Goal: Task Accomplishment & Management: Manage account settings

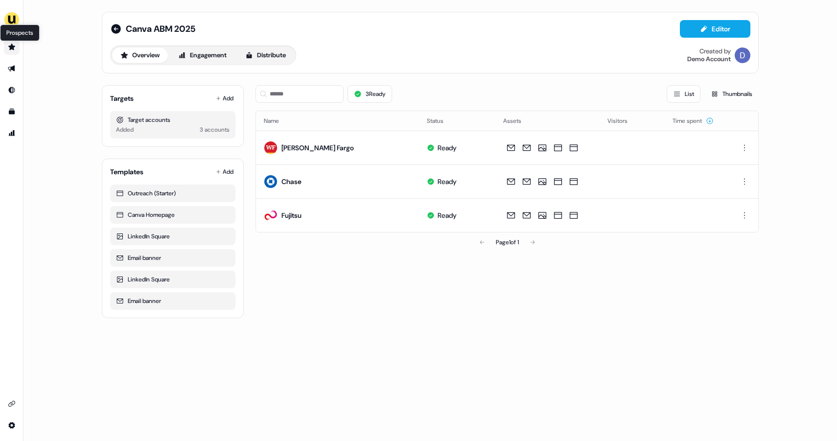
click at [11, 46] on icon "Go to prospects" at bounding box center [11, 47] width 7 height 6
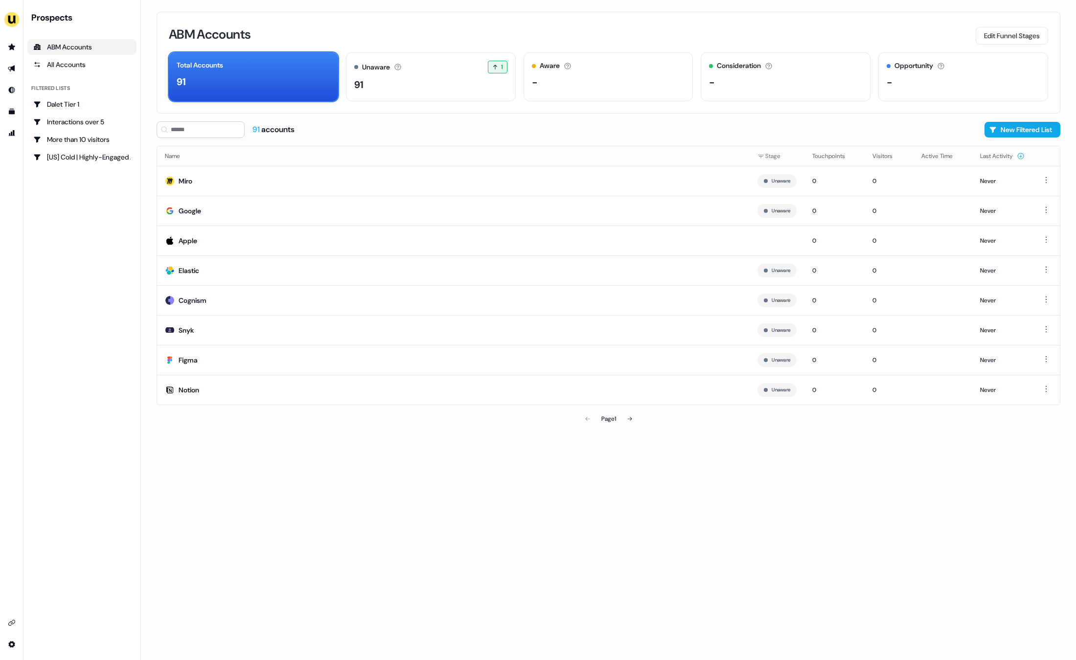
click at [272, 454] on div "ABM Accounts Edit Funnel Stages Total Accounts 91 Unaware The default stage all…" at bounding box center [608, 330] width 935 height 660
click at [197, 127] on input at bounding box center [201, 129] width 88 height 17
click at [192, 361] on div "Figma" at bounding box center [188, 360] width 19 height 10
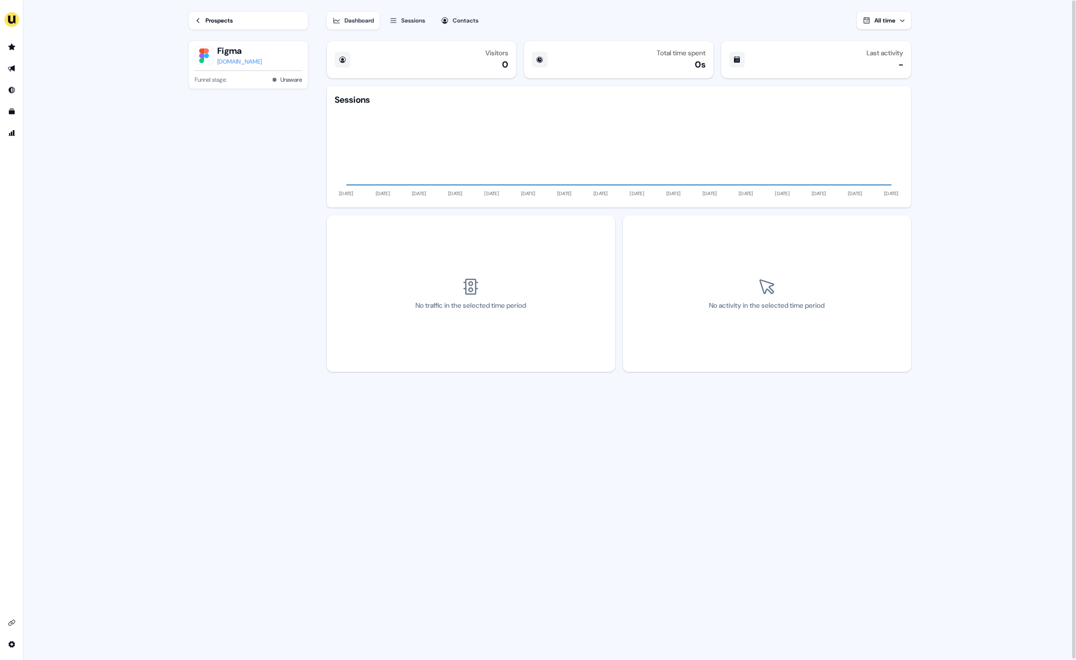
click at [408, 21] on div "Sessions" at bounding box center [413, 21] width 24 height 10
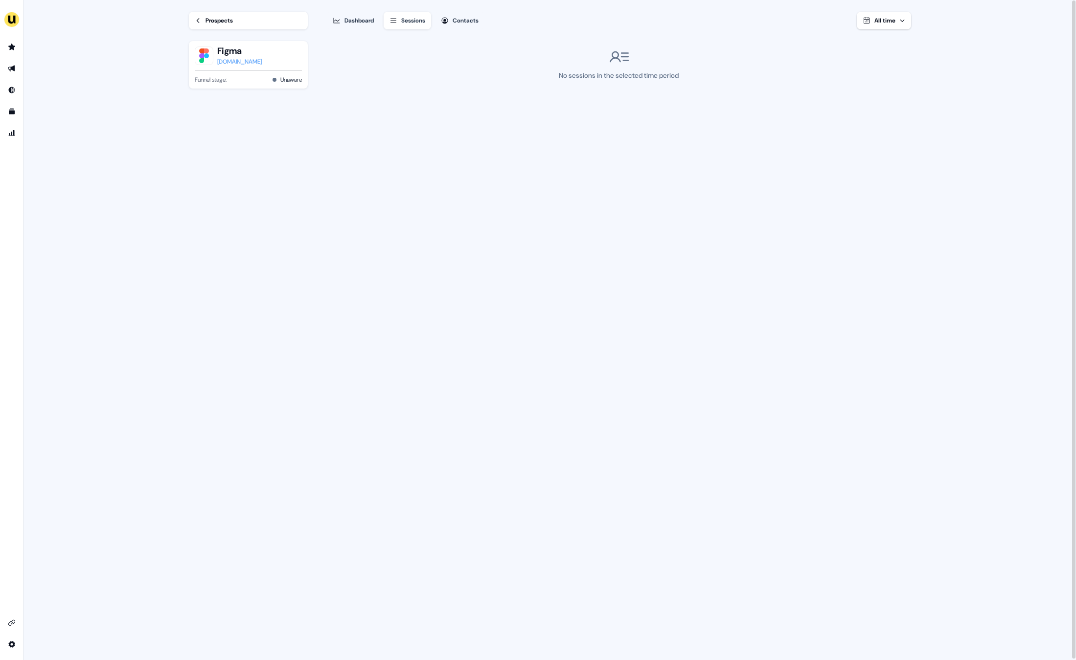
click at [229, 25] on div "Prospects" at bounding box center [219, 21] width 27 height 10
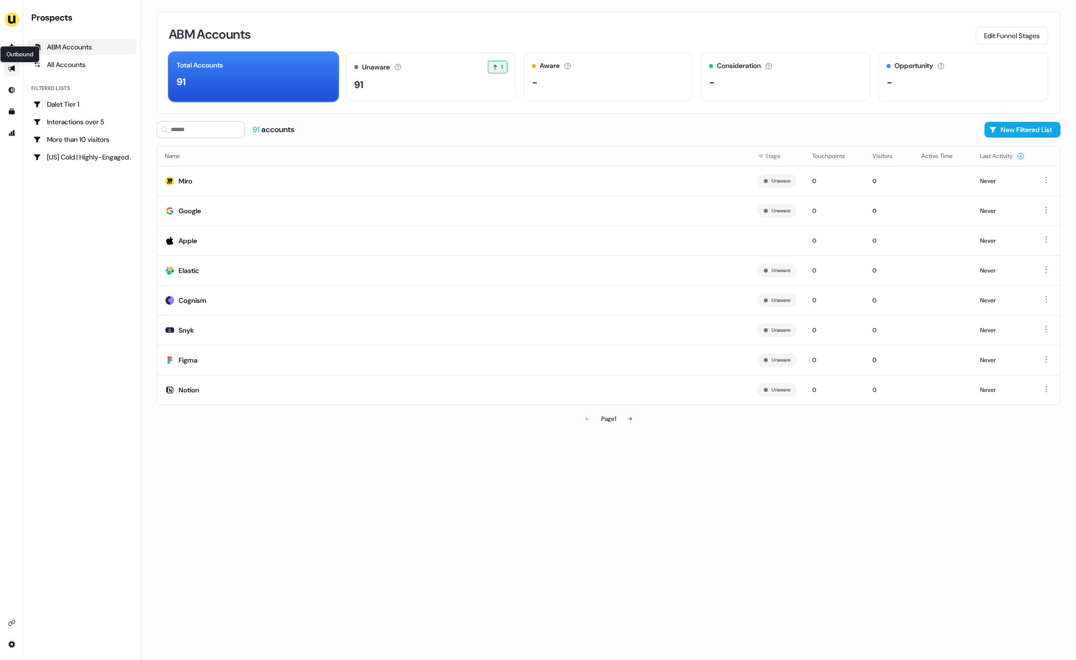
click at [11, 67] on icon "Go to outbound experience" at bounding box center [11, 69] width 7 height 6
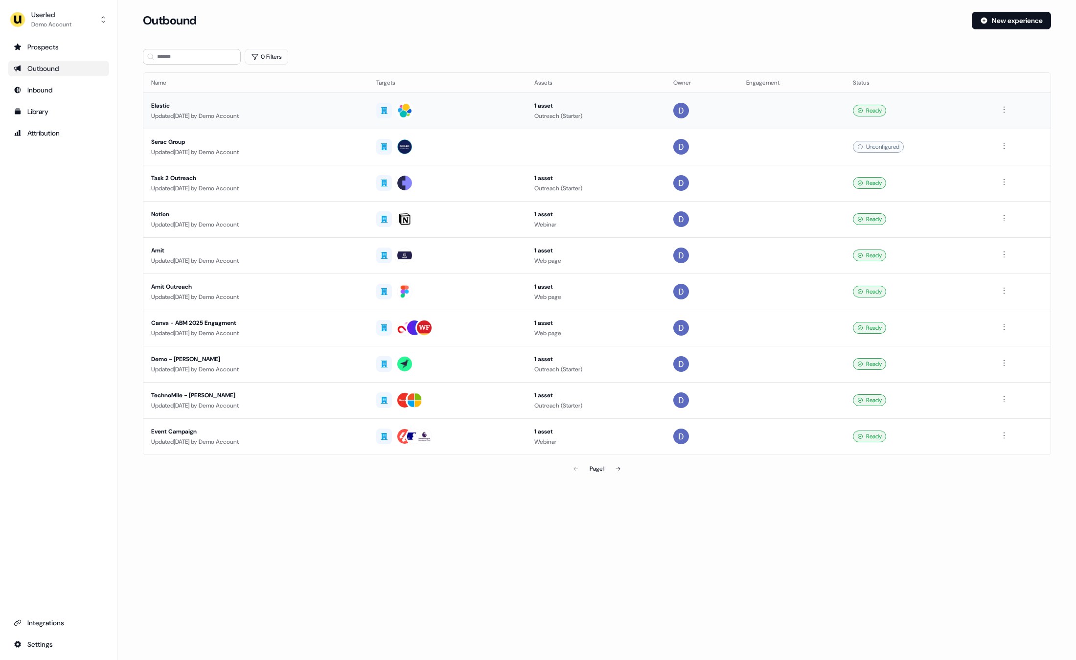
click at [161, 107] on div "Elastic" at bounding box center [256, 106] width 210 height 10
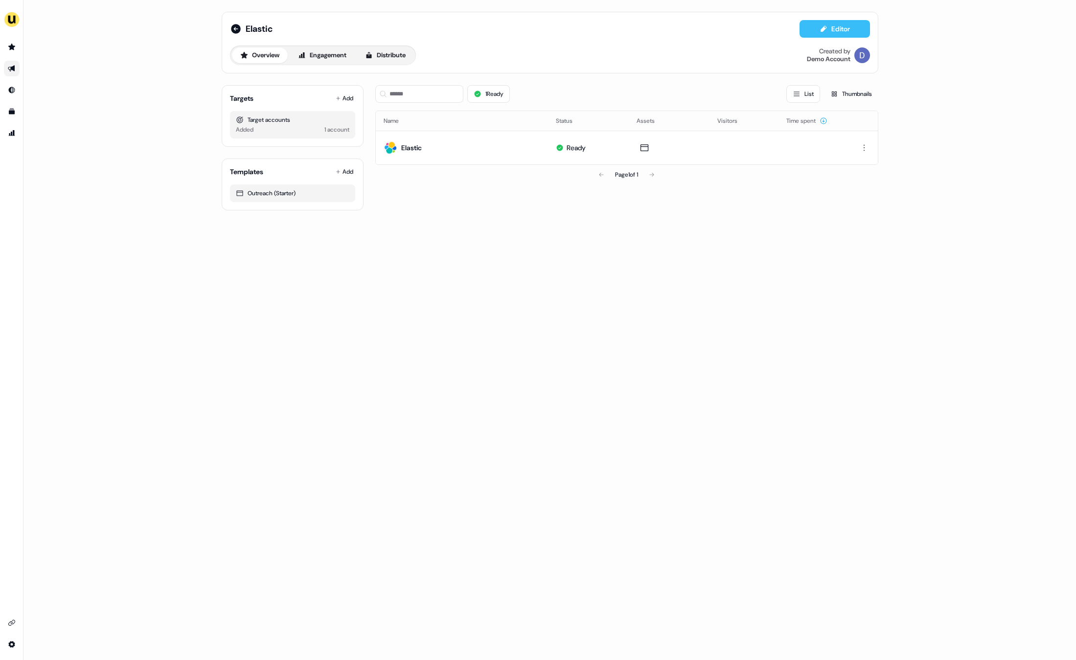
click at [840, 26] on button "Editor" at bounding box center [835, 29] width 70 height 18
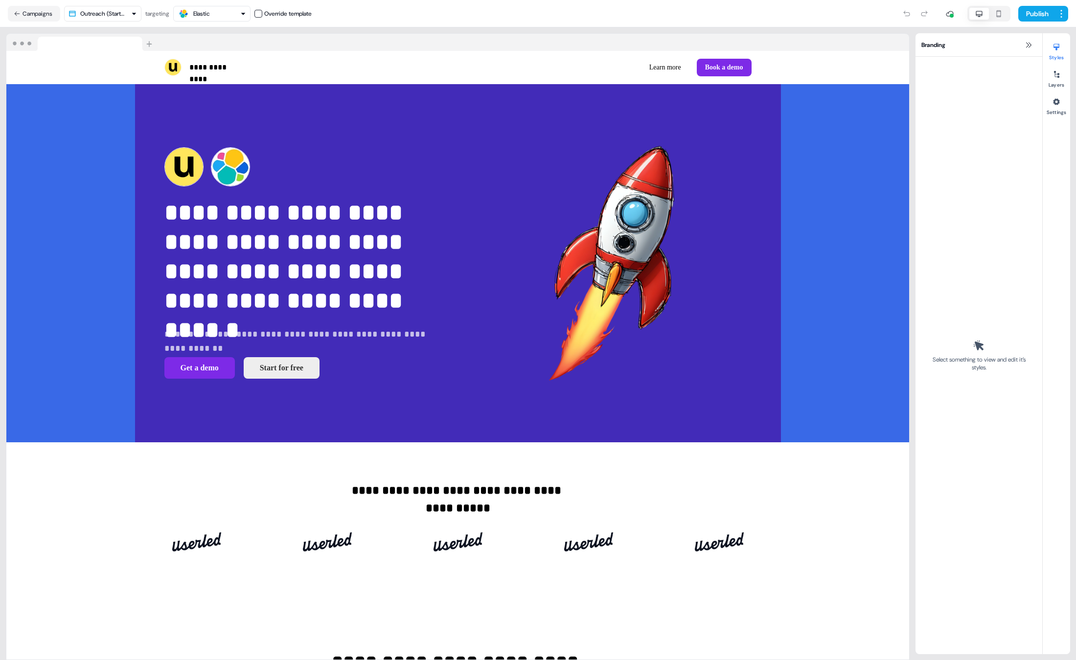
click at [116, 13] on html "**********" at bounding box center [538, 330] width 1076 height 660
click at [102, 16] on html "**********" at bounding box center [538, 330] width 1076 height 660
click at [113, 9] on html "**********" at bounding box center [538, 330] width 1076 height 660
click at [101, 16] on html "**********" at bounding box center [538, 330] width 1076 height 660
click at [199, 12] on div "Elastic" at bounding box center [201, 14] width 17 height 10
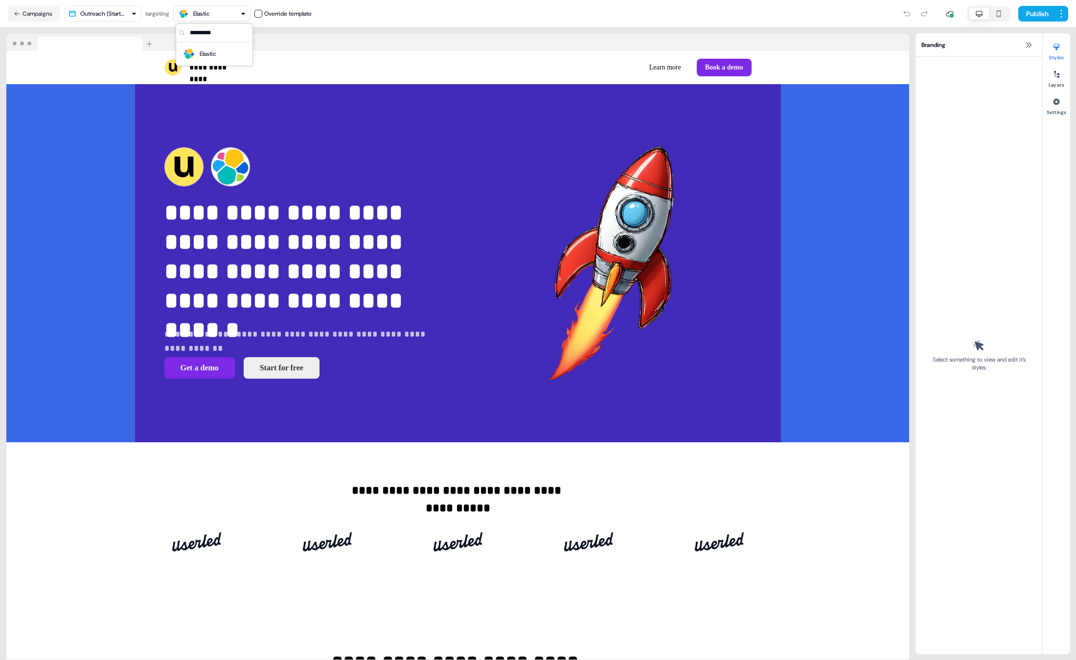
click at [199, 12] on div "Elastic" at bounding box center [201, 14] width 17 height 10
click at [21, 7] on button "Campaigns" at bounding box center [34, 14] width 52 height 16
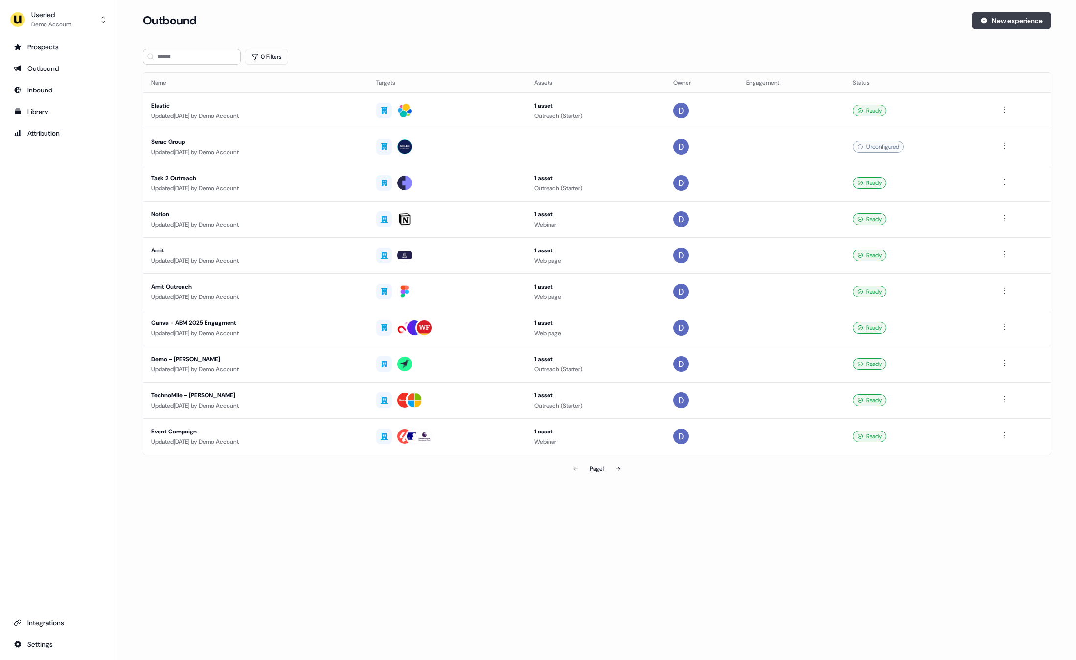
click at [1000, 24] on button "New experience" at bounding box center [1011, 21] width 79 height 18
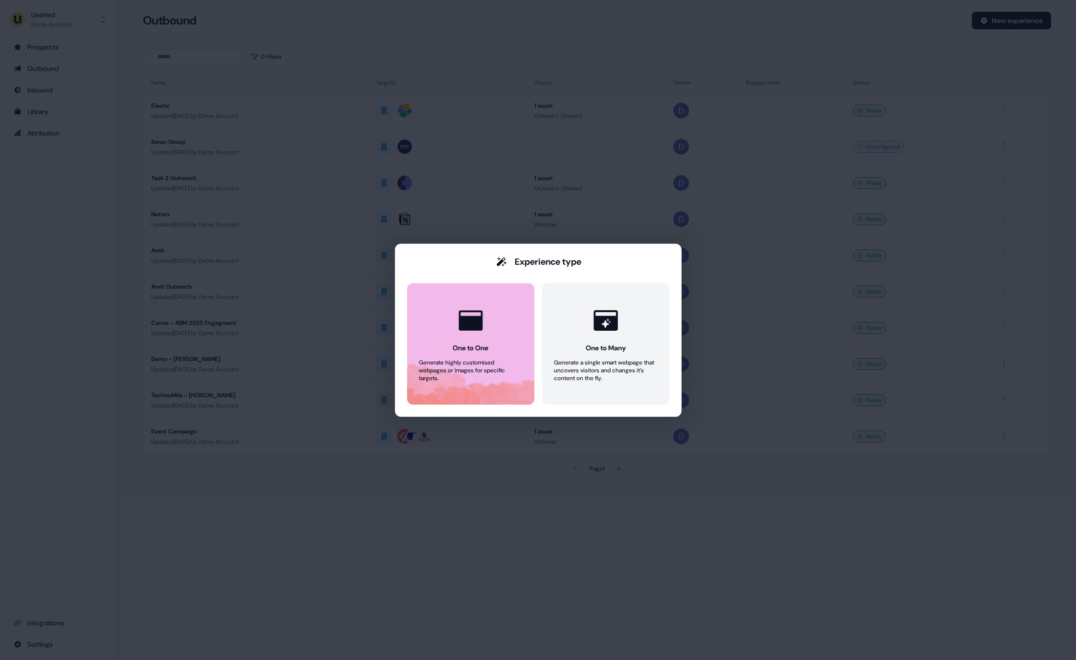
click at [469, 346] on div "One to One" at bounding box center [471, 348] width 36 height 10
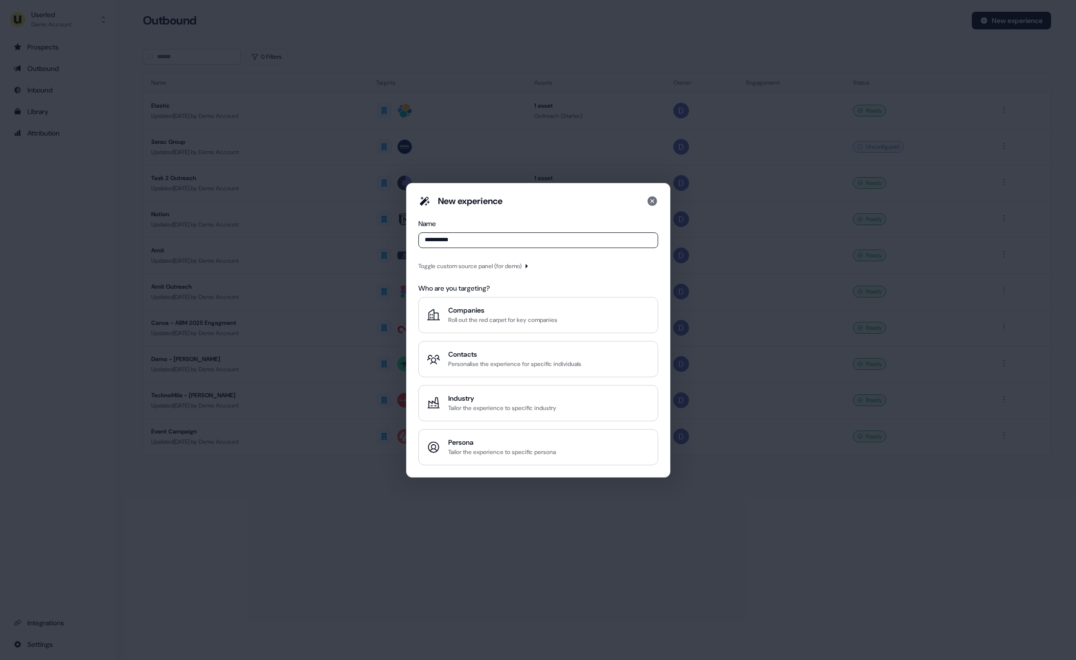
type input "**********"
click at [593, 277] on div "**********" at bounding box center [538, 330] width 240 height 270
click at [478, 324] on div "Roll out the red carpet for key companies" at bounding box center [502, 320] width 109 height 10
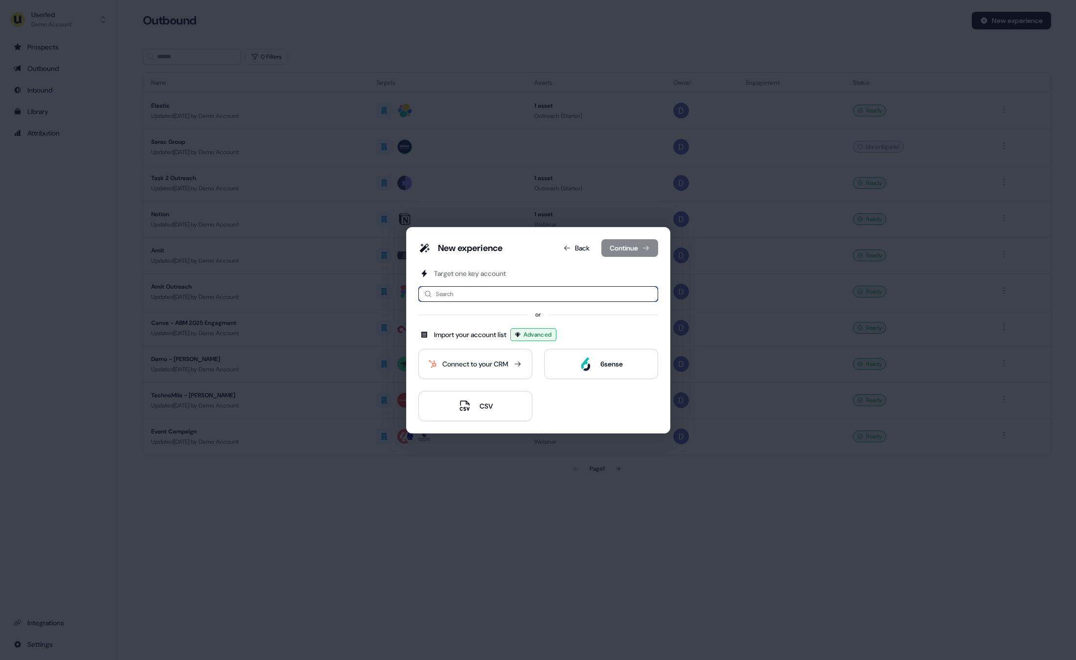
click at [486, 296] on input at bounding box center [538, 294] width 240 height 16
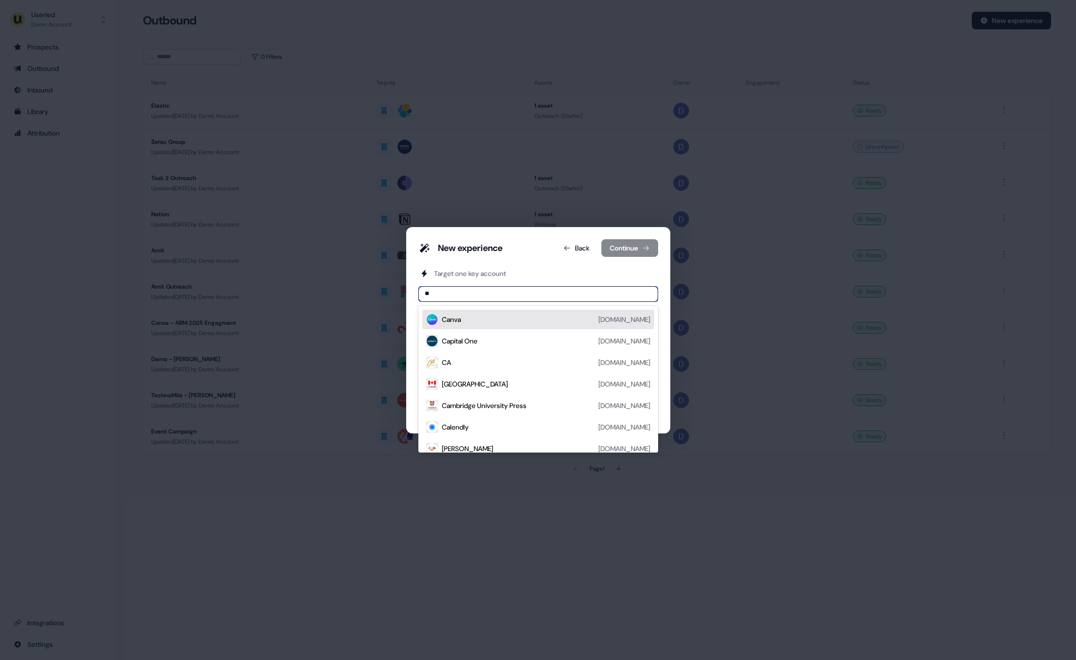
type input "***"
click at [471, 314] on div "Canva canva.com" at bounding box center [546, 320] width 208 height 12
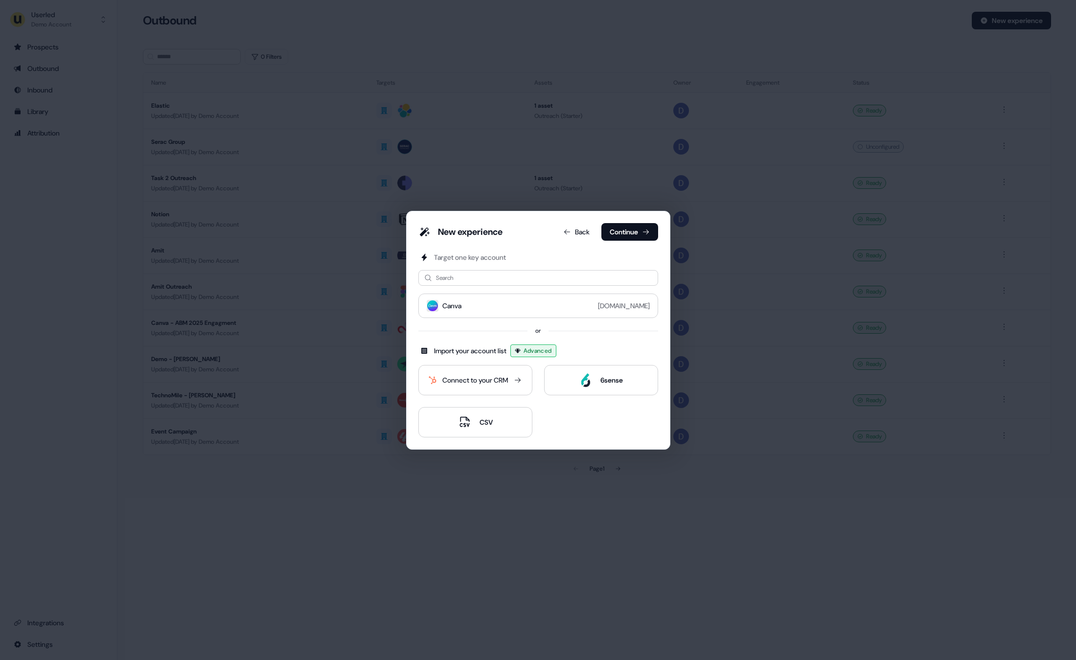
click at [623, 243] on div "New experience Back Continue" at bounding box center [538, 234] width 240 height 22
click at [623, 235] on button "Continue" at bounding box center [630, 232] width 57 height 18
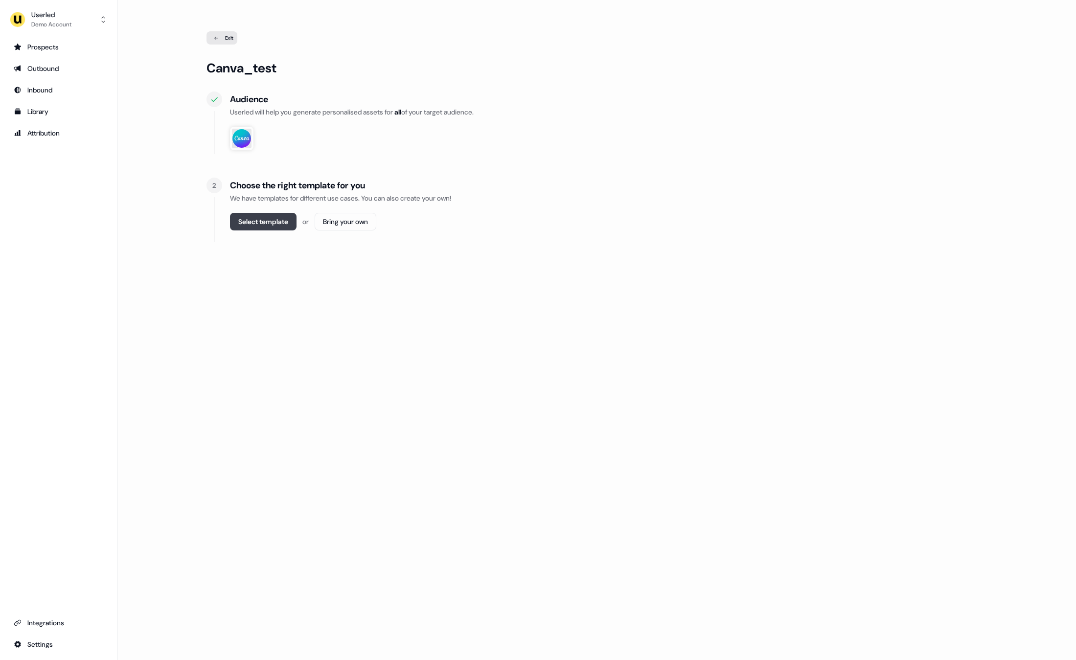
click at [266, 225] on button "Select template" at bounding box center [263, 222] width 67 height 18
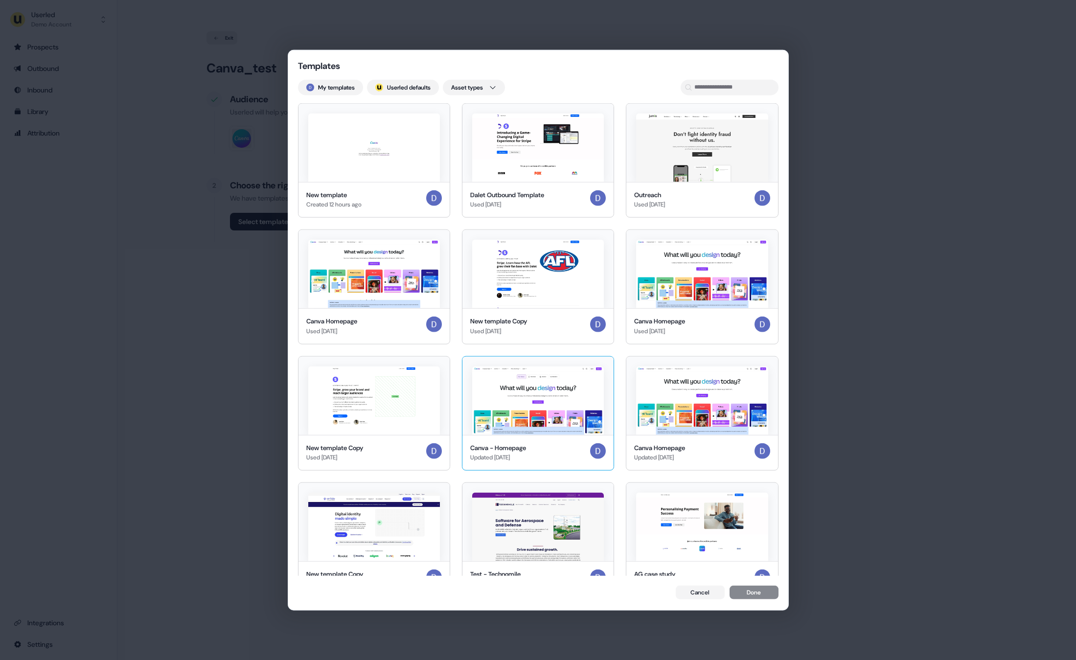
click at [509, 420] on img at bounding box center [538, 400] width 132 height 69
click at [579, 433] on img at bounding box center [538, 400] width 132 height 69
click at [740, 597] on button "Done" at bounding box center [754, 594] width 49 height 14
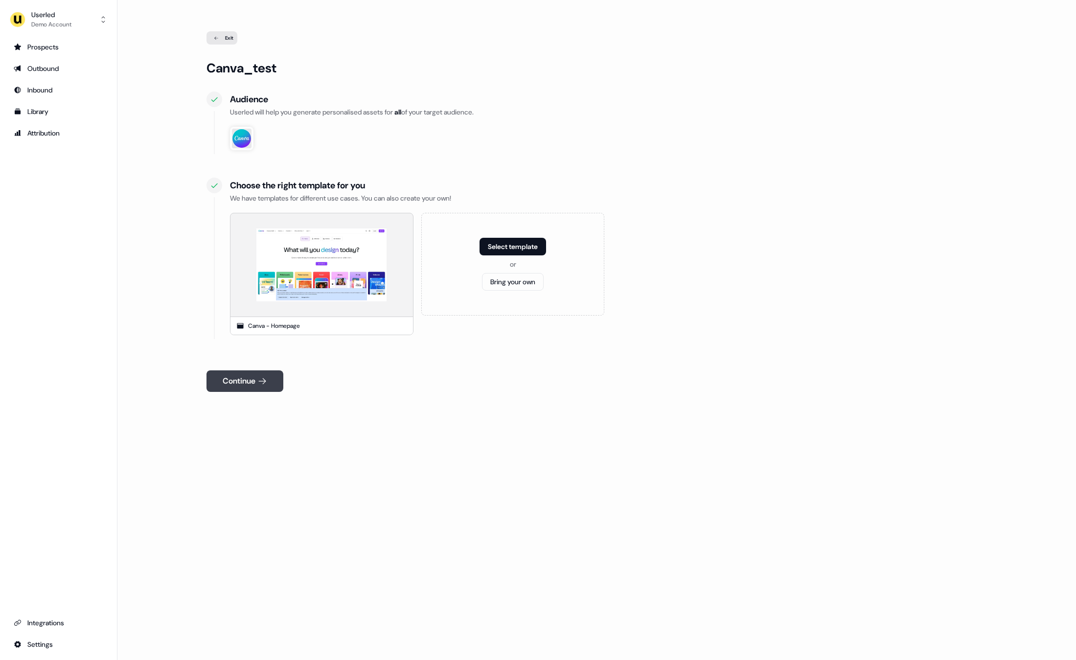
click at [256, 379] on button "Continue" at bounding box center [245, 381] width 77 height 22
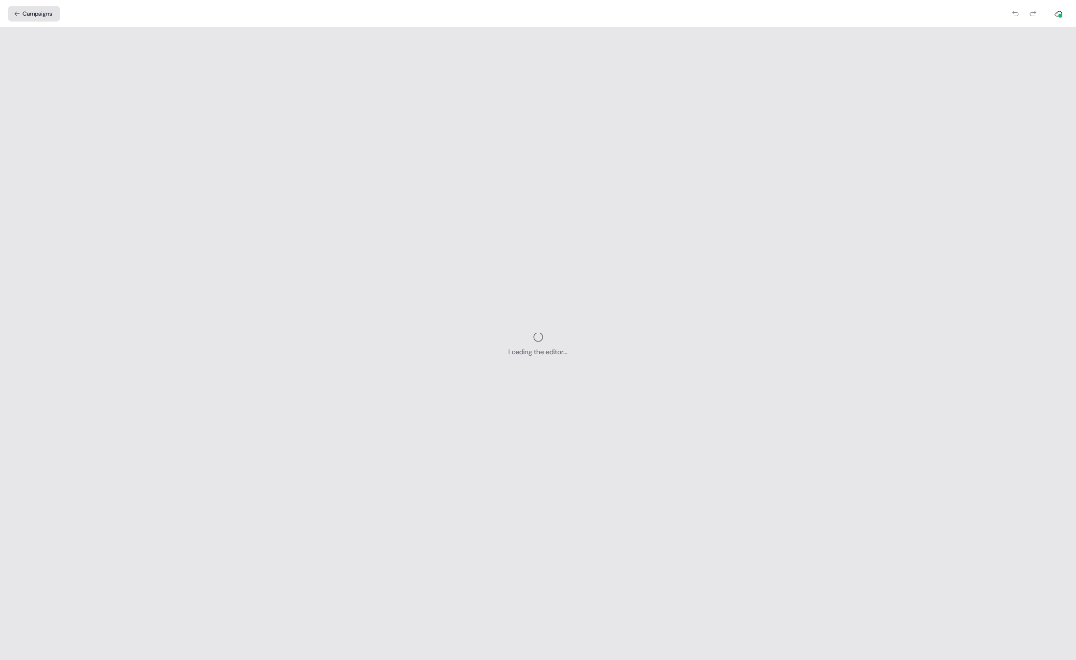
click at [44, 10] on button "Campaigns" at bounding box center [34, 14] width 52 height 16
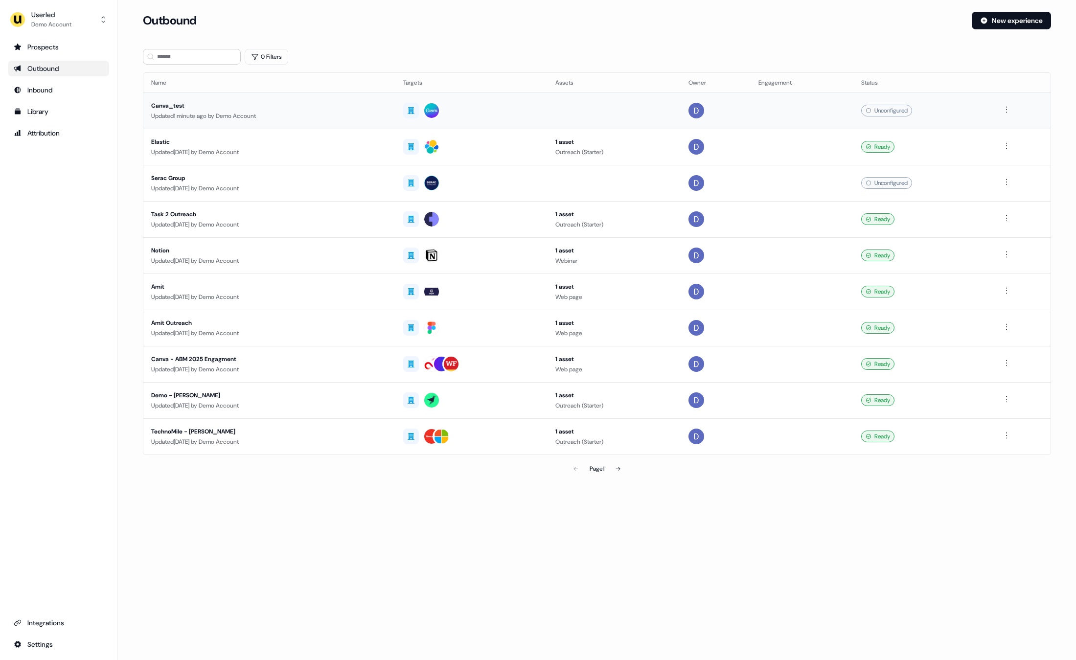
click at [170, 107] on div "Canva_test" at bounding box center [269, 106] width 237 height 10
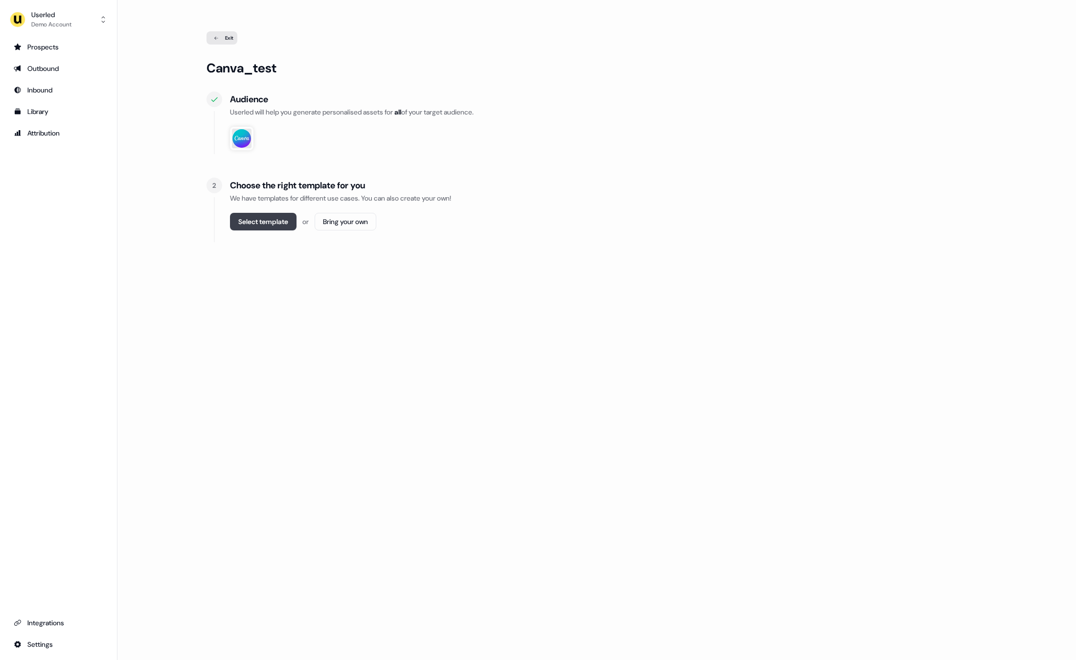
click at [270, 224] on button "Select template" at bounding box center [263, 222] width 67 height 18
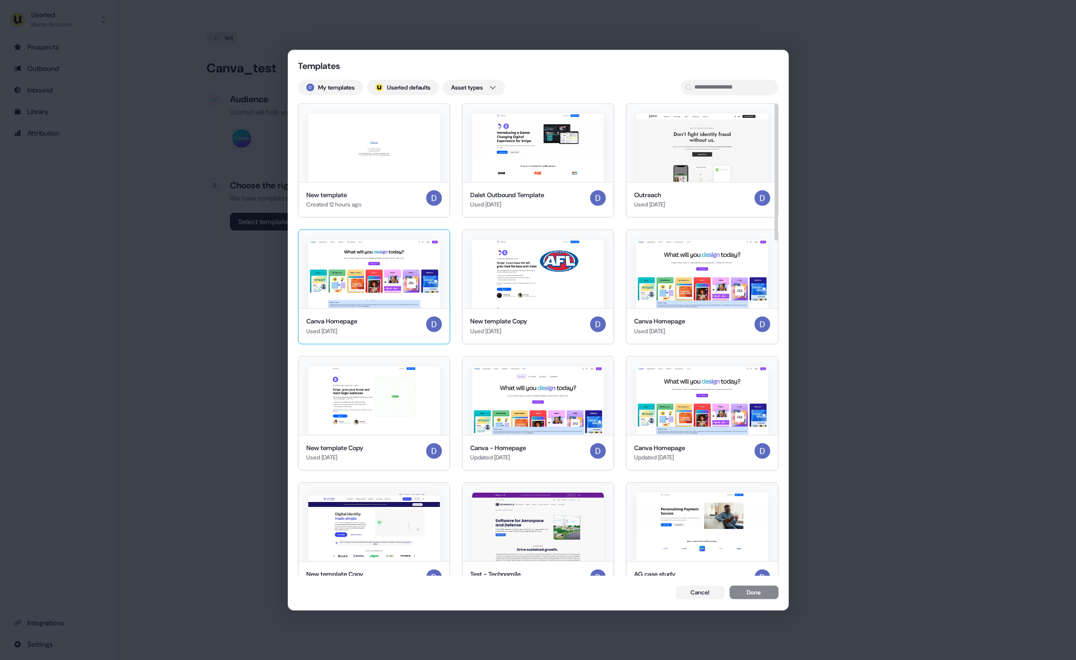
click at [376, 334] on div "Canva Homepage Used 5 months ago" at bounding box center [374, 327] width 136 height 20
click at [763, 593] on button "Done" at bounding box center [754, 594] width 49 height 14
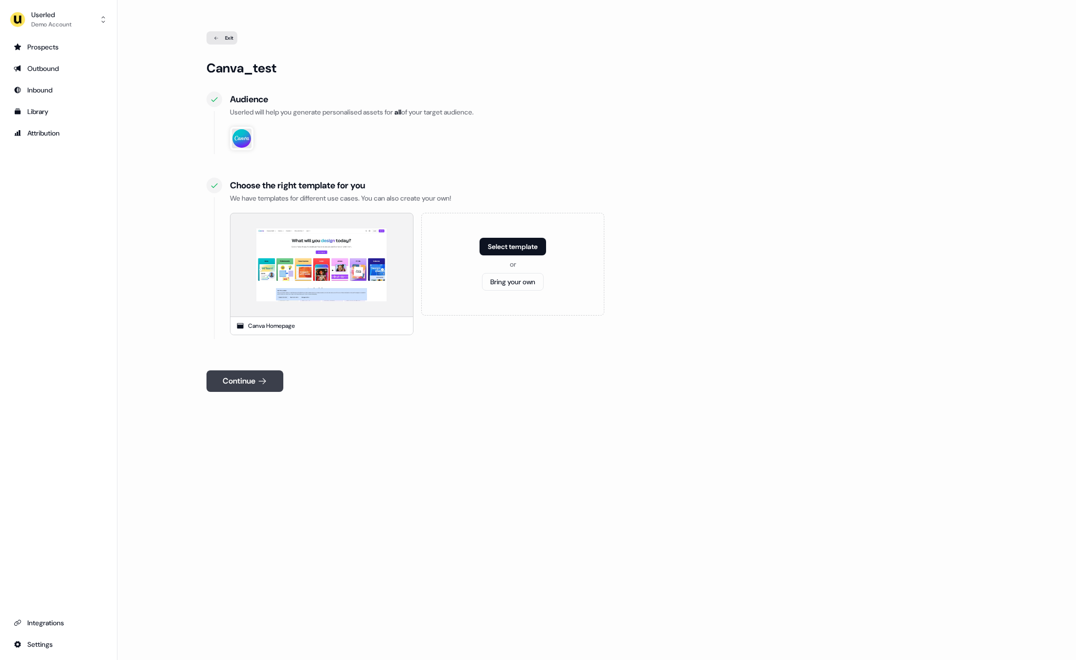
click at [233, 384] on button "Continue" at bounding box center [245, 381] width 77 height 22
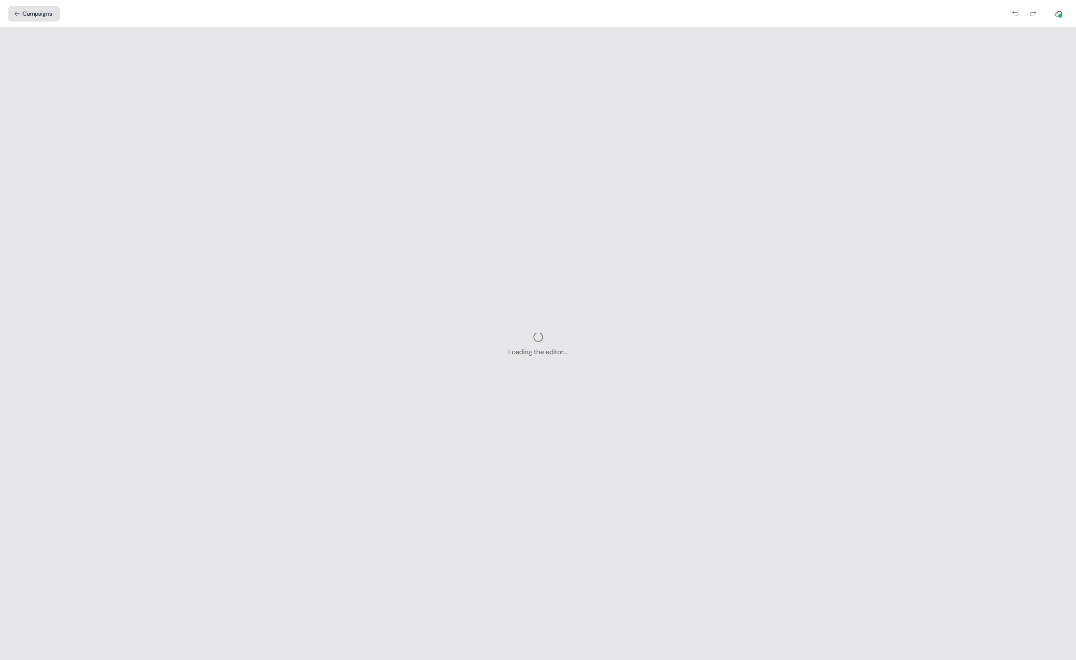
click at [40, 19] on button "Campaigns" at bounding box center [34, 14] width 52 height 16
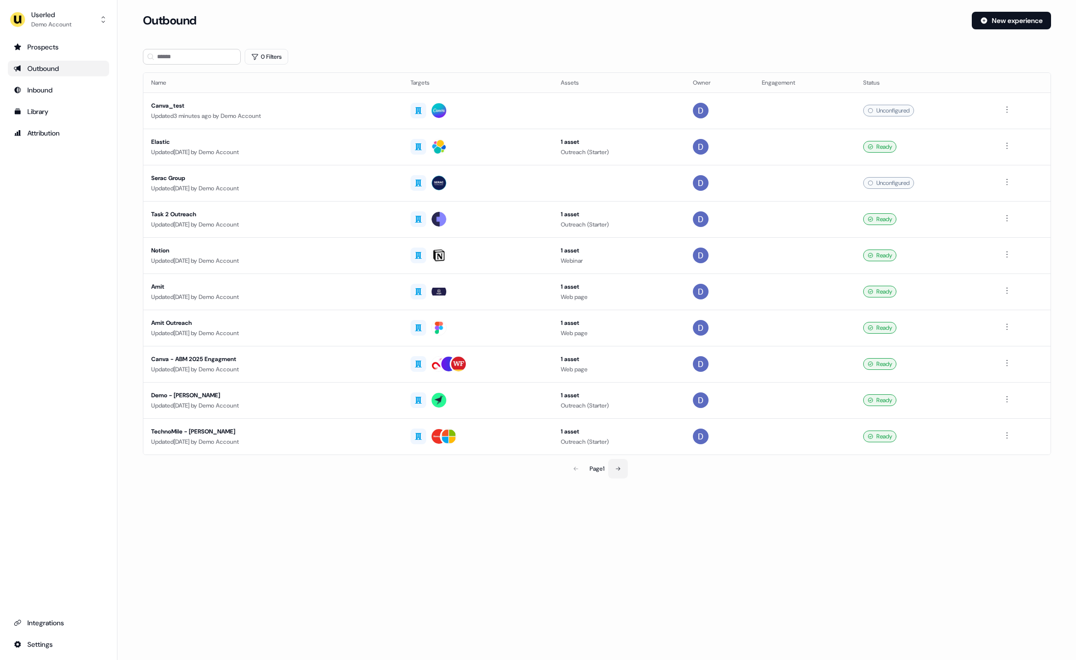
click at [621, 472] on button at bounding box center [618, 469] width 20 height 20
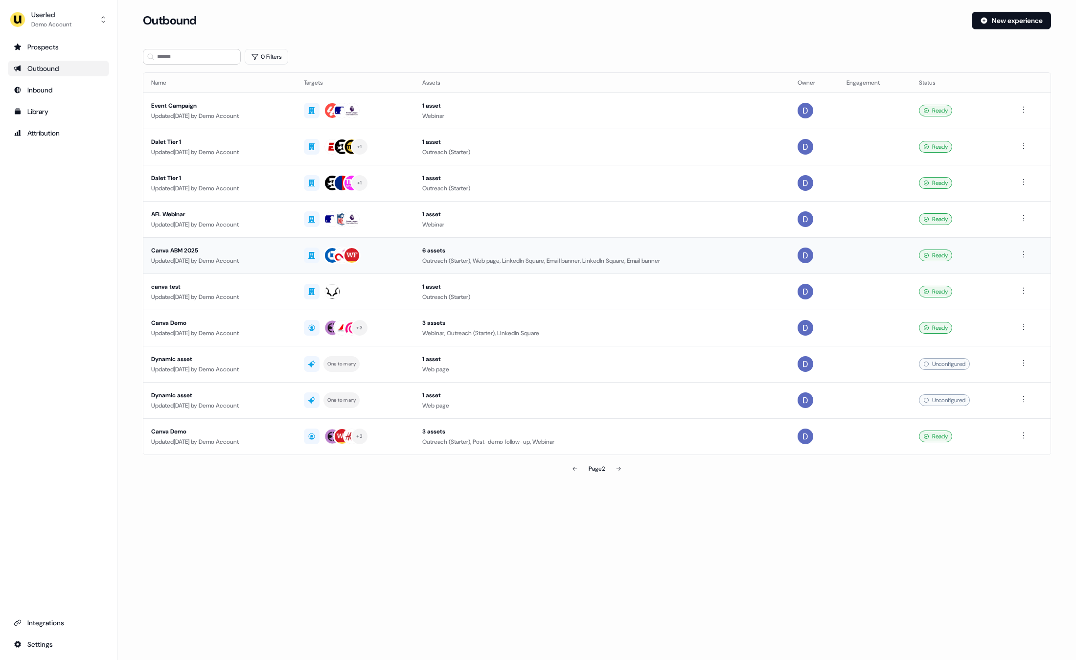
click at [174, 252] on div "Canva ABM 2025" at bounding box center [219, 251] width 137 height 10
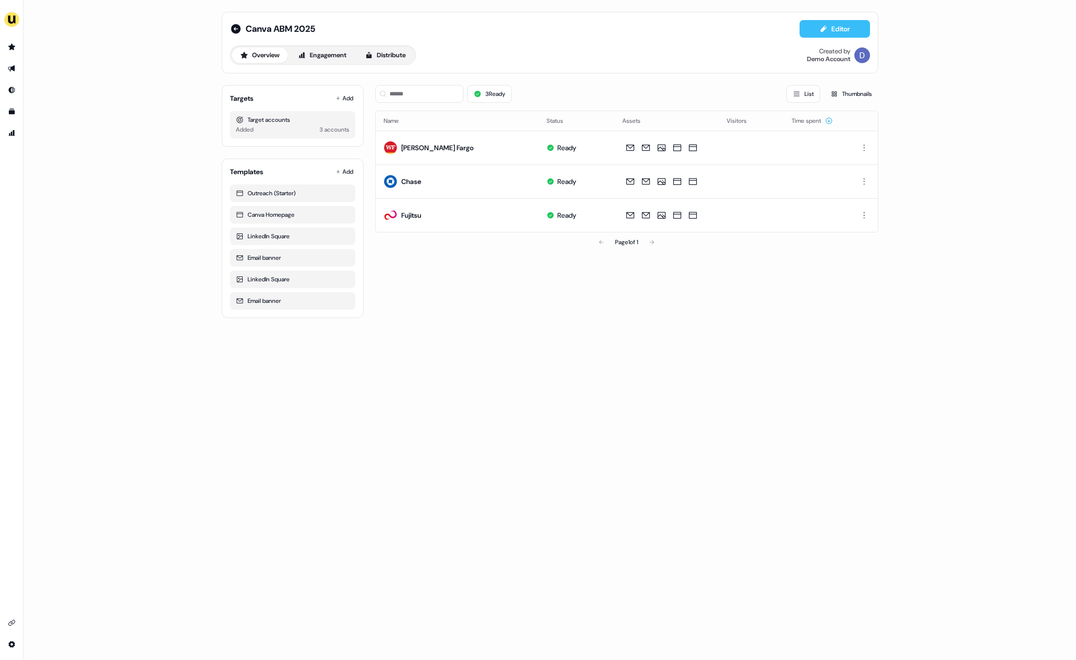
click at [823, 31] on icon at bounding box center [824, 29] width 8 height 8
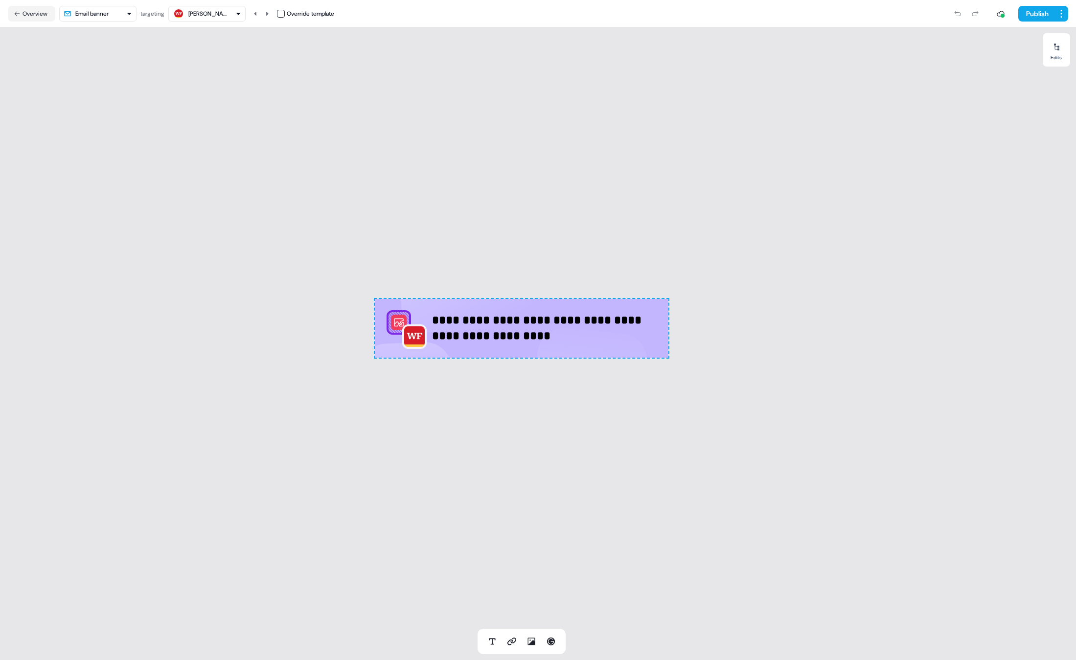
click at [90, 10] on html "**********" at bounding box center [538, 330] width 1076 height 660
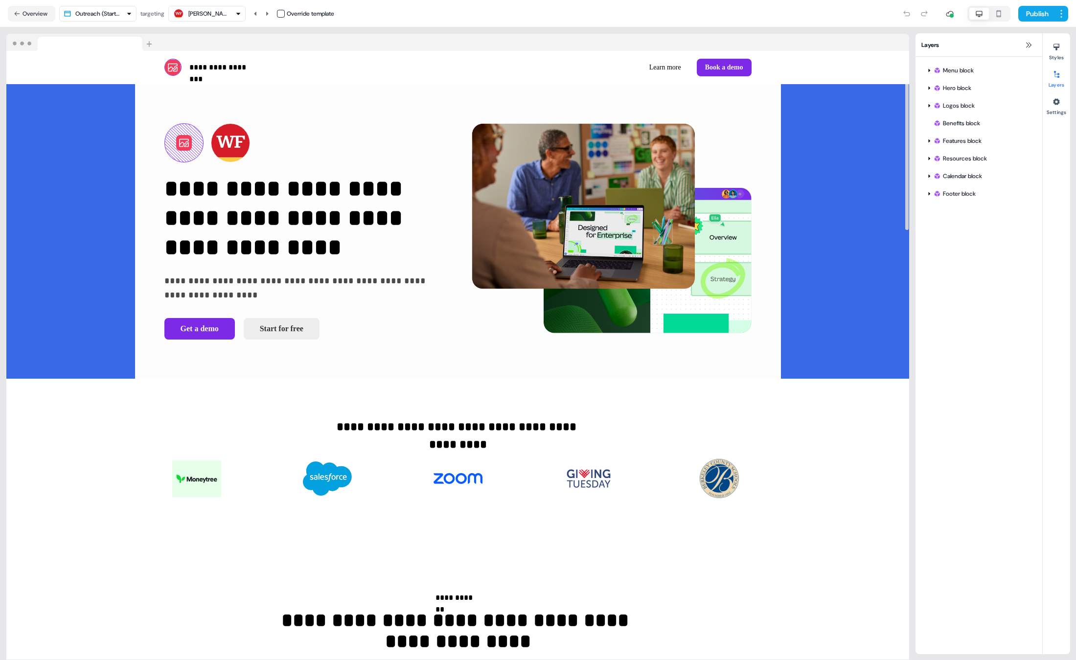
click at [110, 11] on html "**********" at bounding box center [538, 330] width 1076 height 660
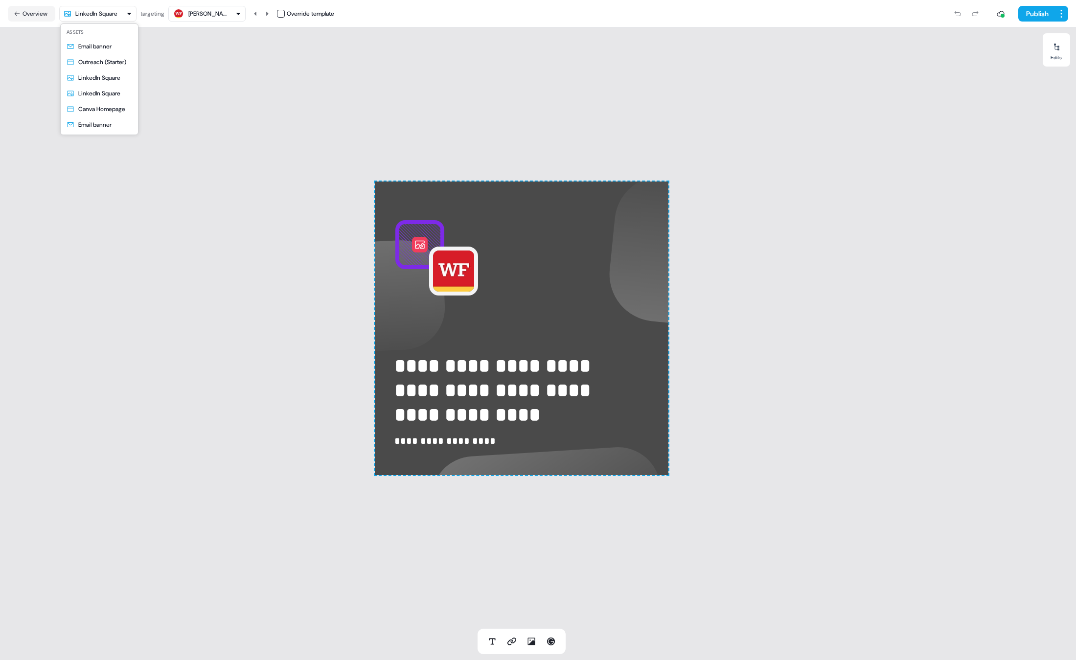
click at [110, 13] on html "**********" at bounding box center [538, 330] width 1076 height 660
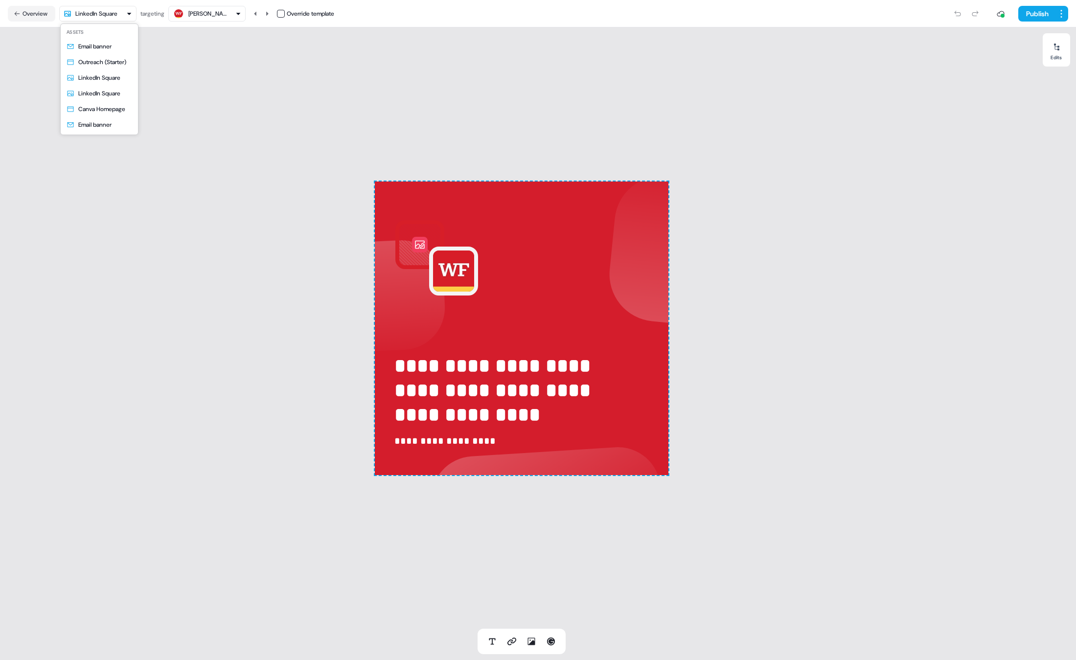
click at [88, 16] on html "**********" at bounding box center [538, 330] width 1076 height 660
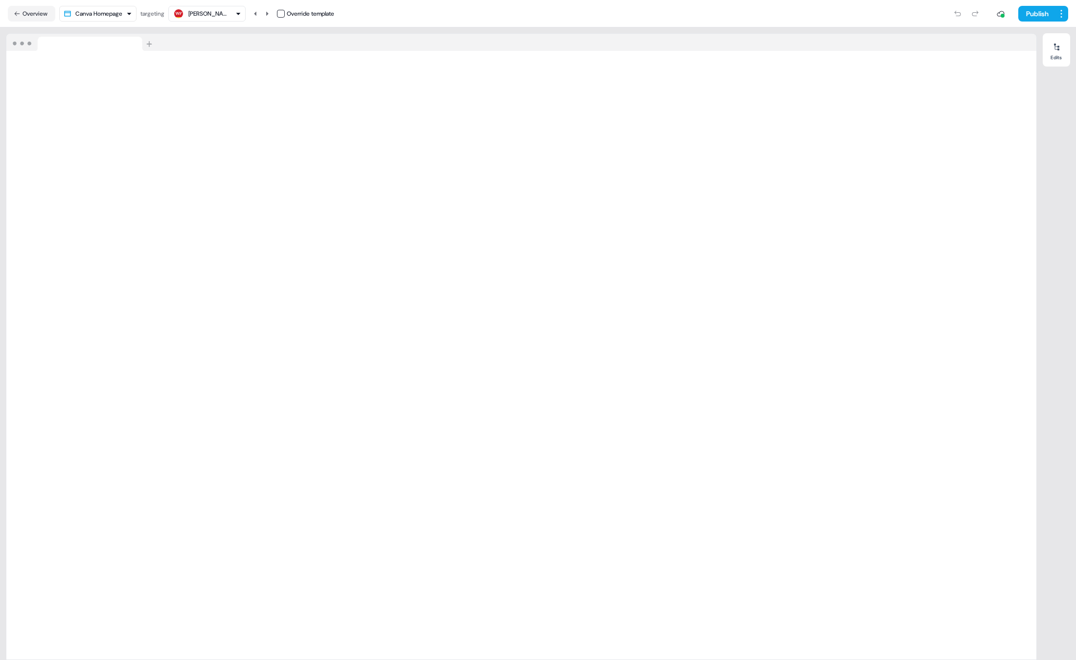
click at [107, 14] on html "For the best experience switch devices to a bigger screen. Go to Userled.io Can…" at bounding box center [538, 330] width 1076 height 660
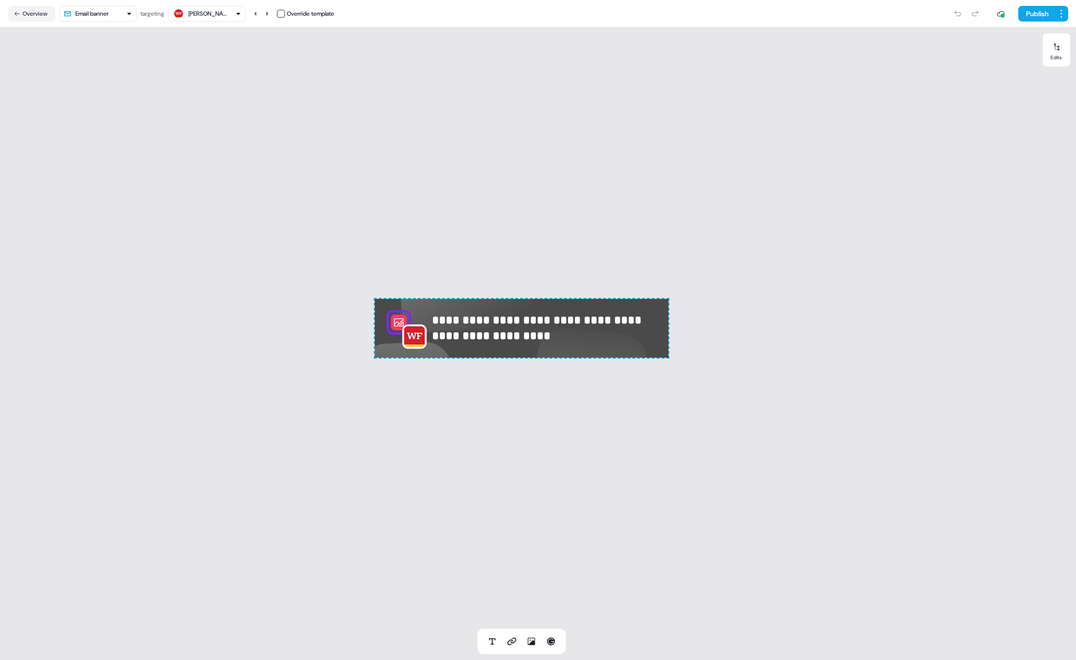
click at [101, 18] on html "**********" at bounding box center [538, 330] width 1076 height 660
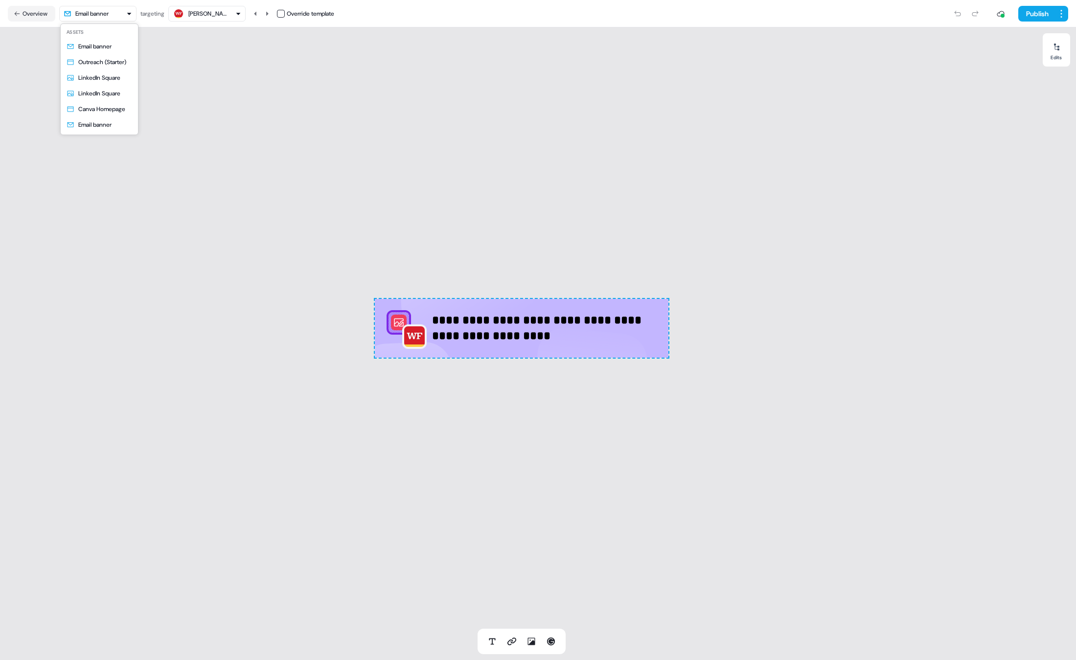
click at [97, 15] on html "**********" at bounding box center [538, 330] width 1076 height 660
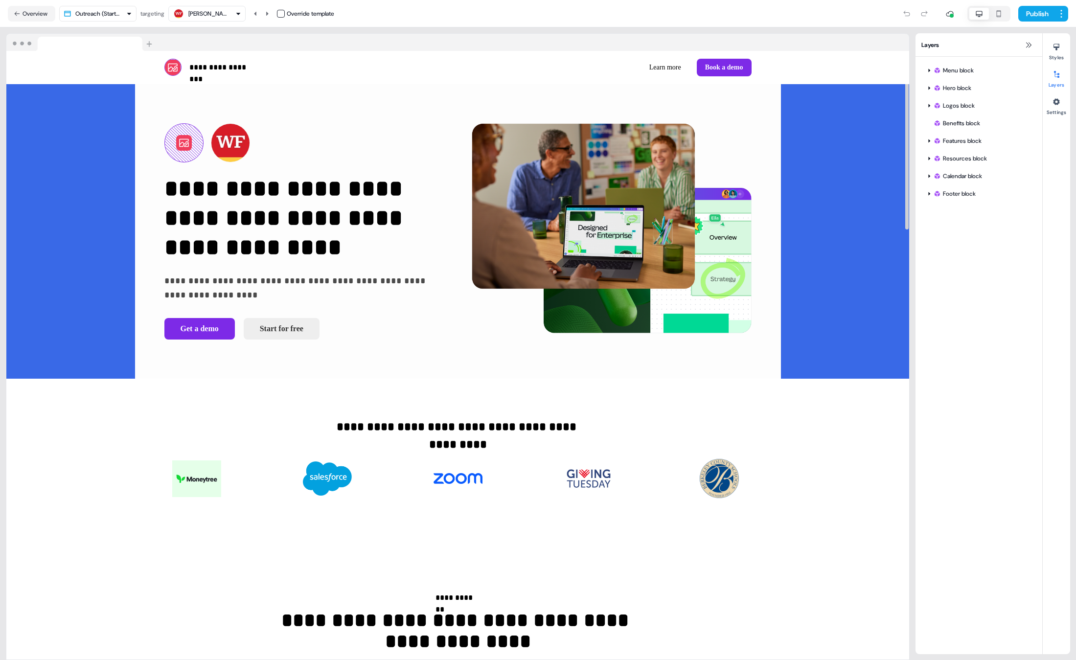
click at [199, 12] on div "Wells Fargo" at bounding box center [207, 14] width 39 height 10
click at [202, 72] on div "Chase" at bounding box center [202, 74] width 17 height 10
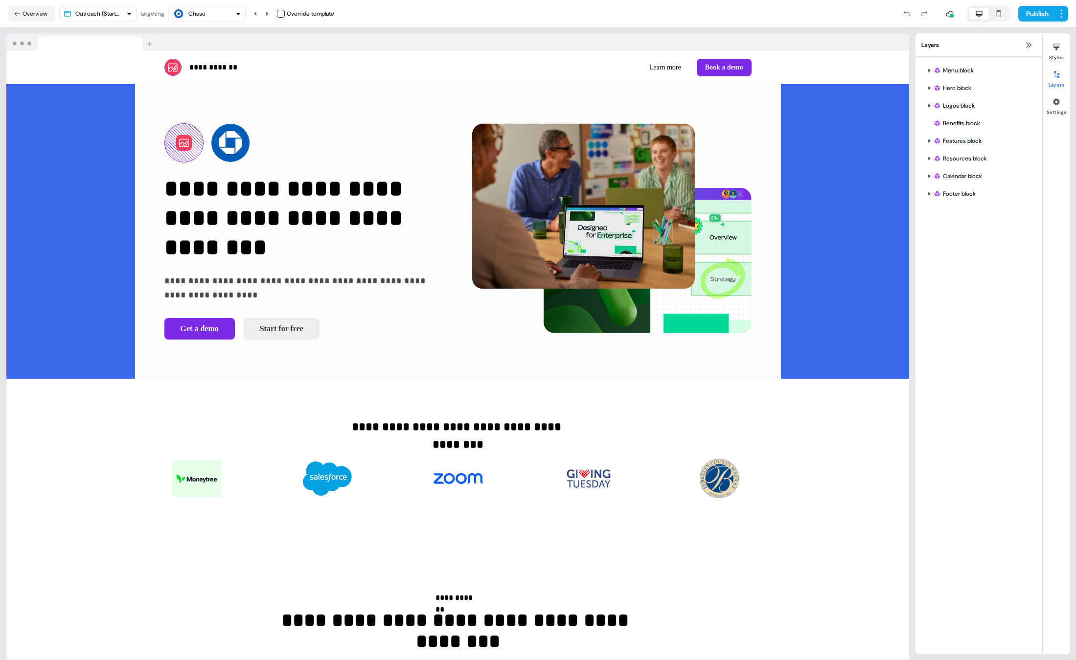
click at [198, 10] on div "Chase" at bounding box center [196, 14] width 17 height 10
click at [197, 96] on div "Fujitsu" at bounding box center [203, 93] width 18 height 10
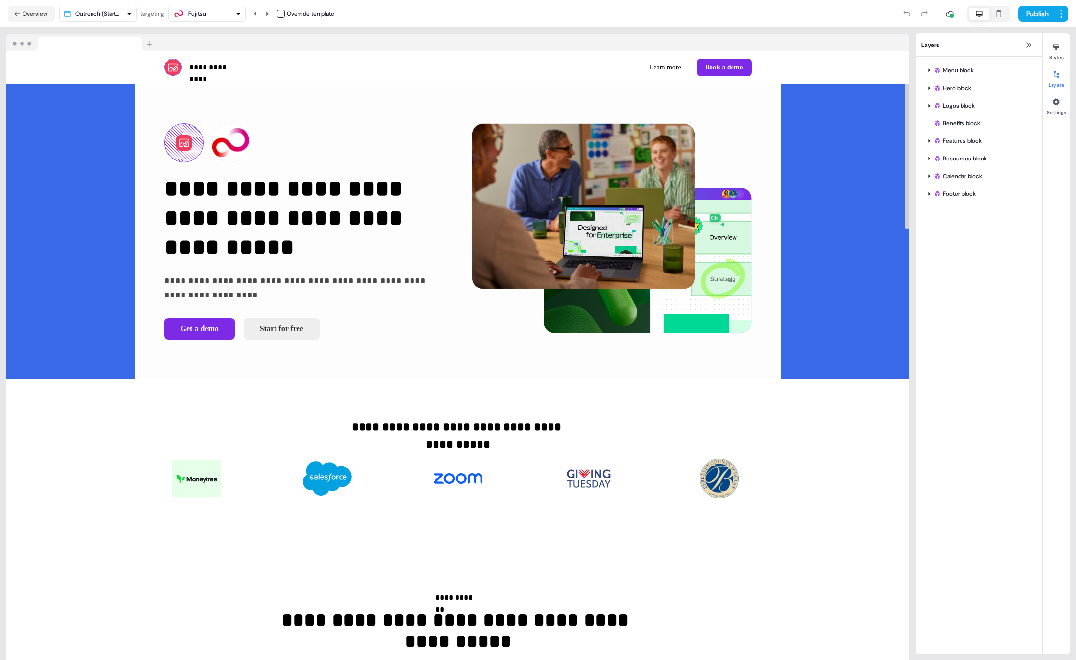
click at [198, 19] on div "Fujitsu" at bounding box center [189, 14] width 33 height 12
click at [194, 51] on div "Wells Fargo" at bounding box center [213, 54] width 39 height 10
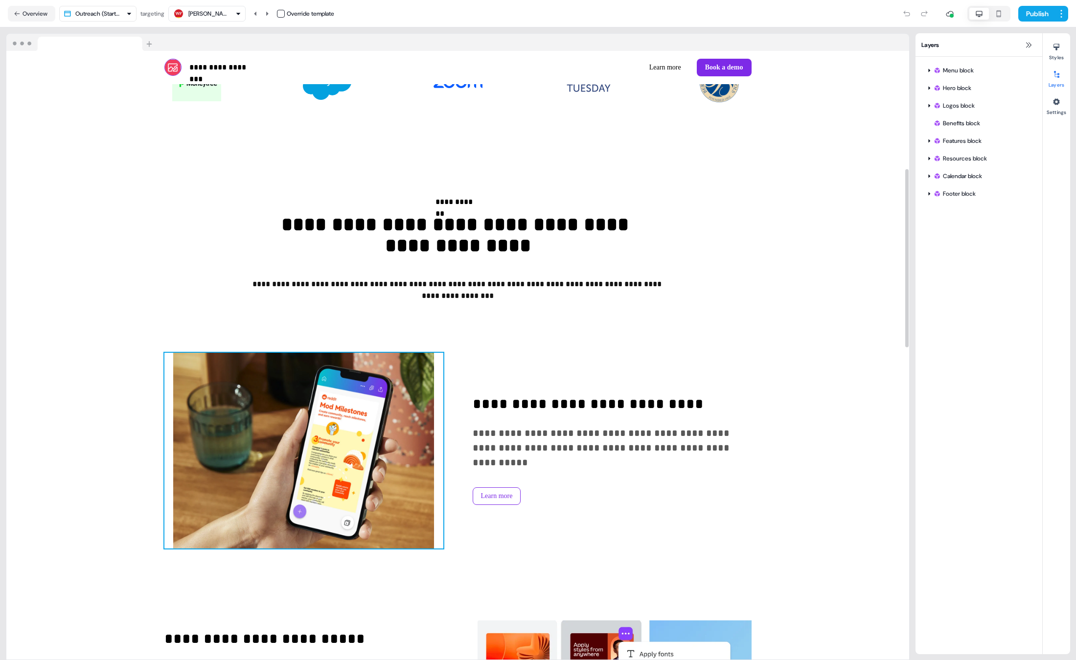
scroll to position [404, 0]
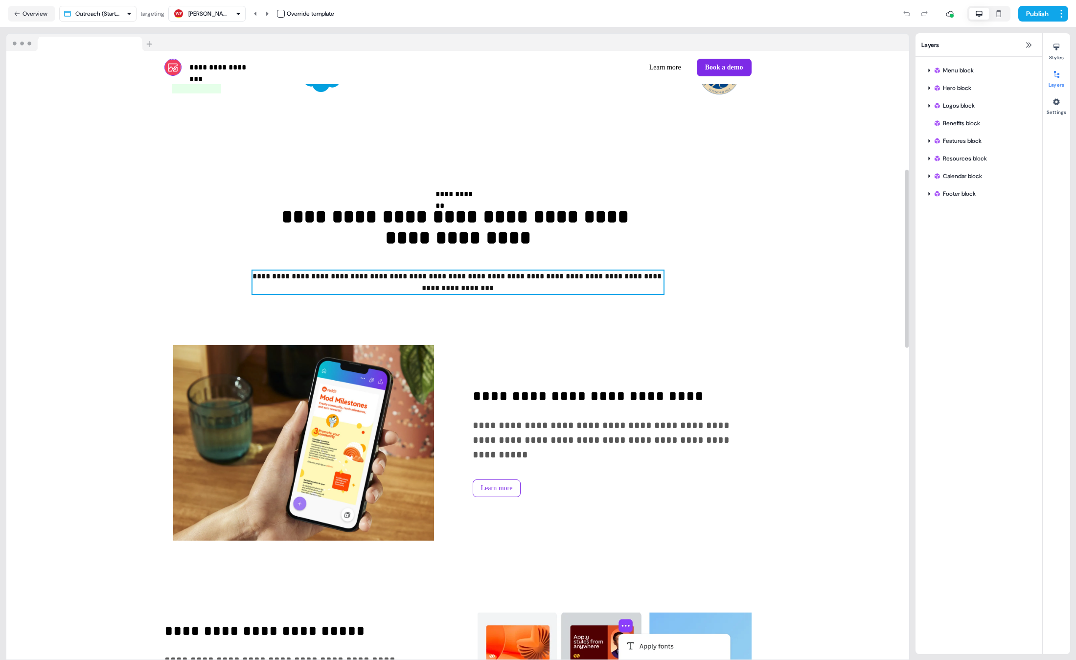
click at [428, 281] on p "**********" at bounding box center [458, 282] width 411 height 23
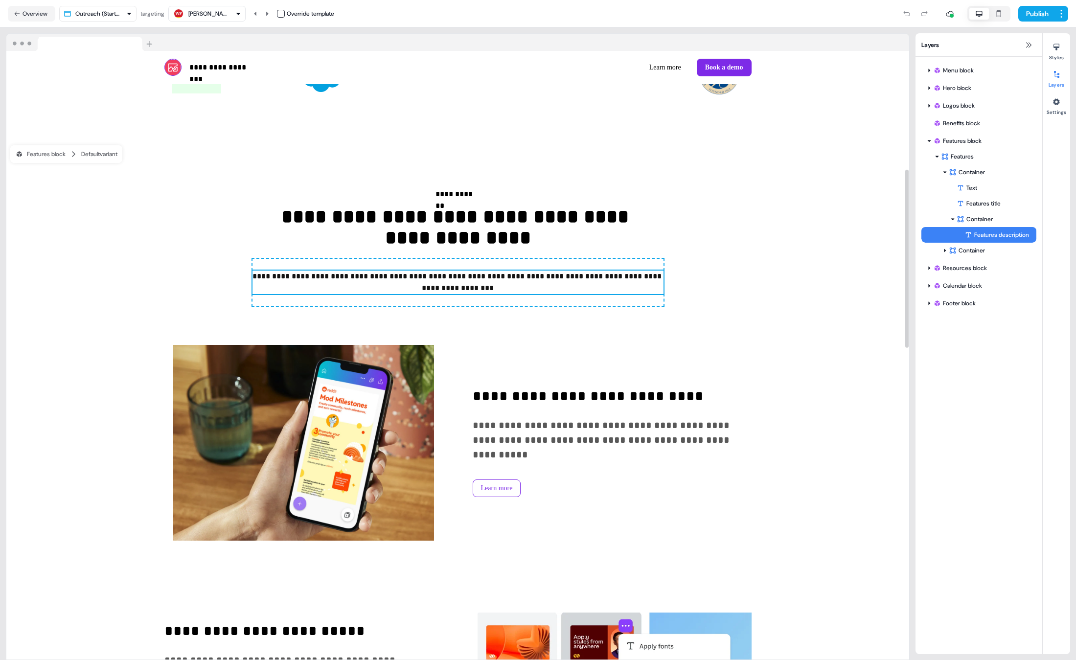
click at [454, 282] on p "**********" at bounding box center [458, 282] width 411 height 23
click at [392, 278] on span "**********" at bounding box center [458, 282] width 411 height 19
click at [29, 14] on button "Overview" at bounding box center [31, 14] width 47 height 16
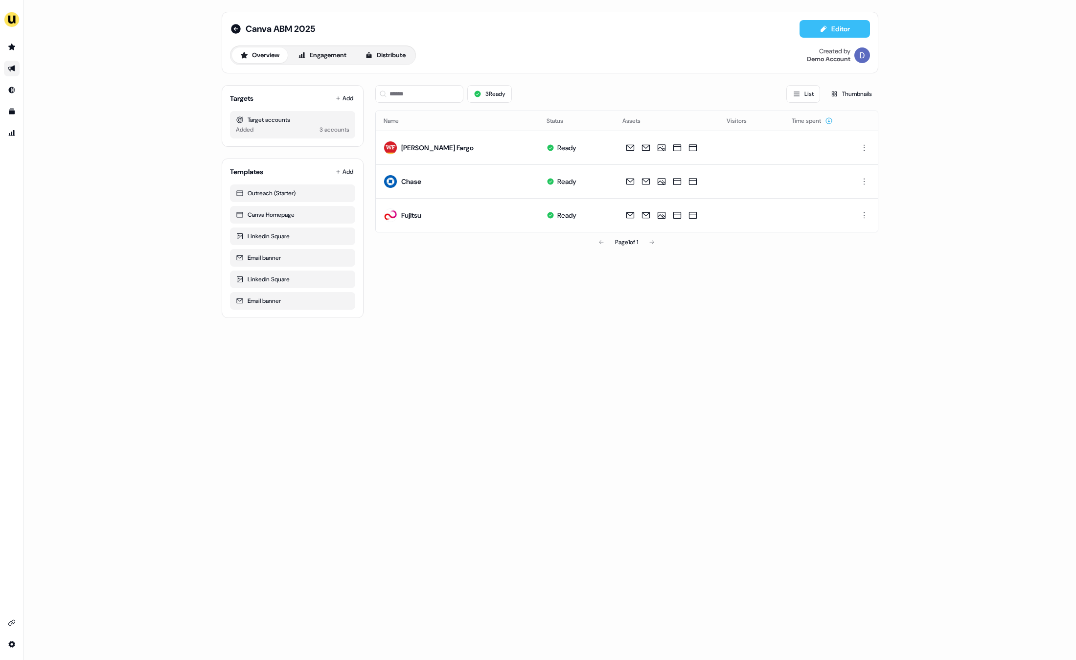
click at [845, 33] on button "Editor" at bounding box center [835, 29] width 70 height 18
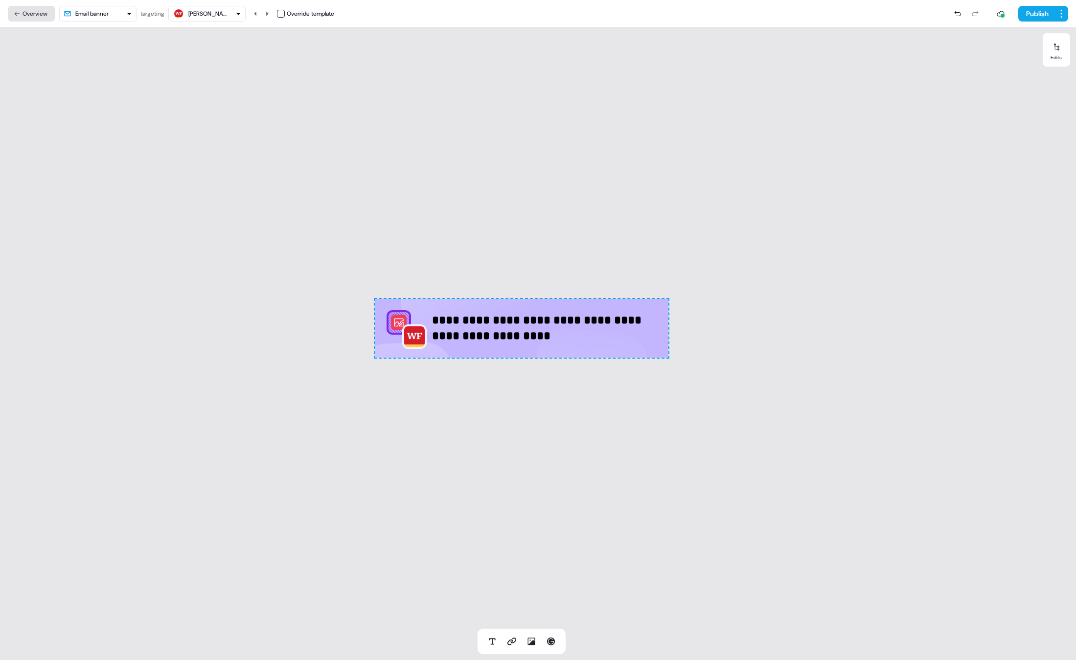
click at [33, 21] on button "Overview" at bounding box center [31, 14] width 47 height 16
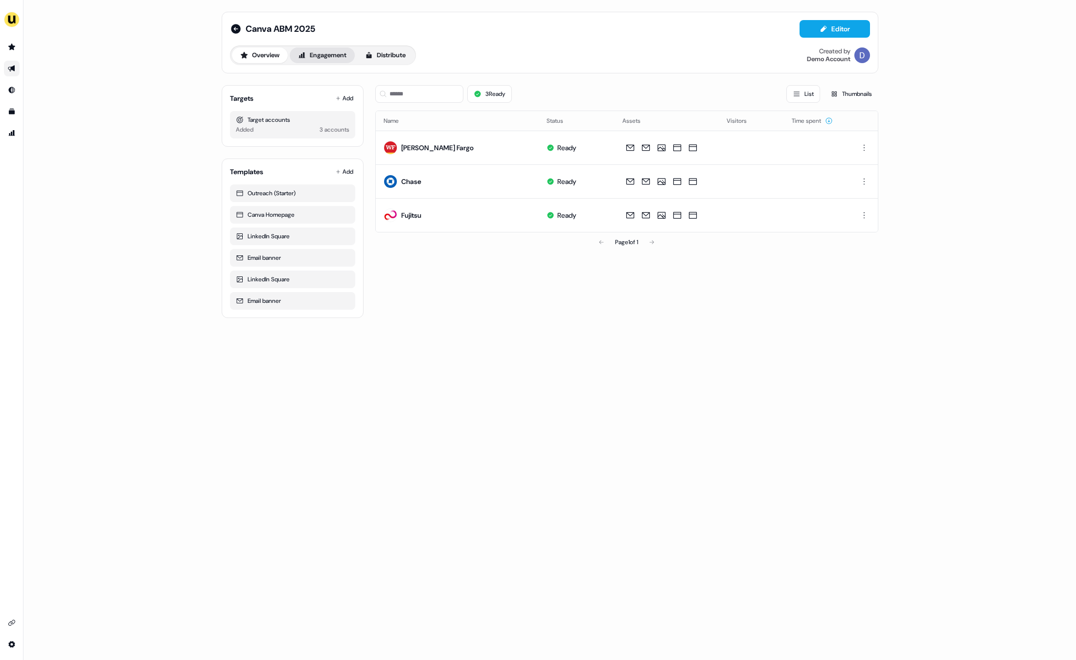
click at [319, 56] on button "Engagement" at bounding box center [322, 55] width 65 height 16
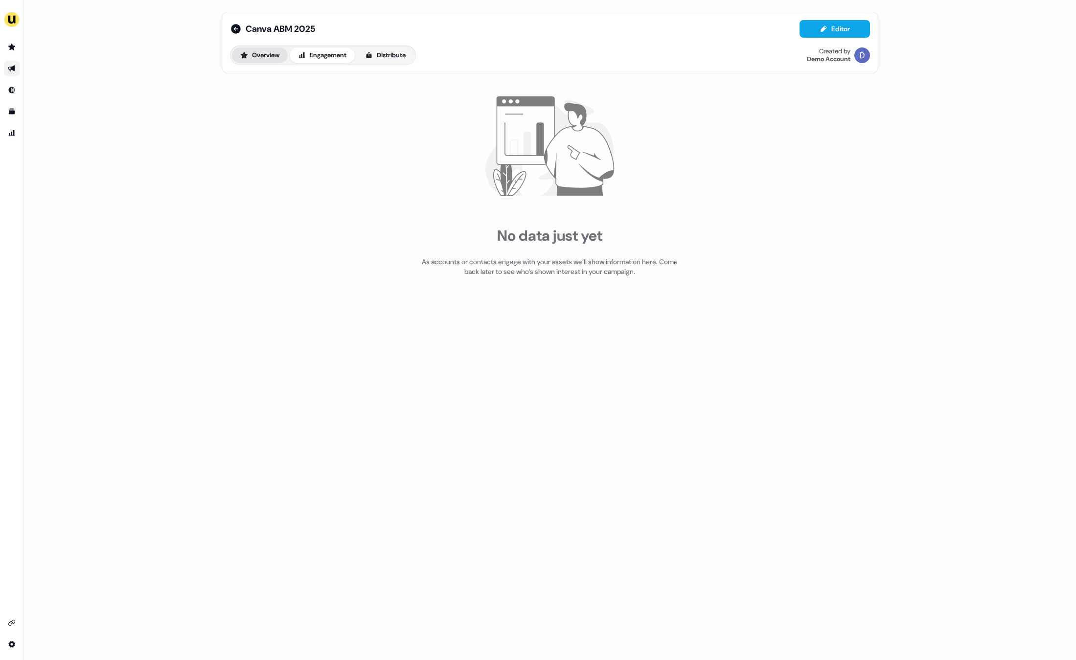
click at [266, 55] on button "Overview" at bounding box center [260, 55] width 56 height 16
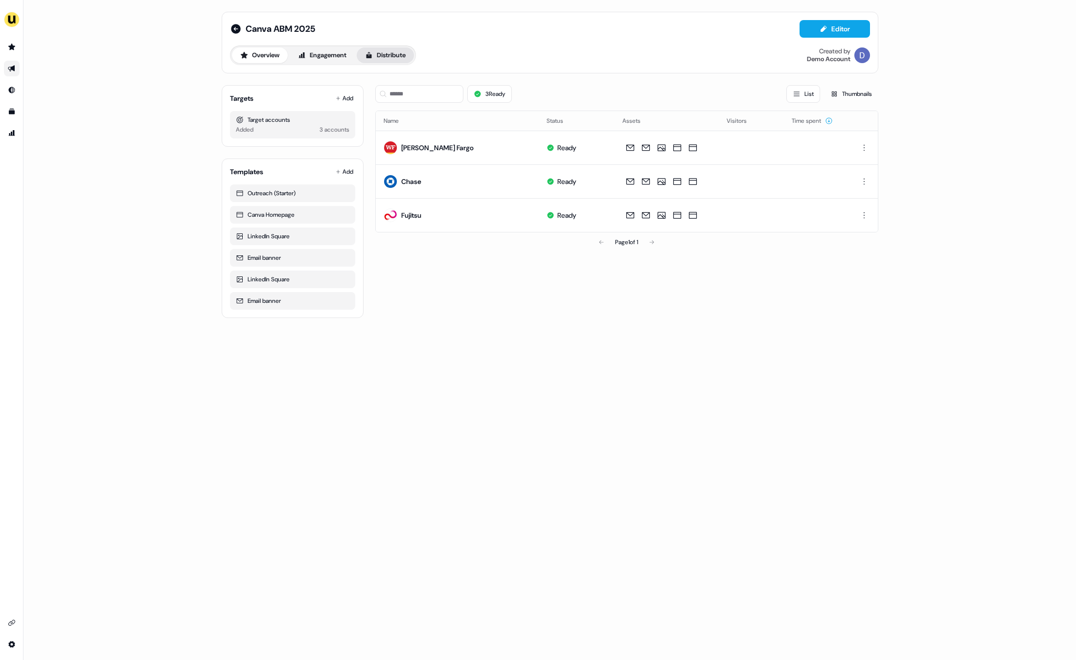
click at [388, 55] on button "Distribute" at bounding box center [385, 55] width 57 height 16
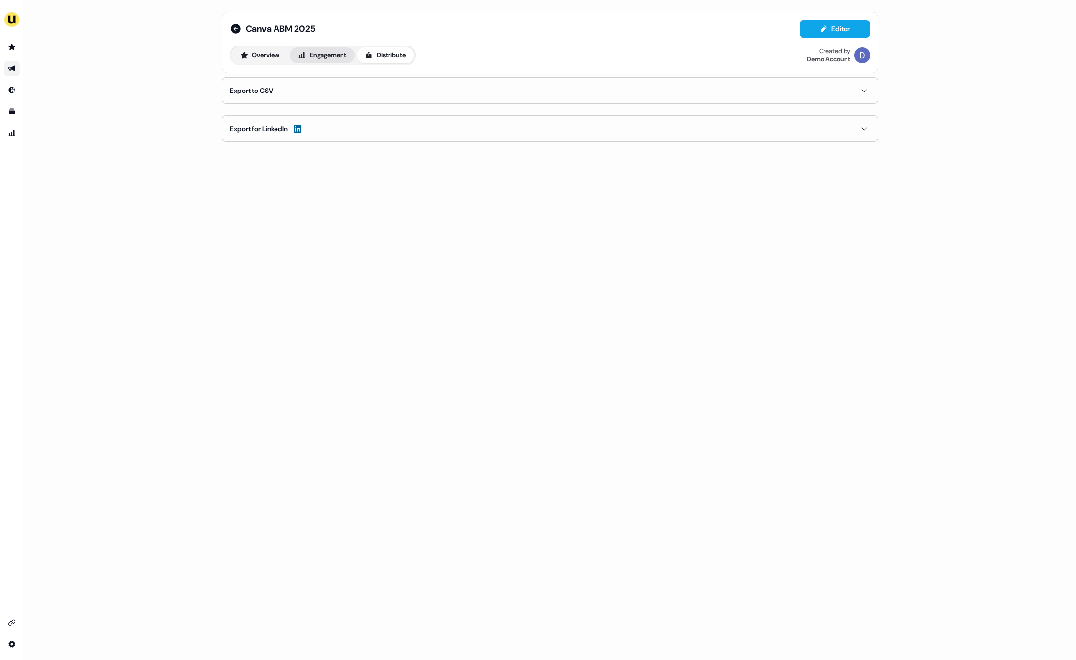
click at [305, 60] on button "Engagement" at bounding box center [322, 55] width 65 height 16
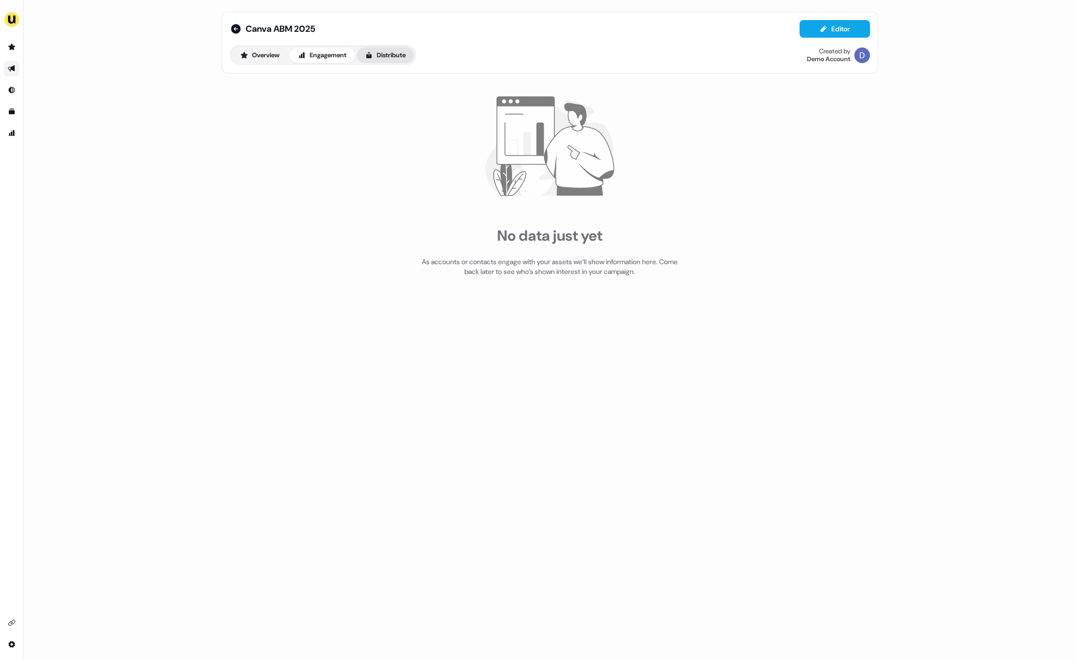
click at [389, 55] on button "Distribute" at bounding box center [385, 55] width 57 height 16
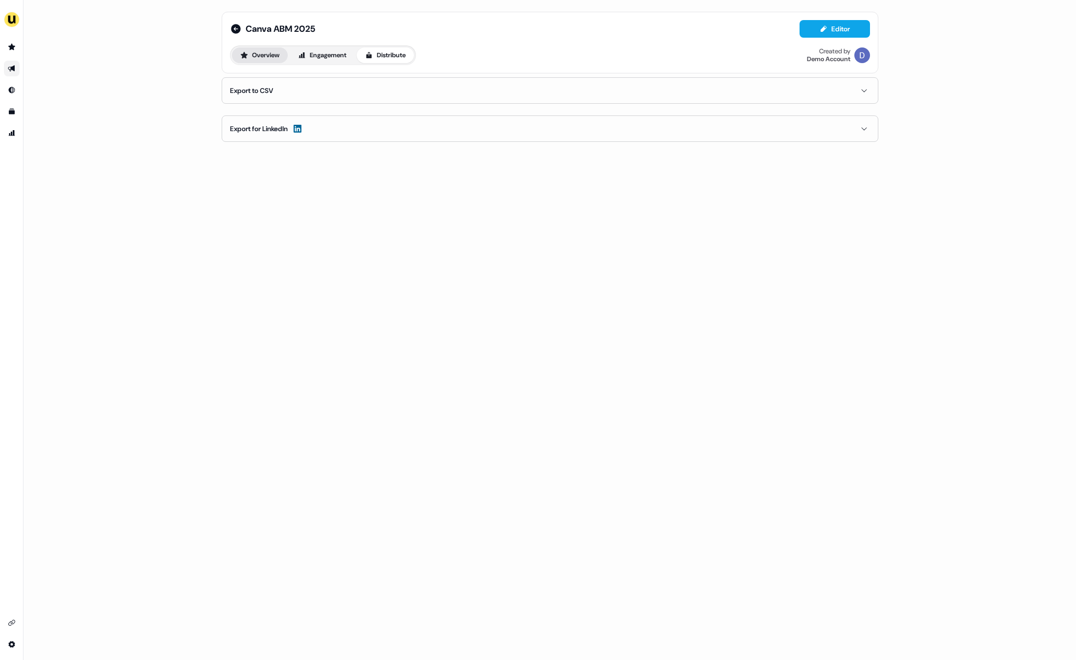
click at [265, 56] on button "Overview" at bounding box center [260, 55] width 56 height 16
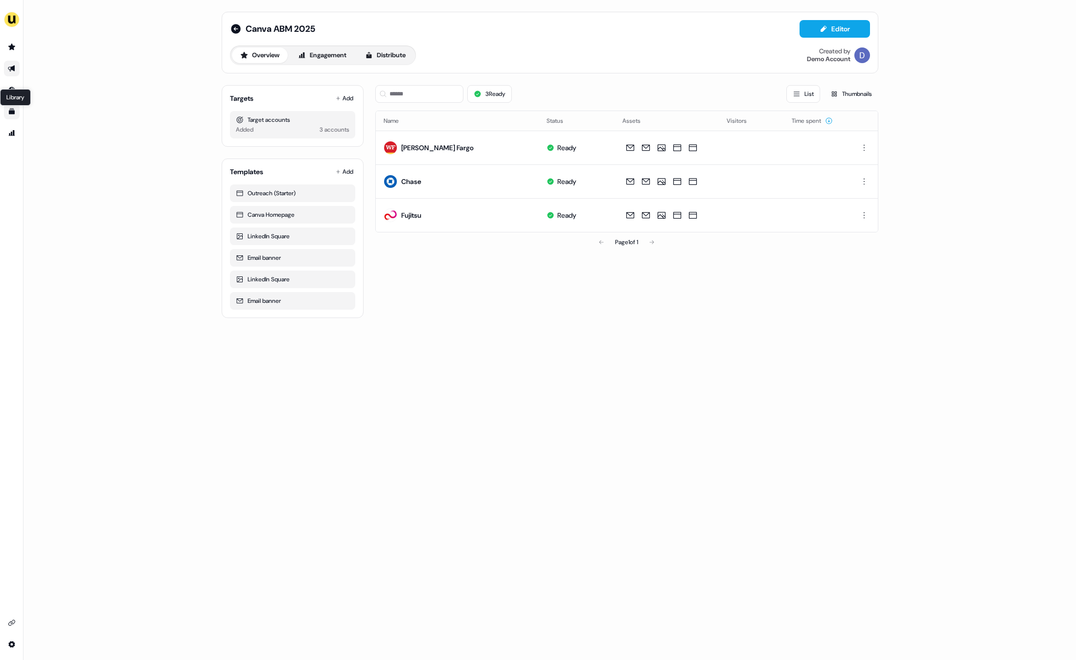
click at [10, 111] on icon "Go to templates" at bounding box center [12, 112] width 6 height 6
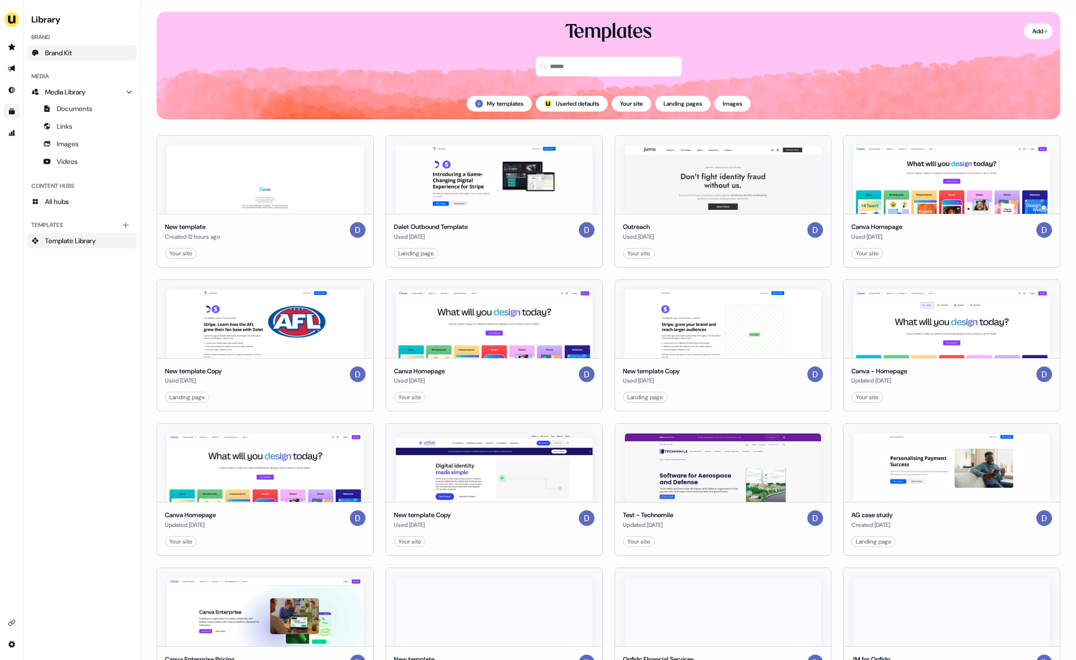
click at [62, 53] on span "Brand Kit" at bounding box center [58, 53] width 27 height 10
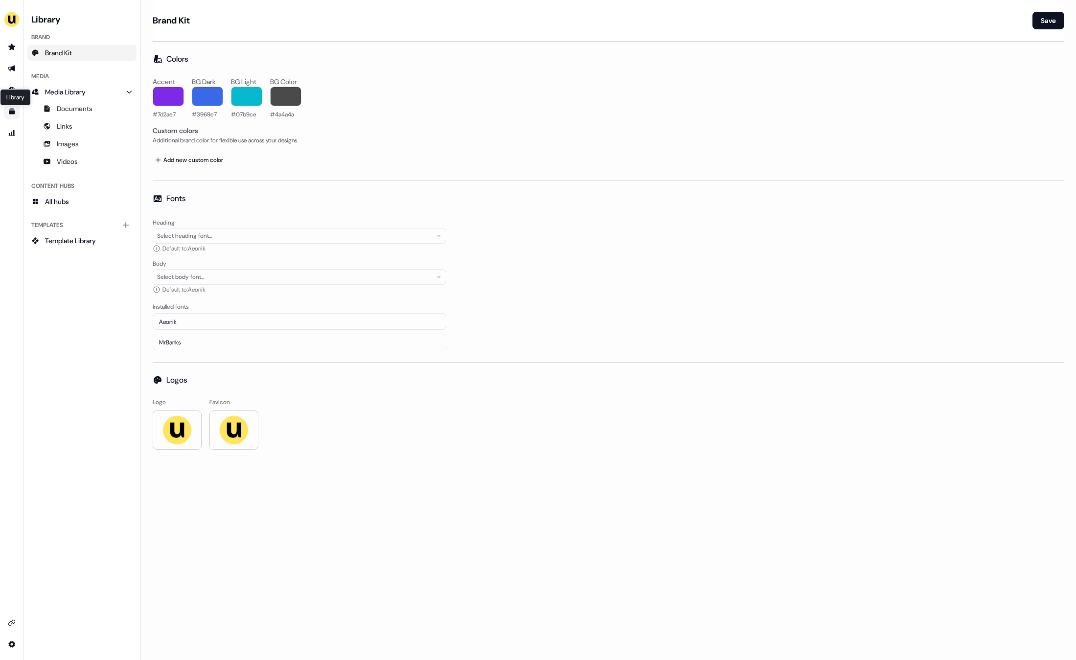
click at [10, 112] on icon "Go to templates" at bounding box center [12, 112] width 6 height 6
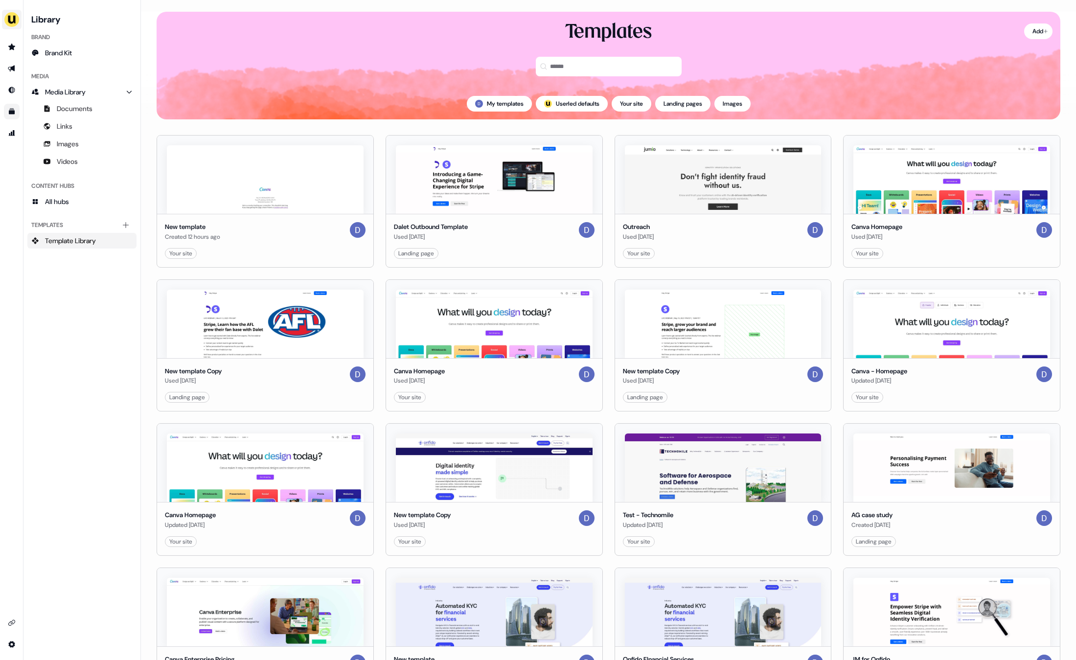
click at [13, 14] on img "side nav menu" at bounding box center [12, 20] width 16 height 16
click at [70, 273] on nav "Impersonate (Admin) Help documentation Feedback Logout Library Brand Brand Kit …" at bounding box center [70, 330] width 141 height 660
click at [16, 44] on link "Prospects Prospects" at bounding box center [12, 47] width 16 height 16
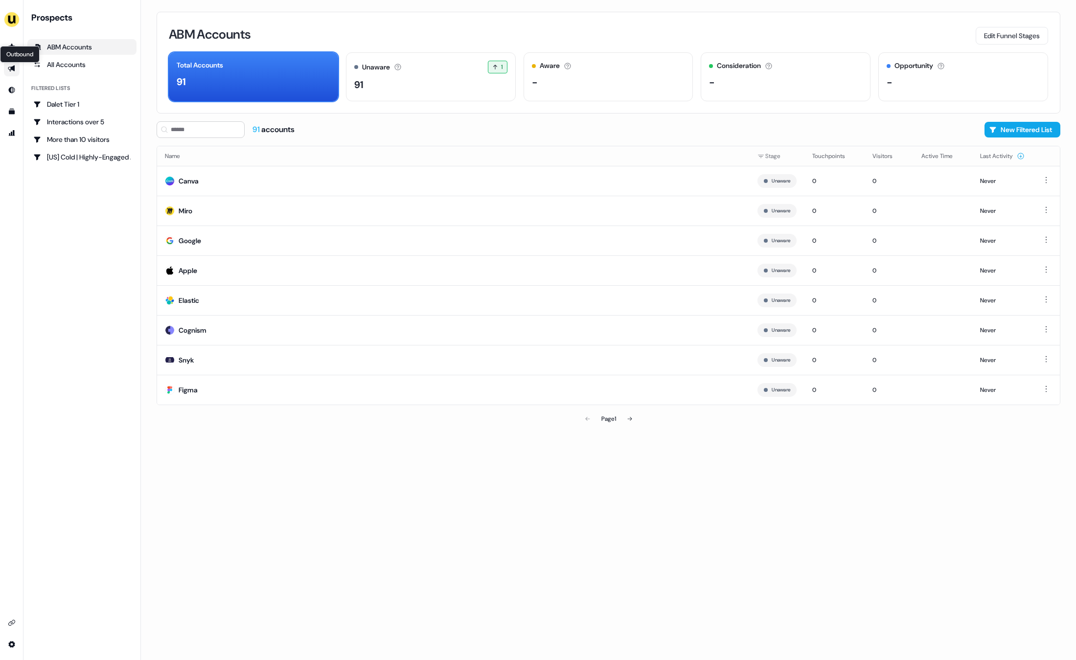
click at [12, 69] on icon "Go to outbound experience" at bounding box center [11, 69] width 7 height 6
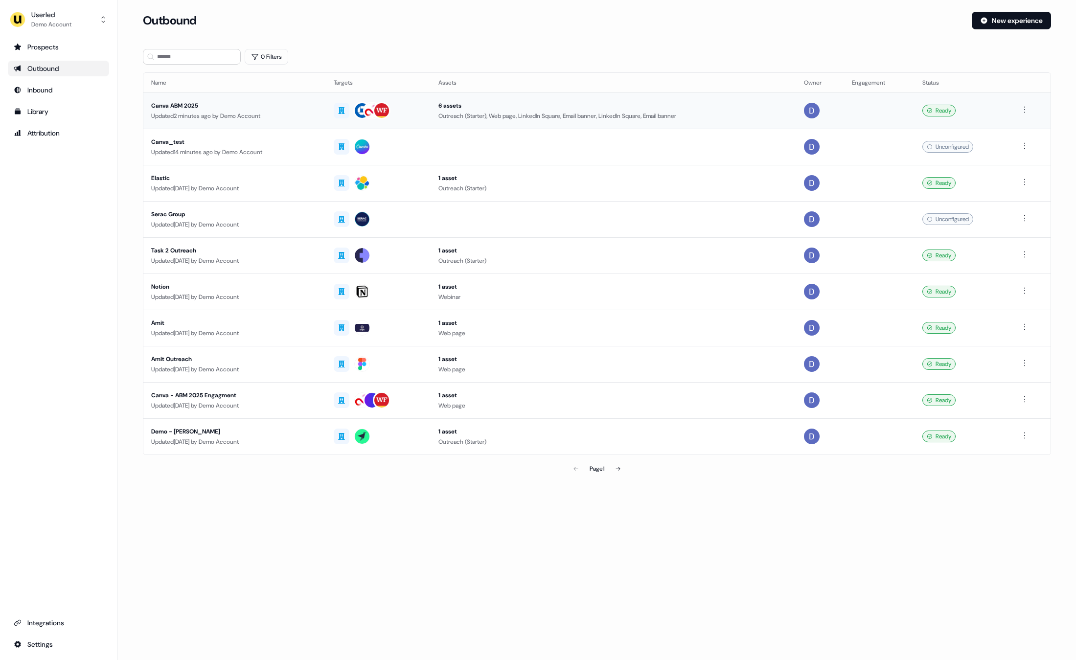
click at [185, 102] on div "Canva ABM 2025" at bounding box center [234, 106] width 167 height 10
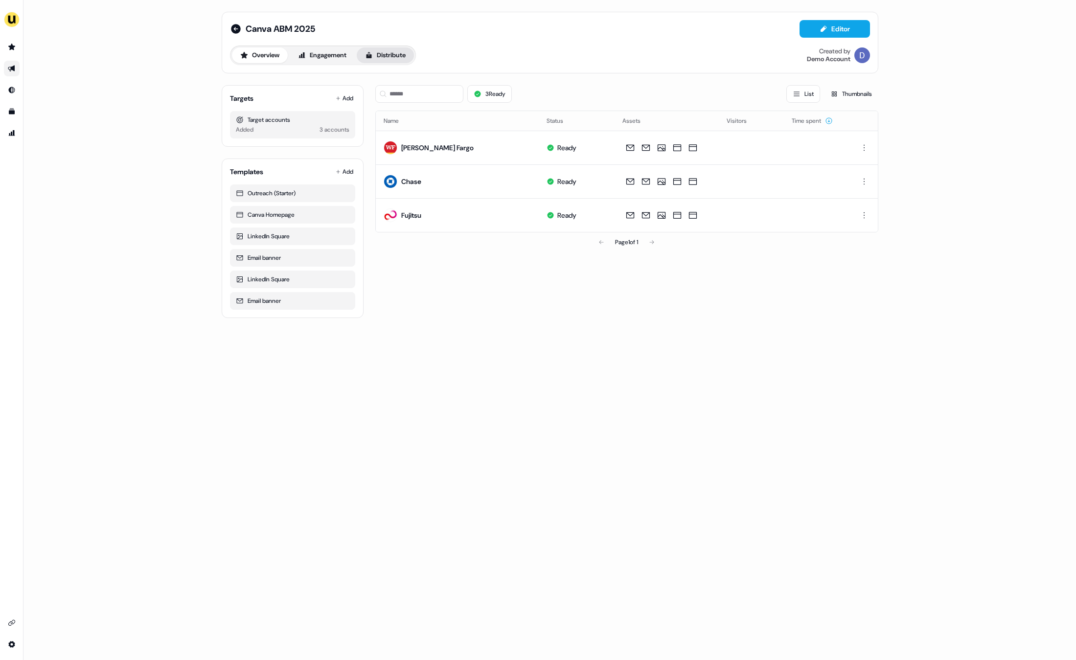
click at [381, 60] on button "Distribute" at bounding box center [385, 55] width 57 height 16
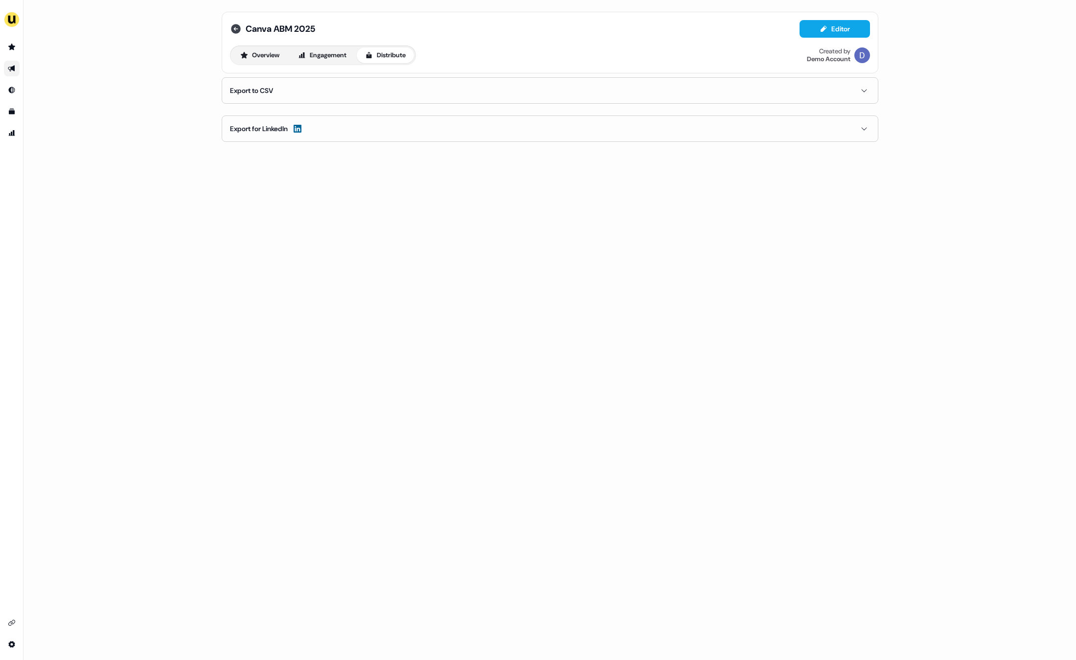
click at [239, 30] on icon at bounding box center [236, 29] width 10 height 10
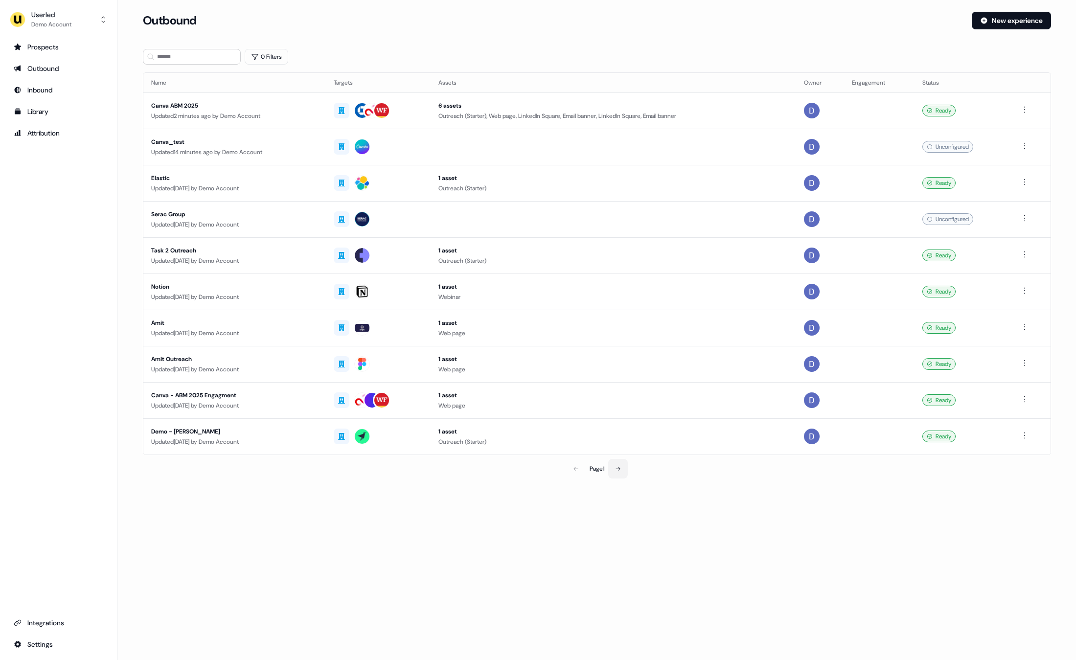
click at [625, 470] on button at bounding box center [618, 469] width 20 height 20
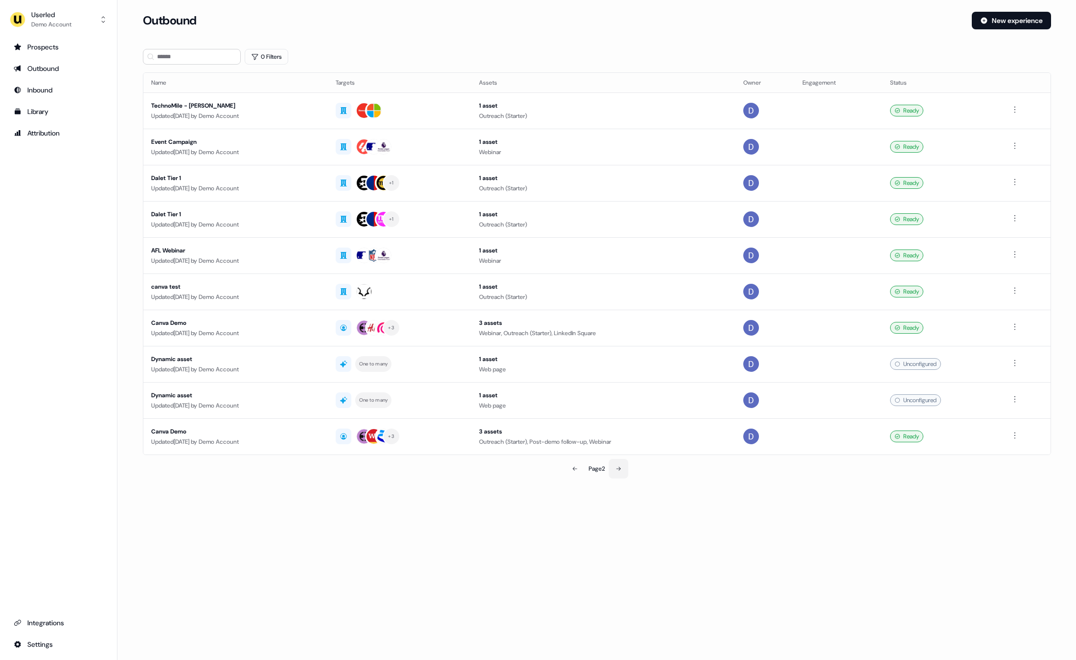
click at [621, 470] on icon at bounding box center [619, 469] width 6 height 6
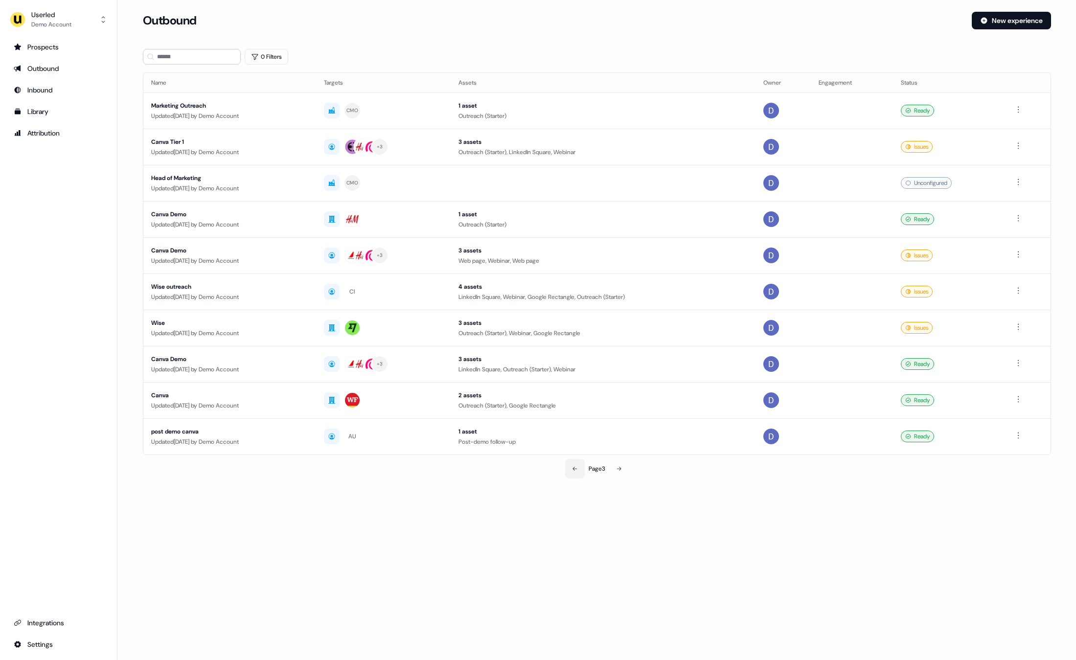
click at [572, 471] on icon at bounding box center [575, 469] width 6 height 6
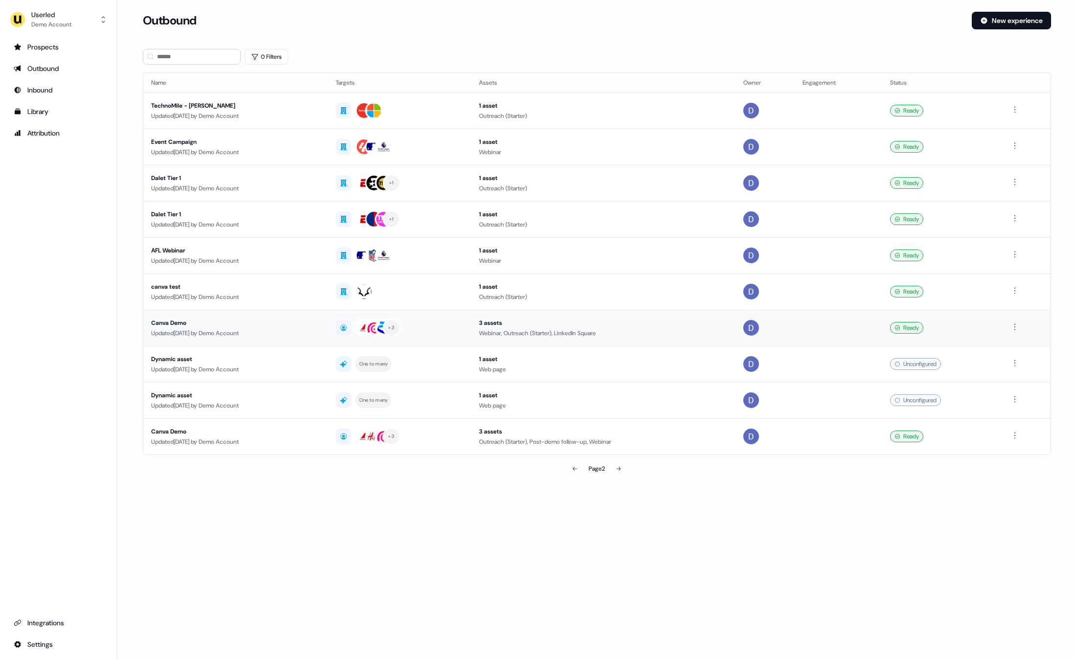
click at [168, 326] on div "Canva Demo" at bounding box center [235, 323] width 169 height 10
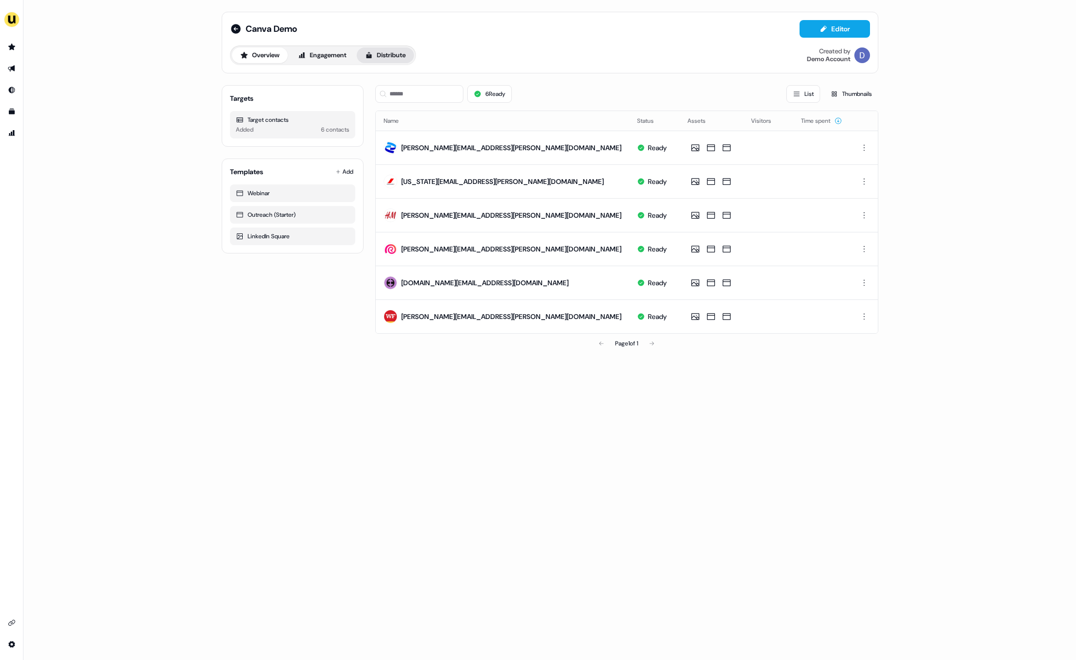
click at [389, 55] on button "Distribute" at bounding box center [385, 55] width 57 height 16
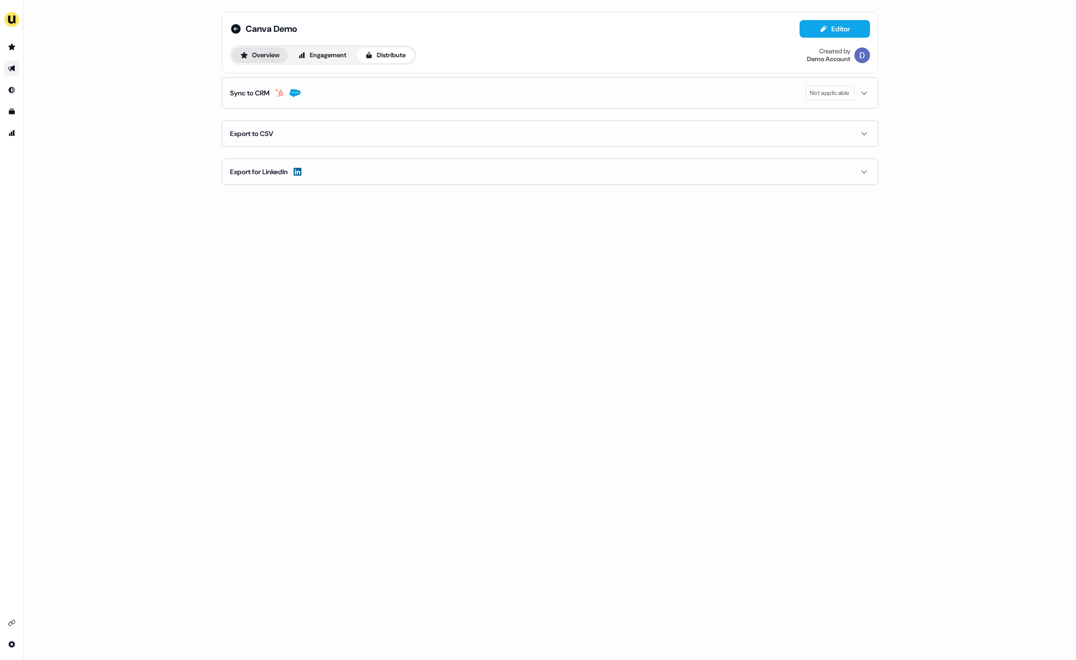
click at [256, 53] on button "Overview" at bounding box center [260, 55] width 56 height 16
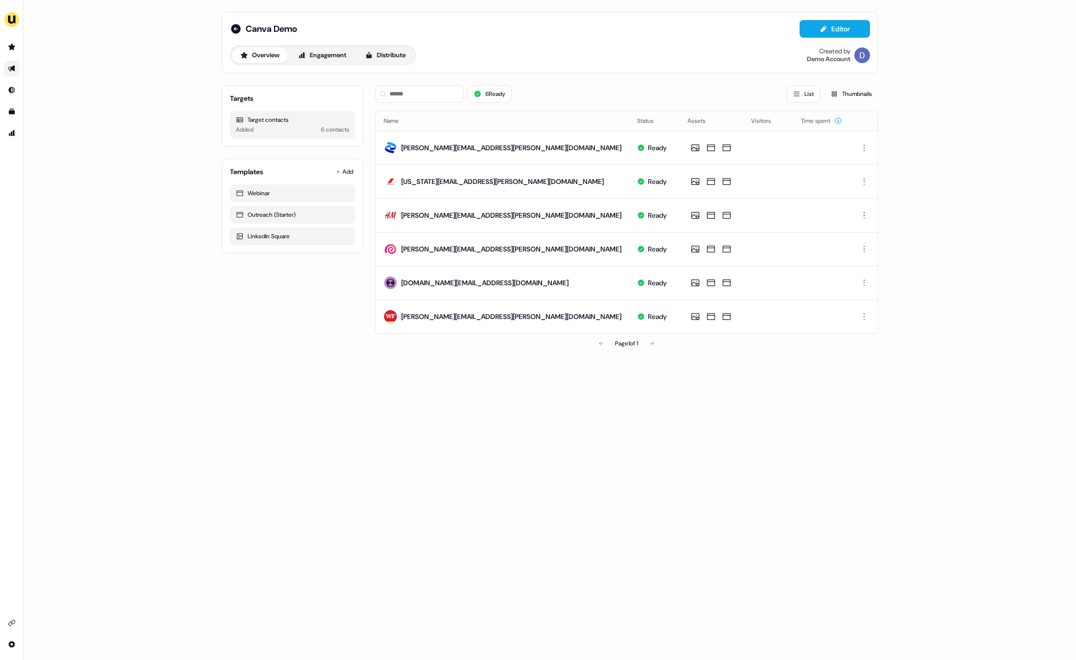
click at [279, 357] on div "Canva Demo Editor Overview Engagement Distribute Created by Demo Account Target…" at bounding box center [550, 182] width 680 height 365
click at [334, 50] on button "Engagement" at bounding box center [322, 55] width 65 height 16
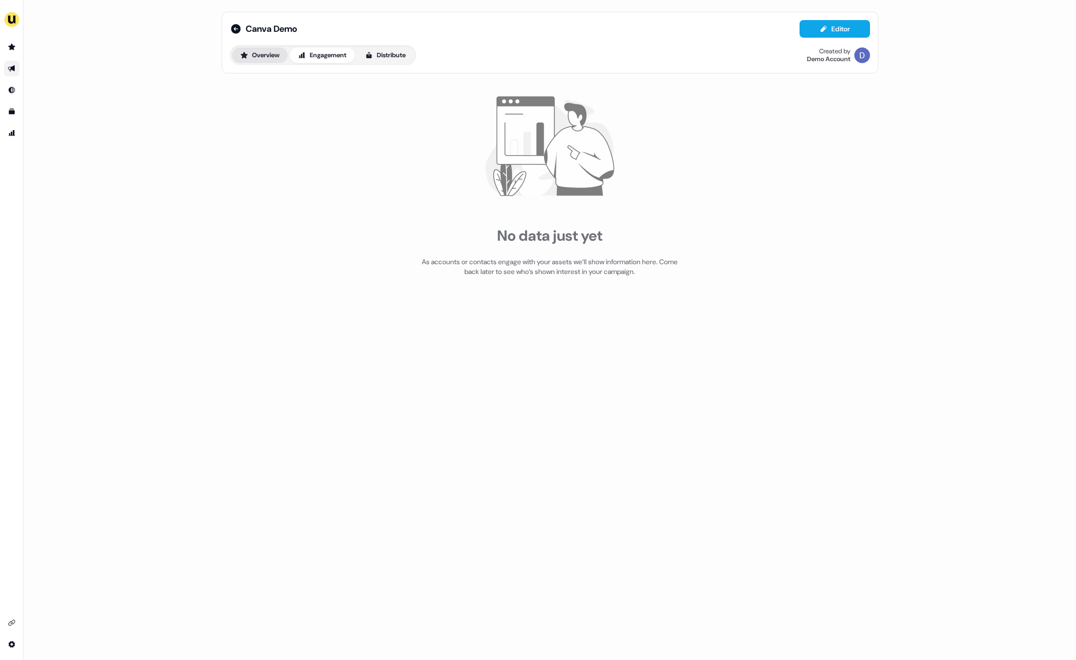
click at [269, 55] on button "Overview" at bounding box center [260, 55] width 56 height 16
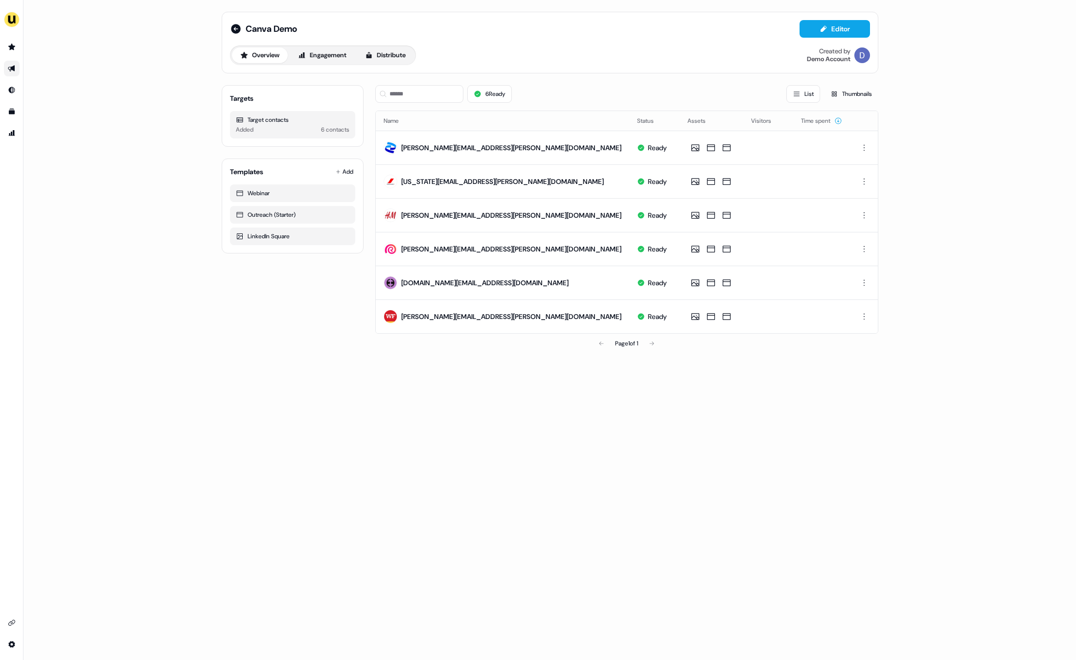
click at [110, 315] on div "Canva Demo Editor Overview Engagement Distribute Created by Demo Account Target…" at bounding box center [549, 330] width 1053 height 660
click at [15, 88] on icon "Go to Inbound" at bounding box center [12, 90] width 8 height 8
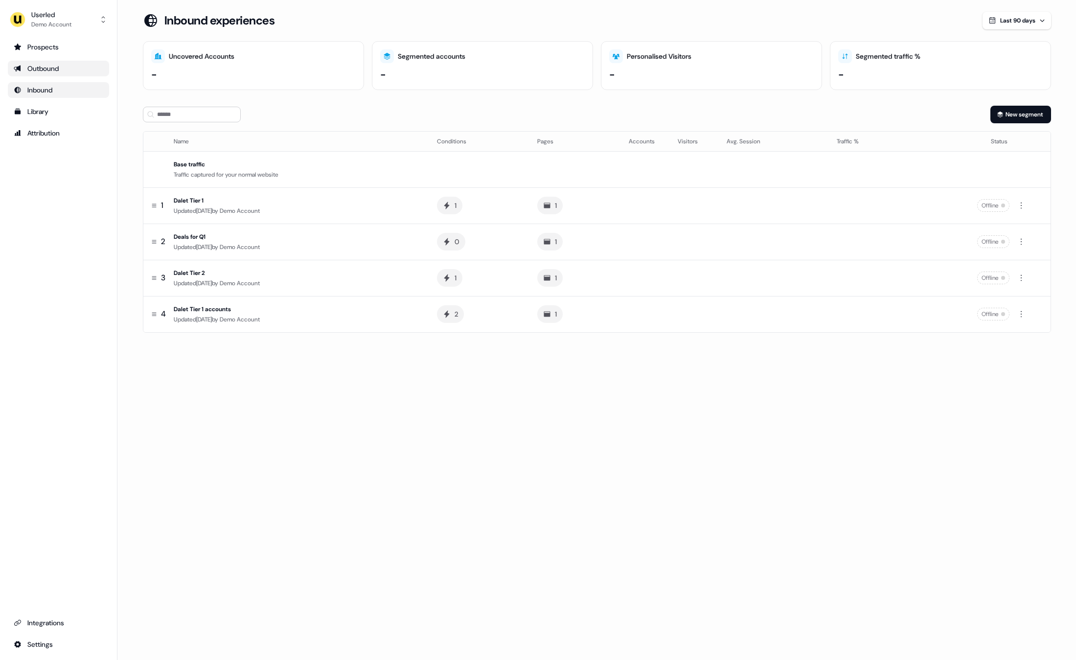
click at [51, 69] on div "Outbound" at bounding box center [59, 69] width 90 height 10
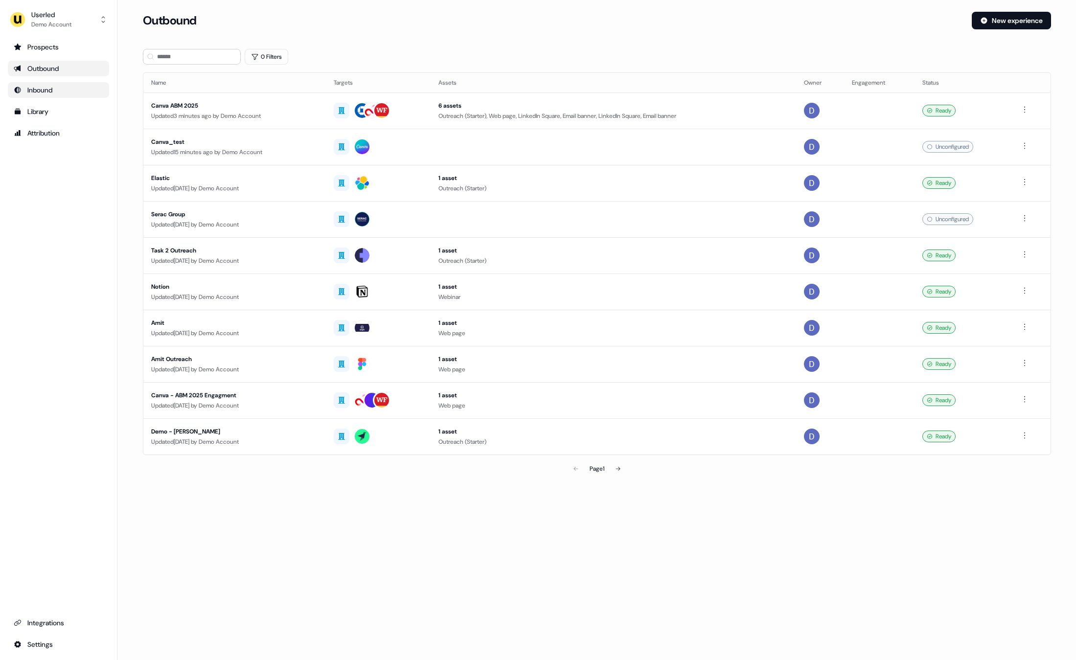
click at [347, 38] on div "Outbound New experience" at bounding box center [597, 26] width 908 height 29
click at [619, 467] on icon at bounding box center [618, 469] width 6 height 6
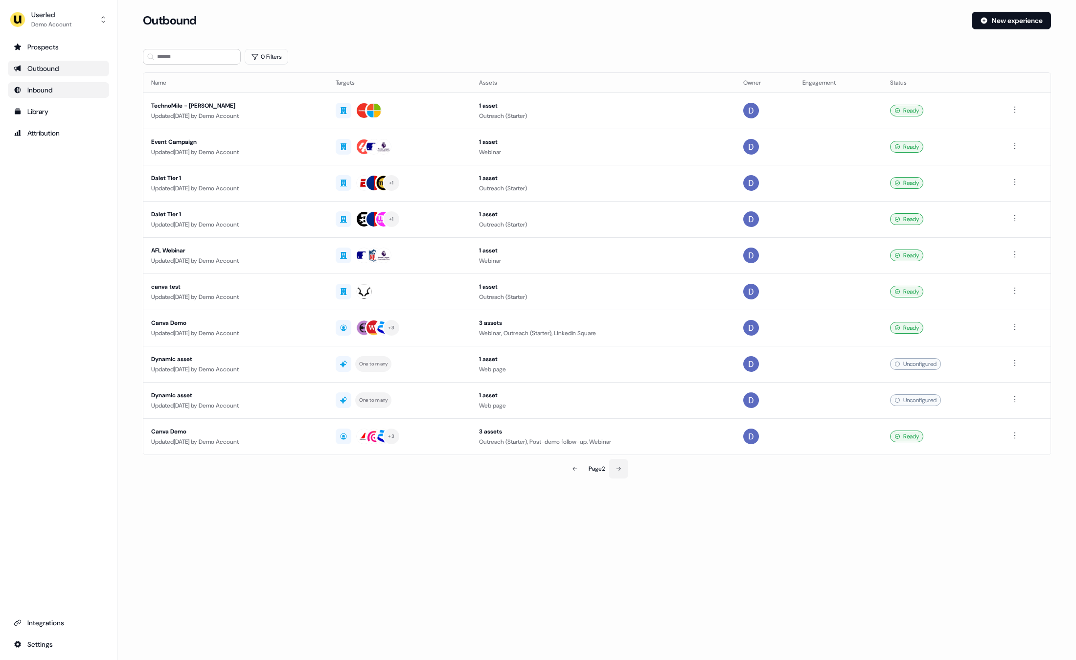
click at [620, 466] on icon at bounding box center [619, 469] width 6 height 6
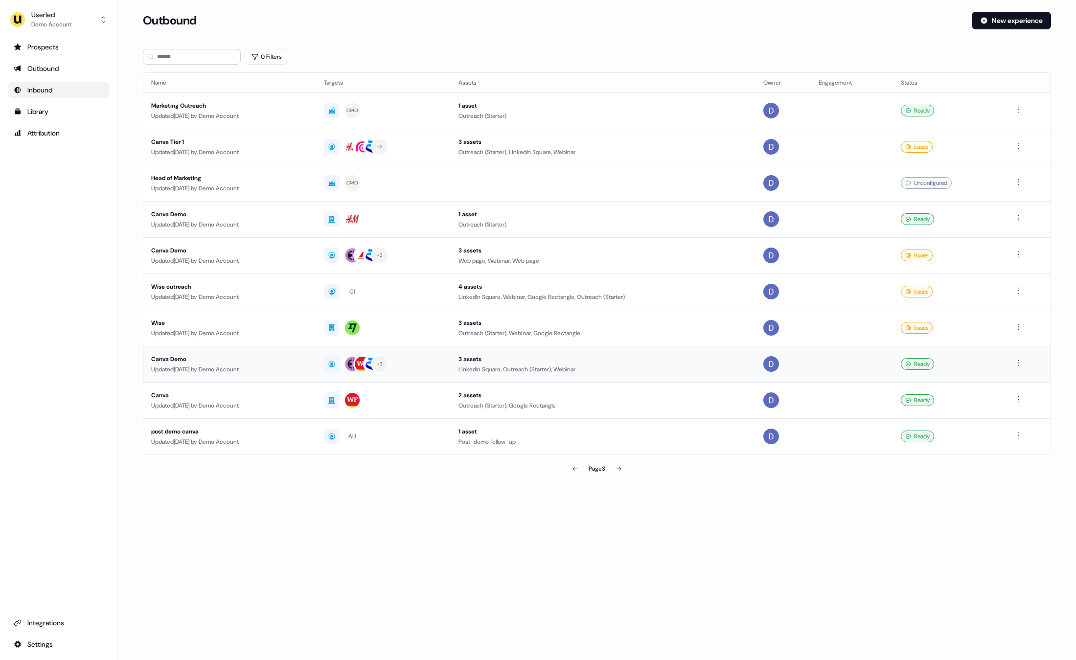
click at [181, 360] on div "Canva Demo" at bounding box center [229, 359] width 157 height 10
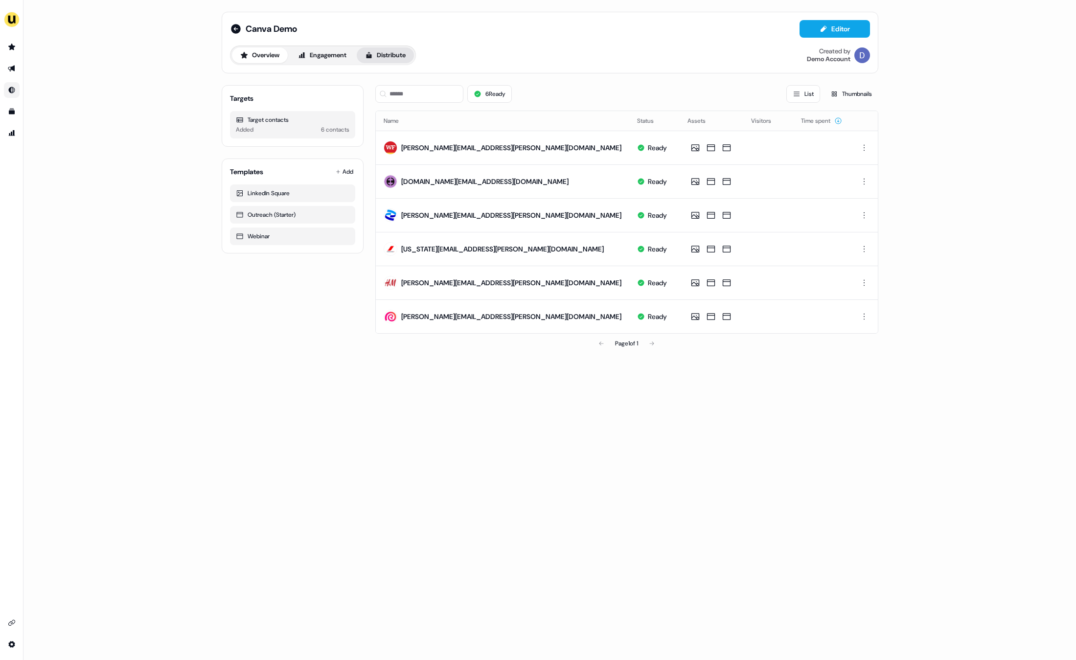
click at [398, 55] on button "Distribute" at bounding box center [385, 55] width 57 height 16
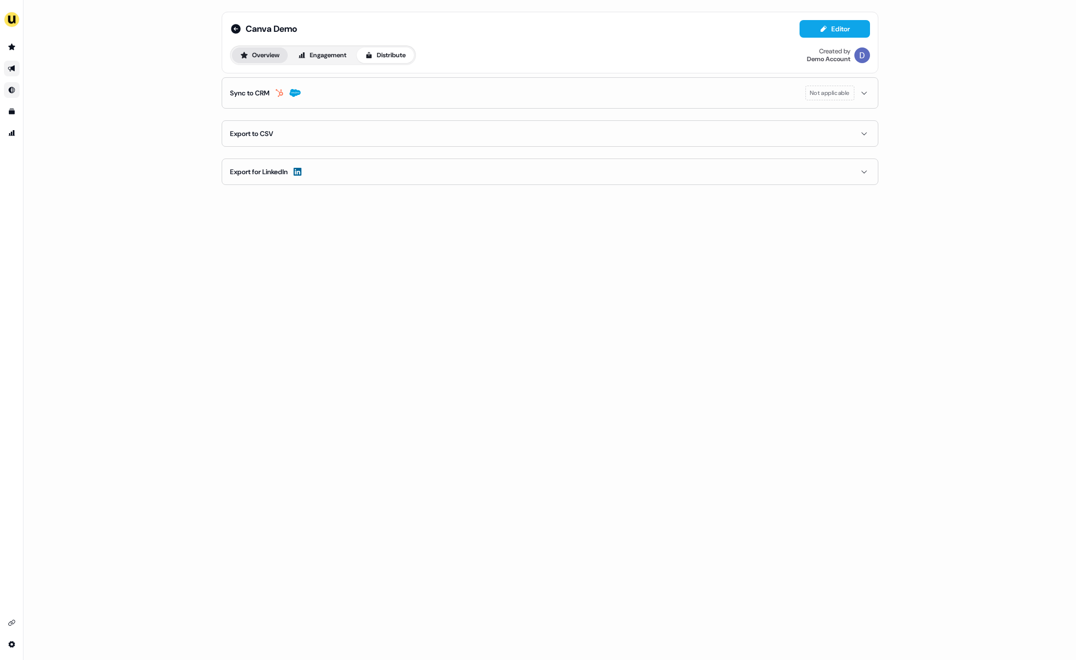
click at [271, 56] on button "Overview" at bounding box center [260, 55] width 56 height 16
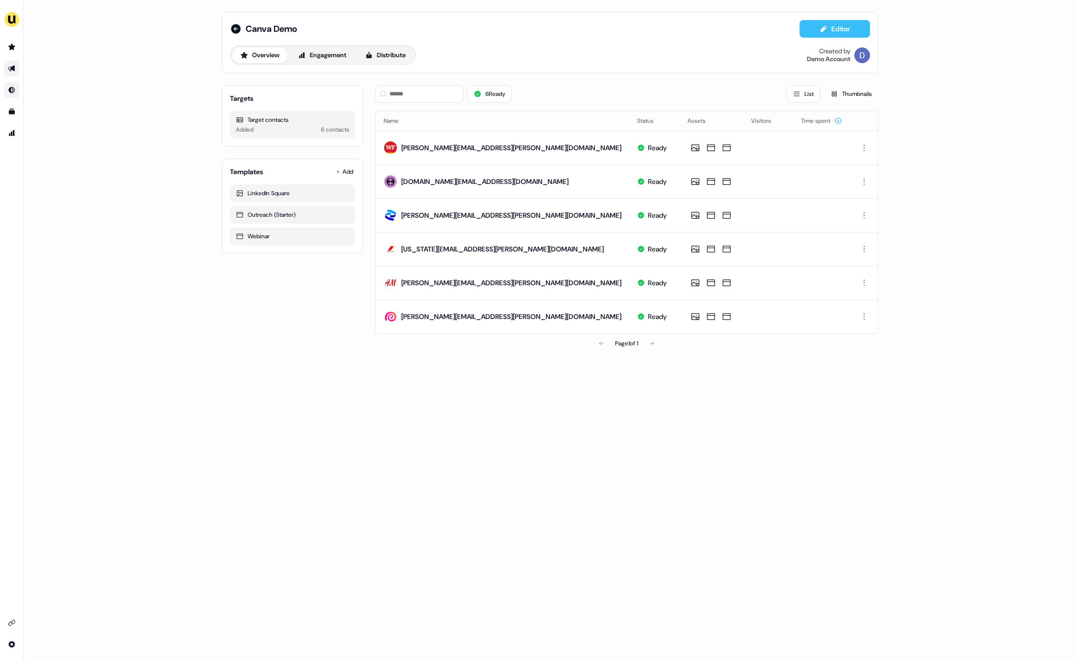
click at [818, 30] on button "Editor" at bounding box center [835, 29] width 70 height 18
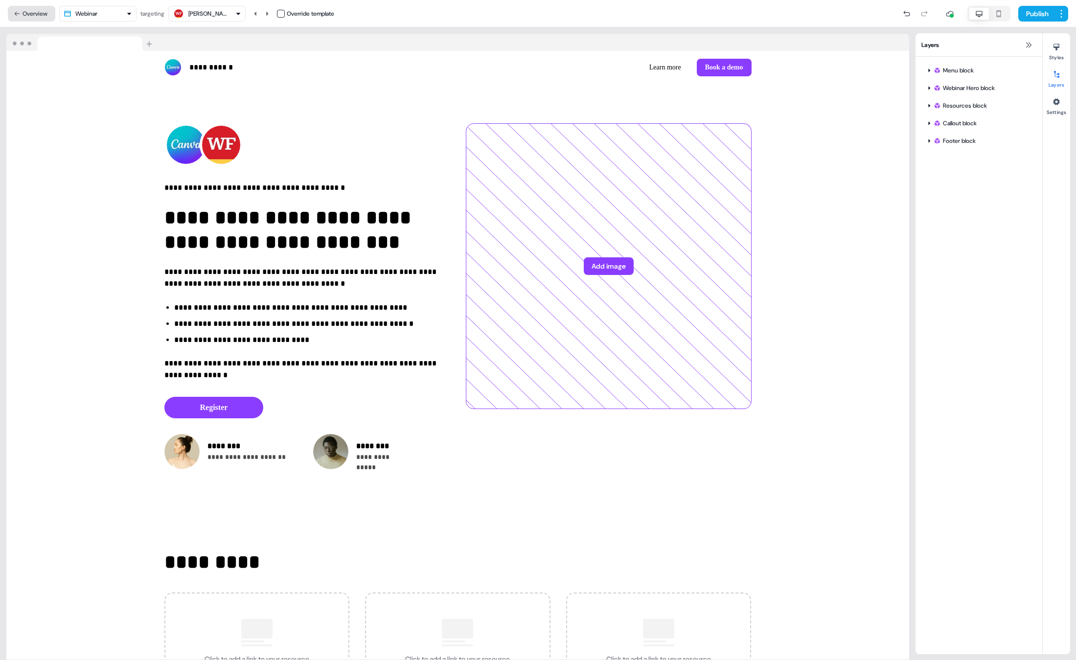
click at [26, 13] on button "Overview" at bounding box center [31, 14] width 47 height 16
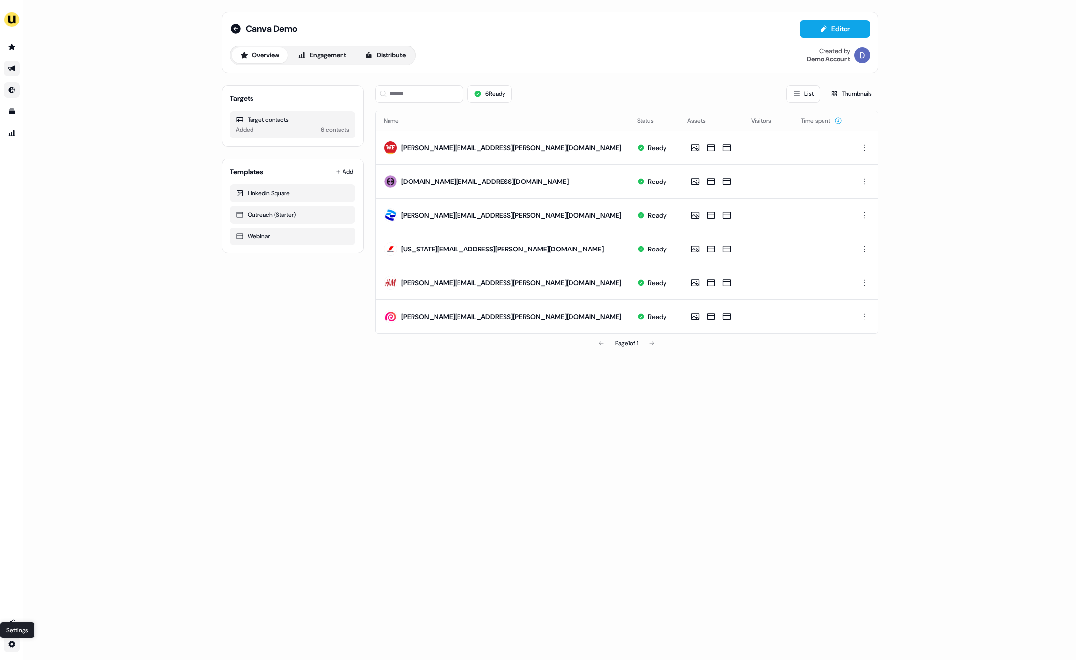
click at [14, 646] on html "For the best experience switch devices to a bigger screen. Go to Userled.io Set…" at bounding box center [538, 330] width 1076 height 660
click at [59, 611] on div "Team" at bounding box center [68, 611] width 78 height 16
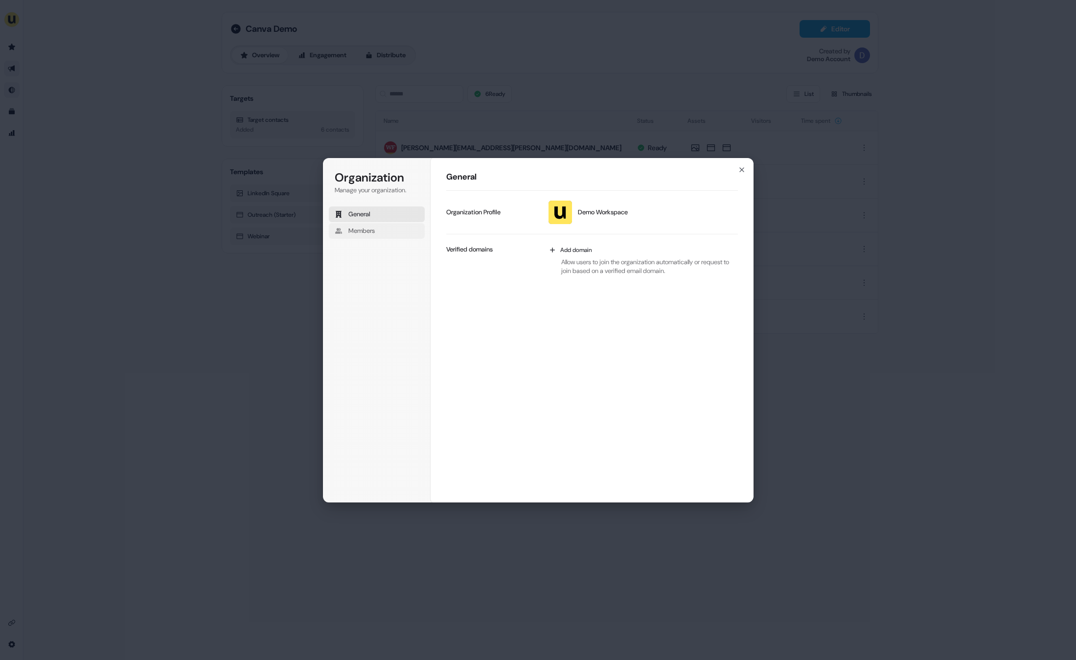
click at [370, 229] on span "Members" at bounding box center [361, 231] width 26 height 9
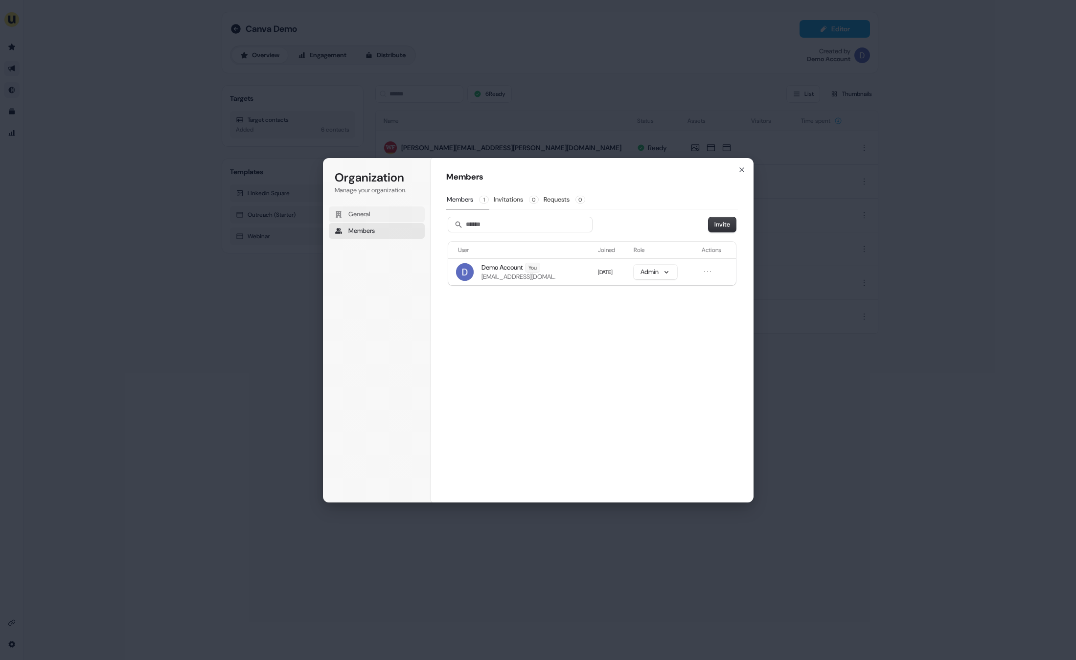
click at [371, 220] on button "General" at bounding box center [377, 215] width 96 height 16
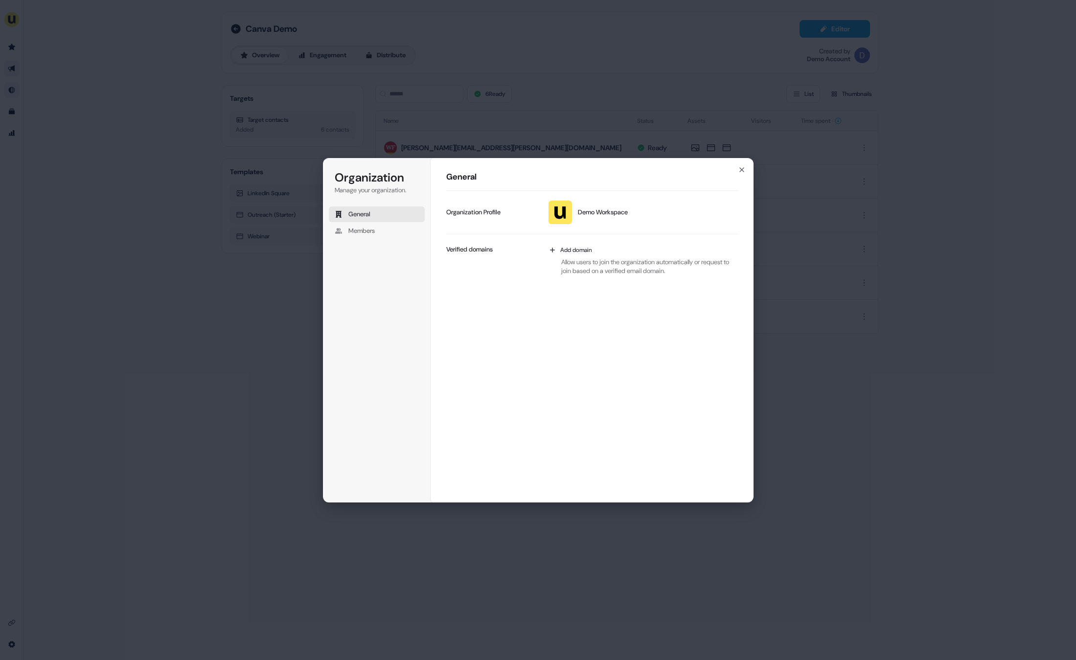
click at [798, 260] on div "Organization Manage your organization. General Members Organization General Dem…" at bounding box center [538, 330] width 1076 height 660
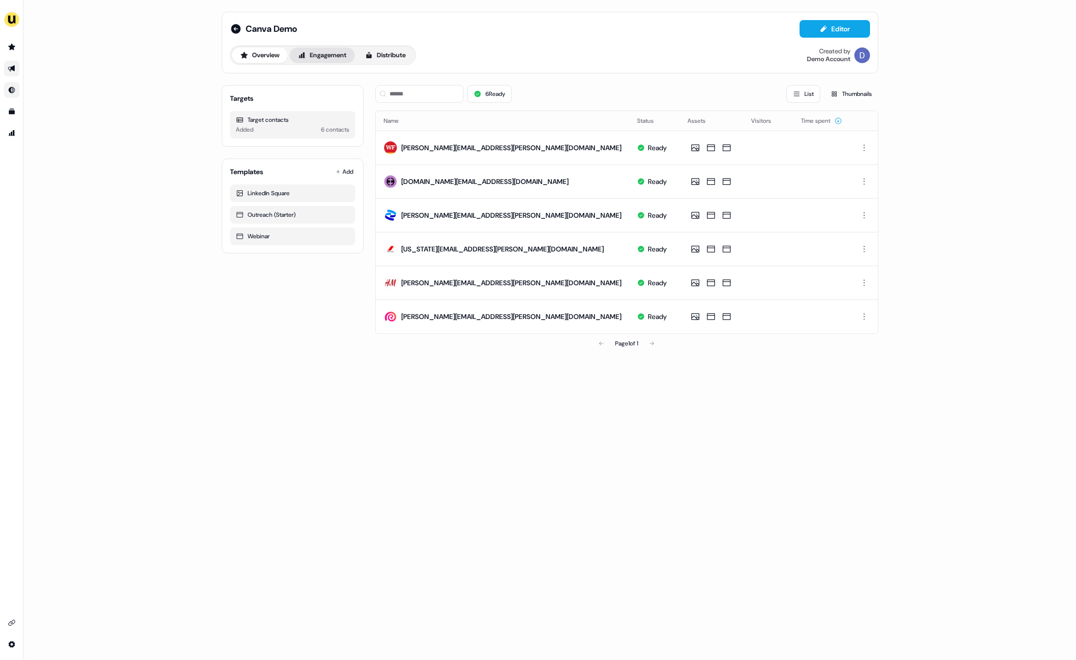
click at [331, 56] on button "Engagement" at bounding box center [322, 55] width 65 height 16
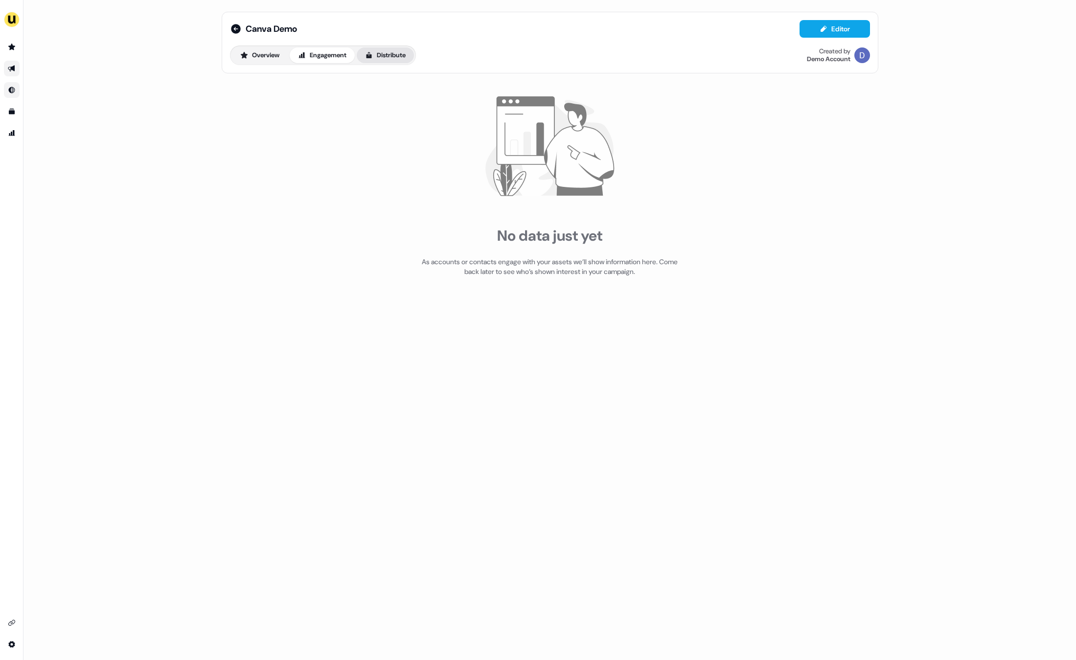
click at [383, 58] on button "Distribute" at bounding box center [385, 55] width 57 height 16
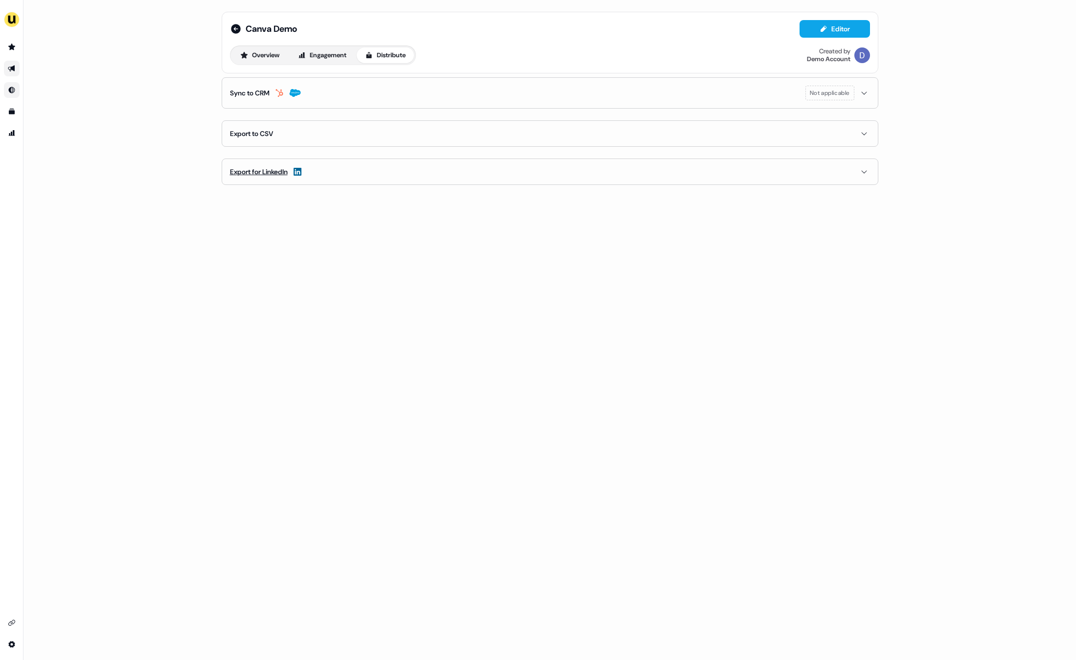
click at [354, 178] on button "Export for LinkedIn" at bounding box center [550, 171] width 640 height 25
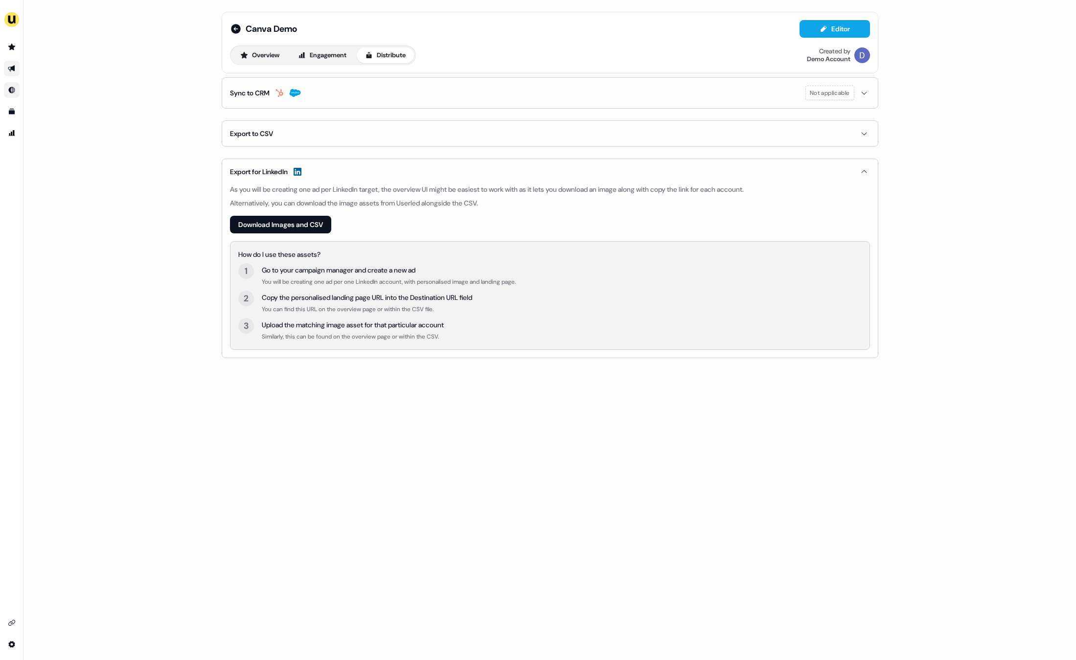
click at [339, 133] on button "Export to CSV" at bounding box center [550, 133] width 640 height 25
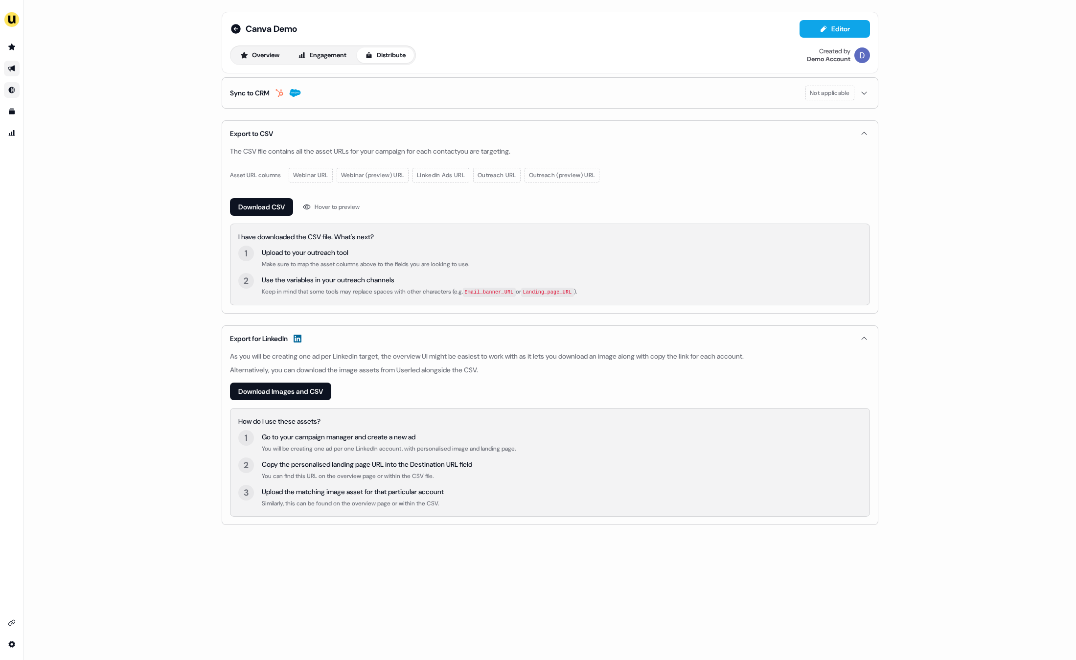
click at [351, 98] on button "Sync to CRM Not applicable" at bounding box center [550, 93] width 640 height 30
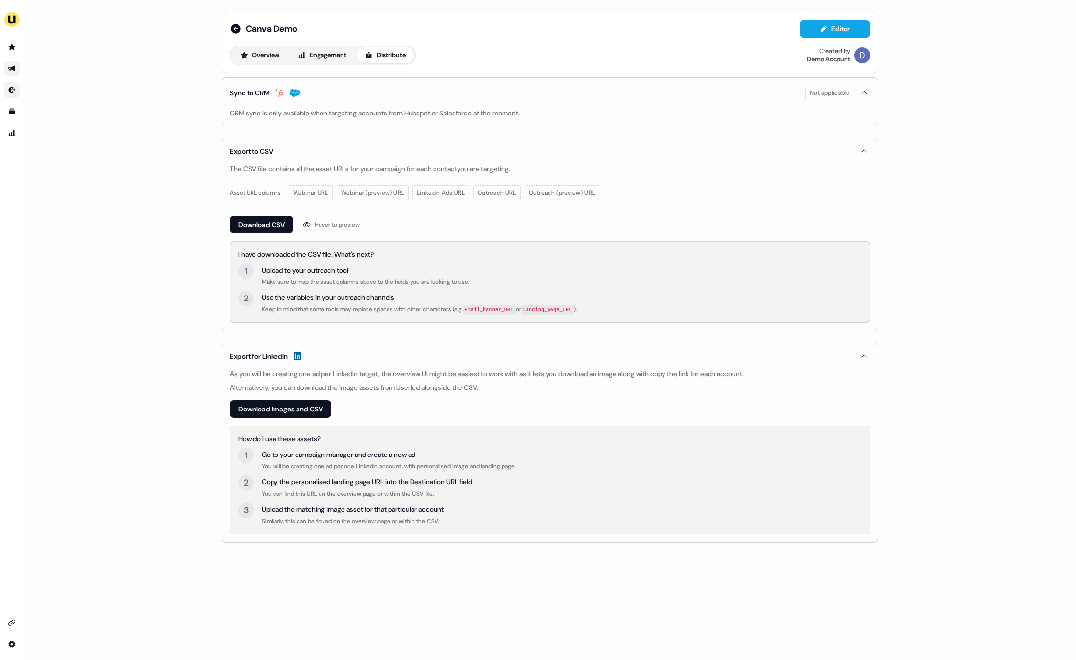
click at [358, 99] on button "Sync to CRM Not applicable" at bounding box center [550, 93] width 640 height 30
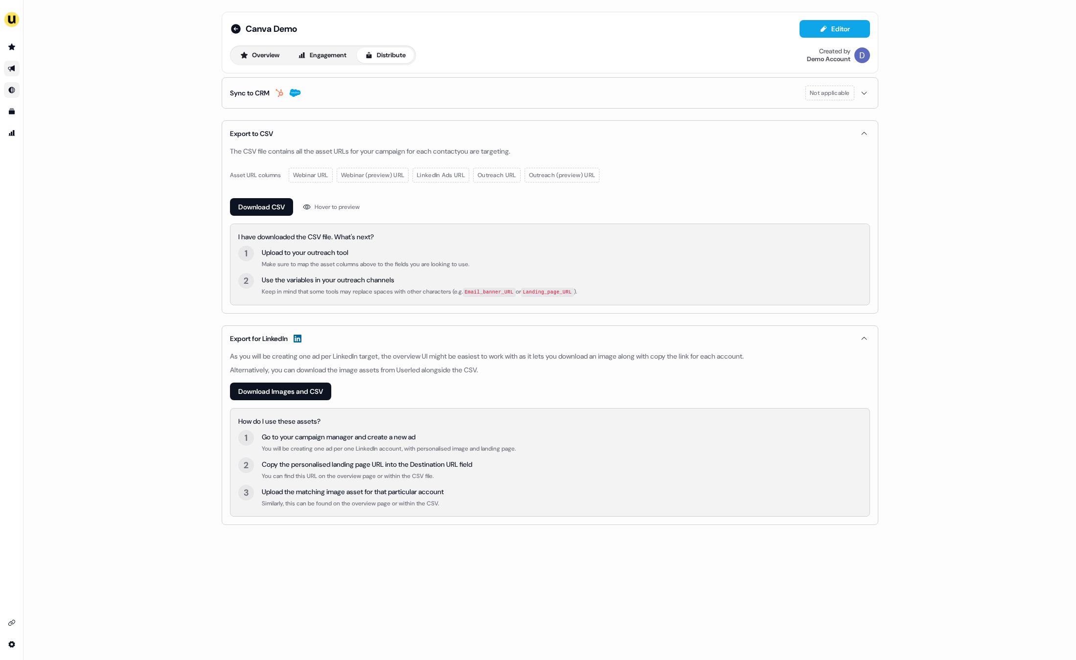
click at [346, 136] on button "Export to CSV" at bounding box center [550, 133] width 640 height 25
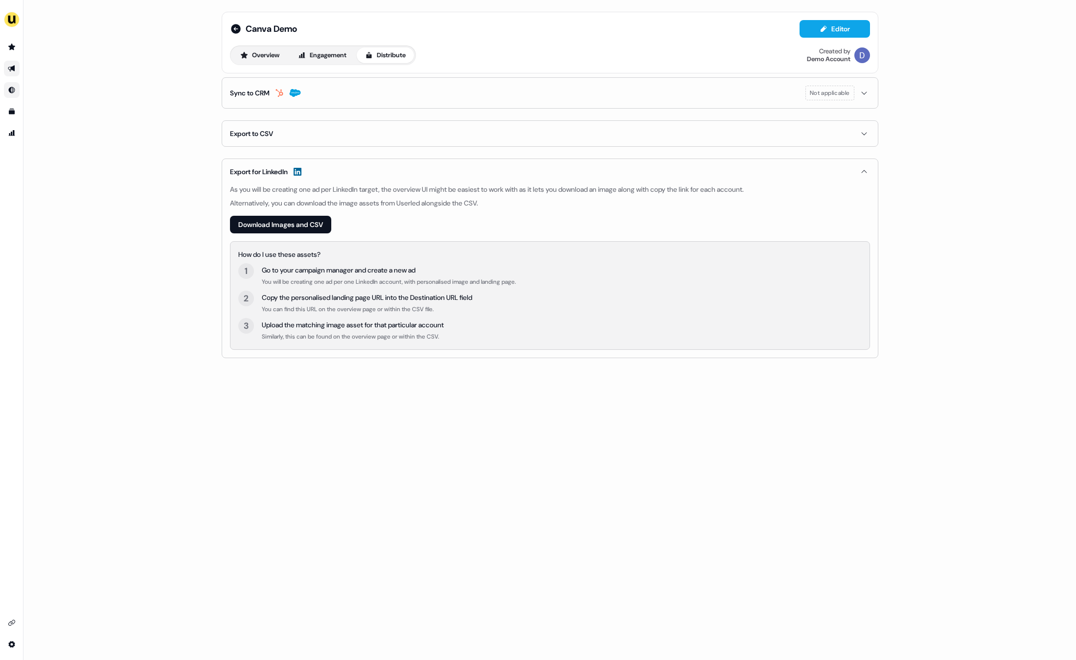
click at [423, 106] on button "Sync to CRM Not applicable" at bounding box center [550, 93] width 640 height 30
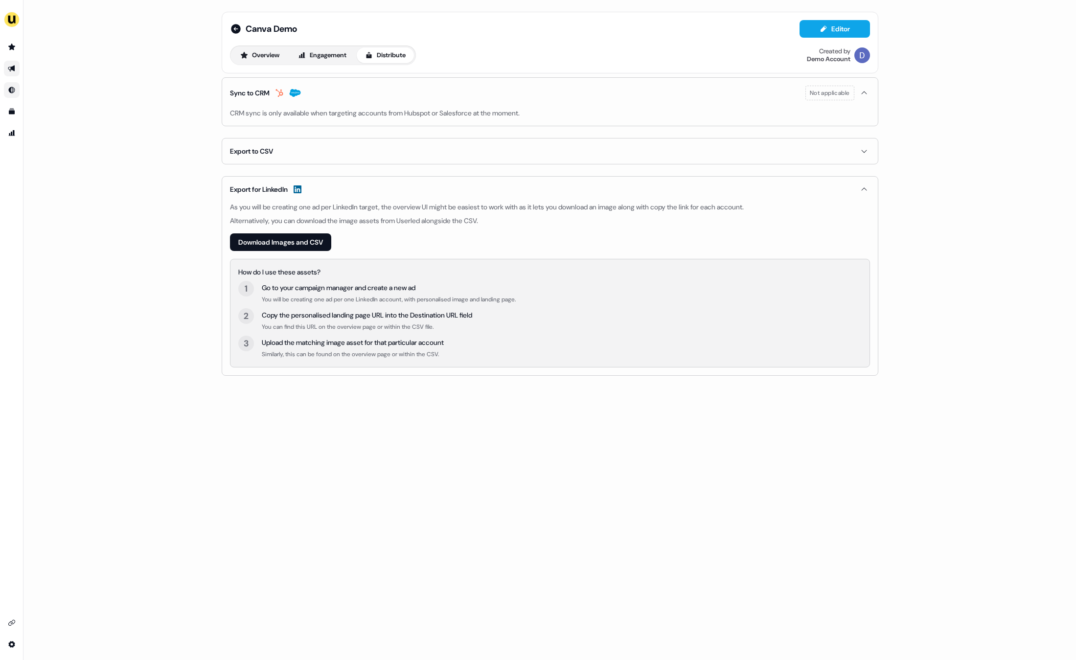
click at [423, 106] on button "Sync to CRM Not applicable" at bounding box center [550, 93] width 640 height 30
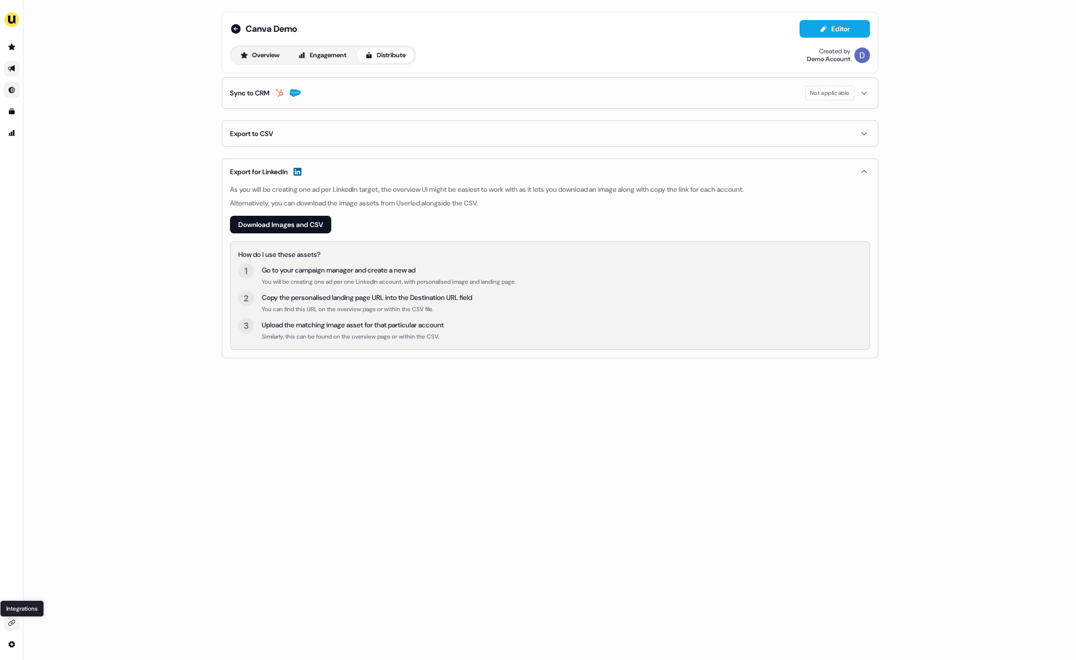
click at [9, 621] on icon "Go to integrations" at bounding box center [12, 623] width 8 height 8
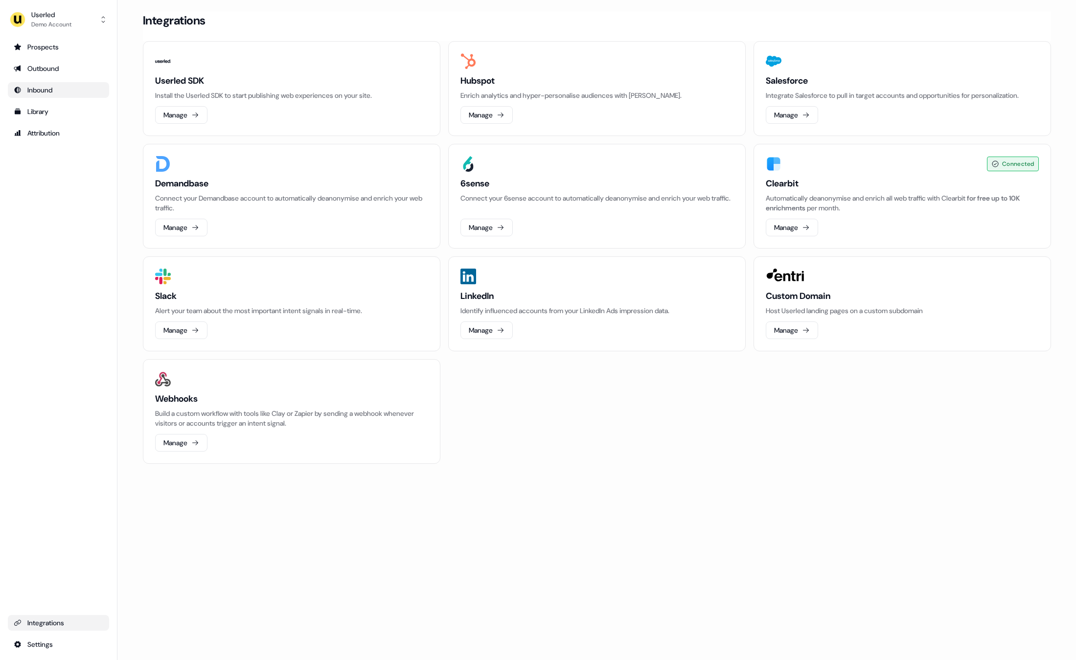
click at [364, 544] on div "Loading... Integrations Userled SDK Install the Userled SDK to start publishing…" at bounding box center [596, 330] width 959 height 660
click at [485, 333] on button "Manage" at bounding box center [487, 331] width 52 height 18
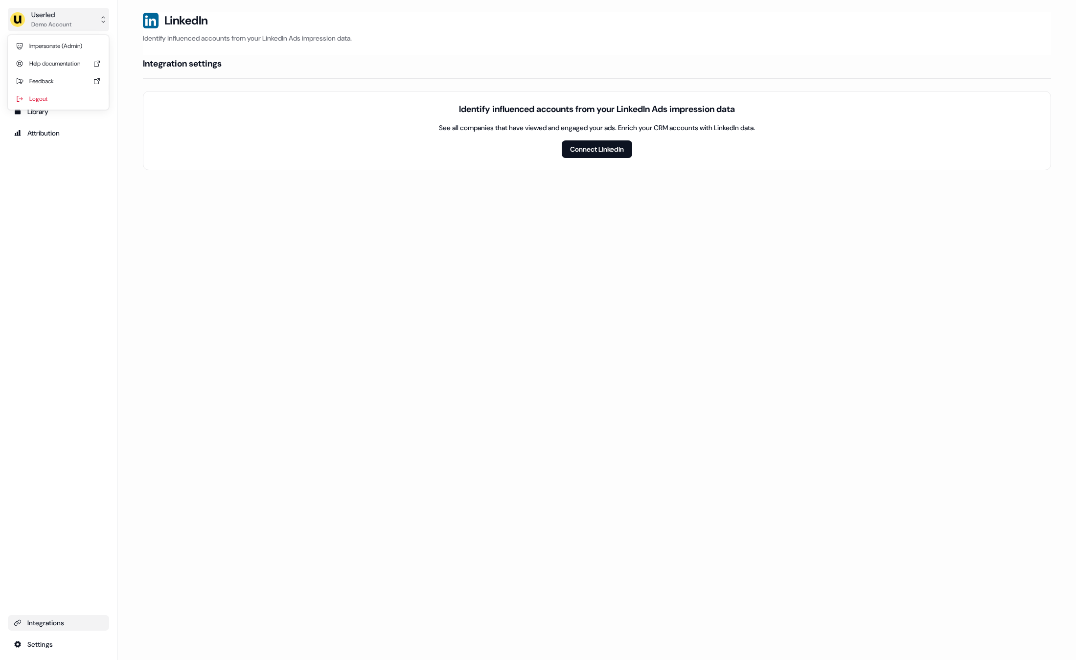
click at [68, 14] on div "Userled" at bounding box center [51, 15] width 40 height 10
click at [89, 19] on button "Userled Demo Account" at bounding box center [58, 19] width 101 height 23
click at [93, 20] on button "Userled Demo Account" at bounding box center [58, 19] width 101 height 23
click at [274, 350] on div "Loading... LinkedIn Identify influenced accounts from your LinkedIn Ads impress…" at bounding box center [596, 330] width 959 height 660
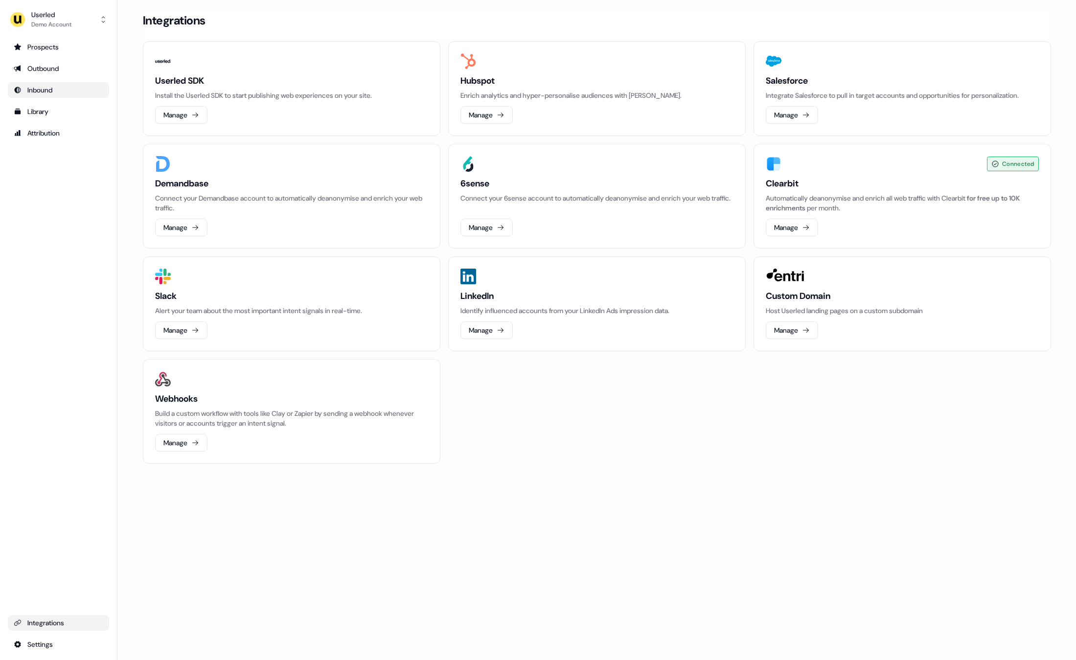
click at [820, 181] on h3 "Clearbit" at bounding box center [902, 184] width 273 height 12
click at [41, 68] on div "Outbound" at bounding box center [59, 69] width 90 height 10
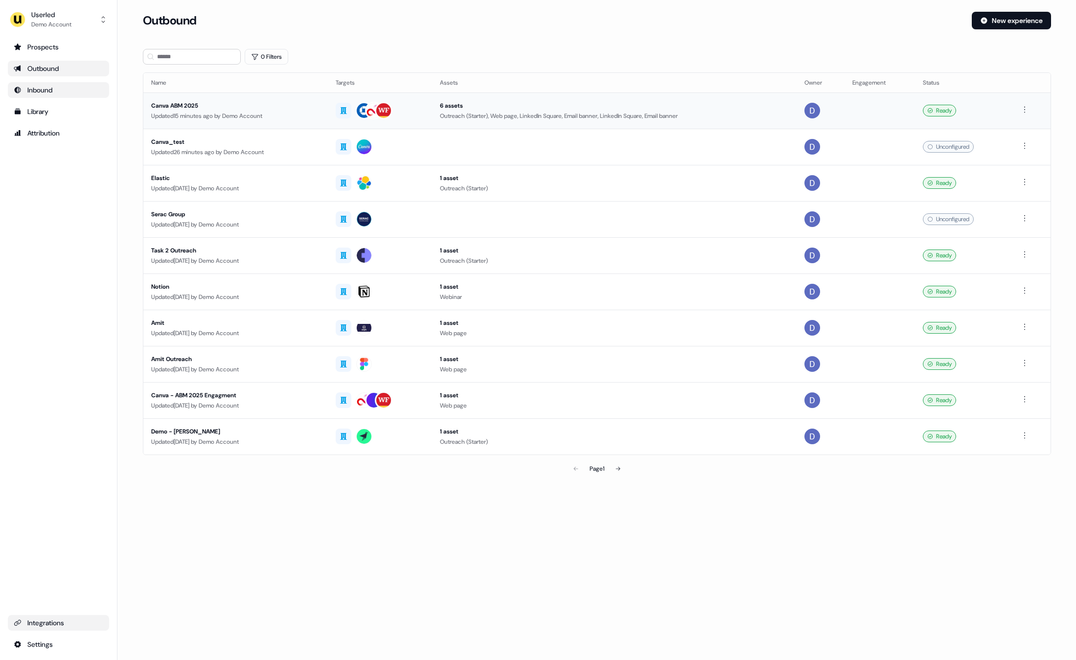
click at [181, 107] on div "Canva ABM 2025" at bounding box center [235, 106] width 169 height 10
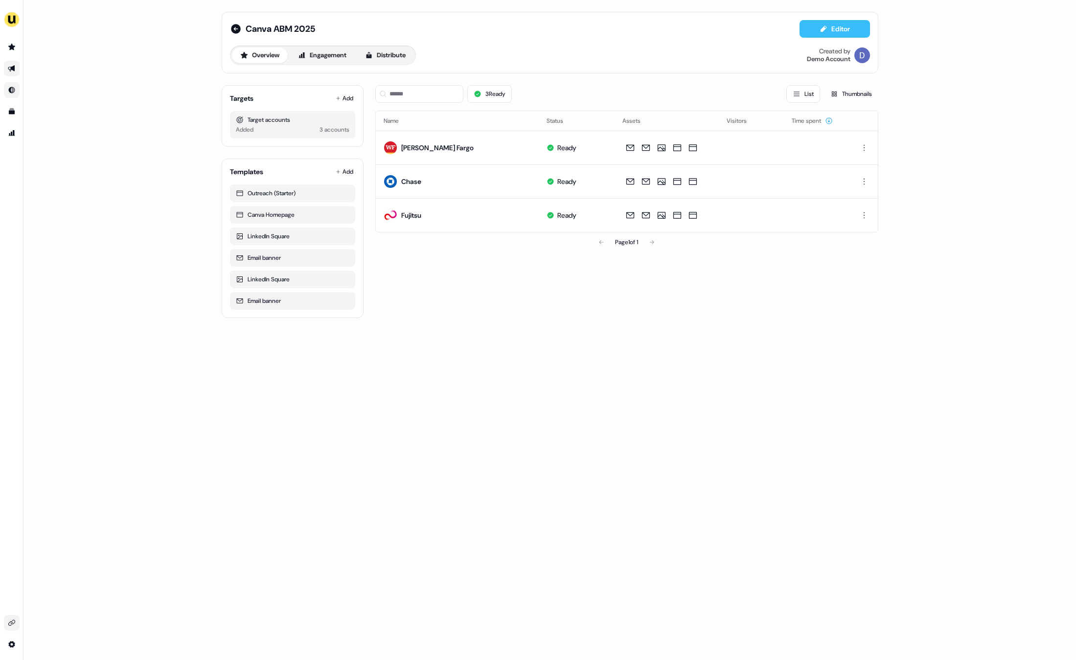
click at [833, 35] on button "Editor" at bounding box center [835, 29] width 70 height 18
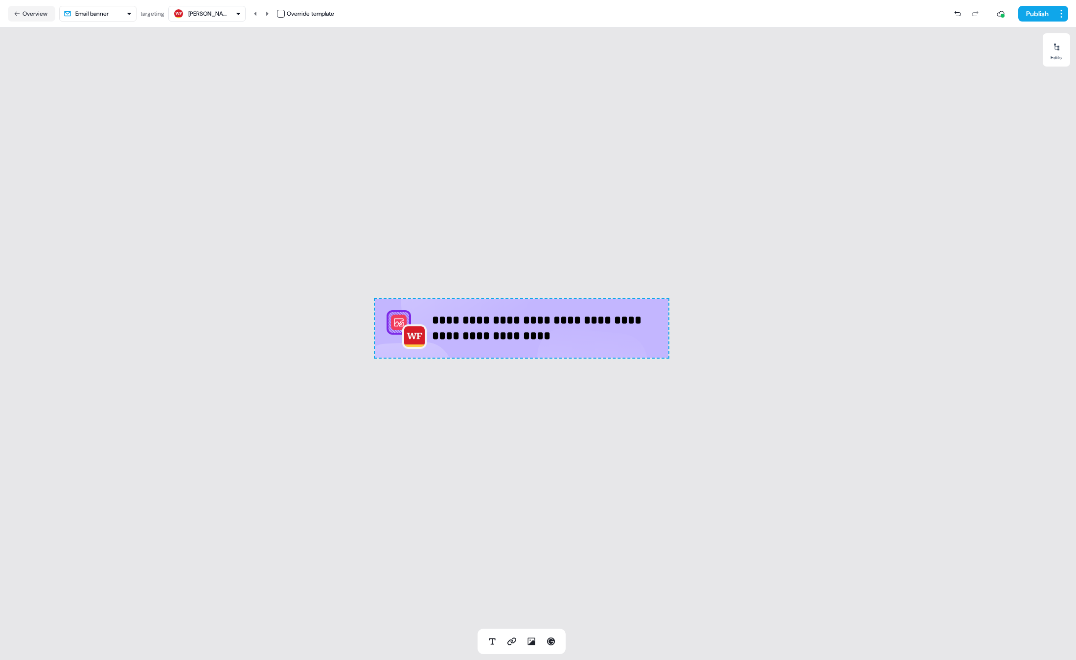
click at [85, 15] on html "**********" at bounding box center [538, 330] width 1076 height 660
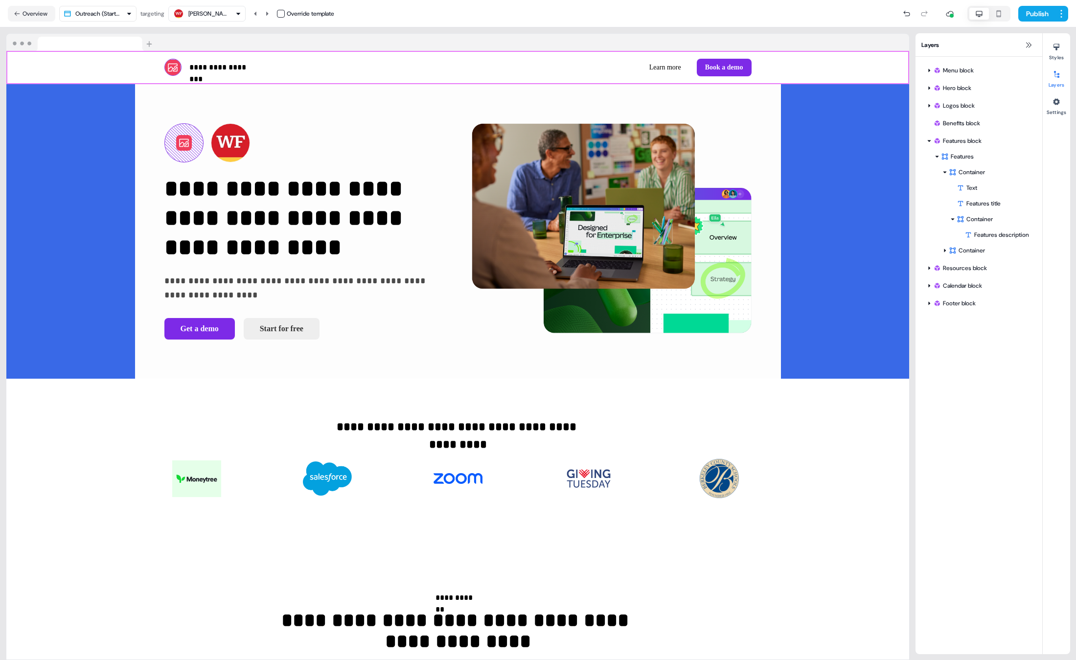
click at [1001, 15] on icon "button" at bounding box center [999, 14] width 12 height 8
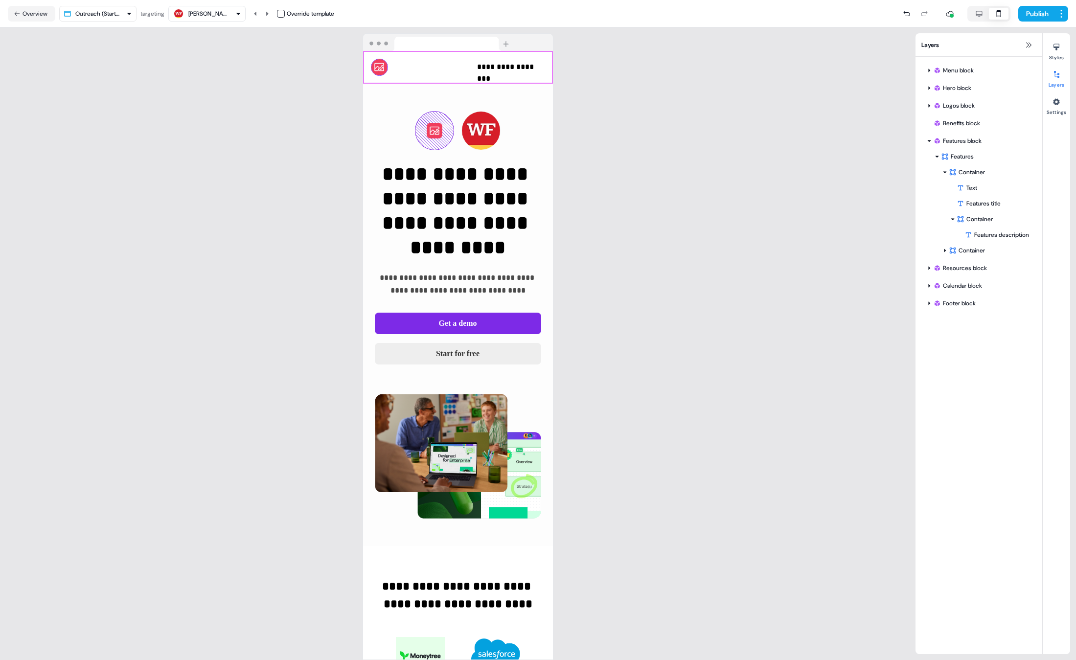
click at [978, 14] on icon "button" at bounding box center [979, 14] width 6 height 6
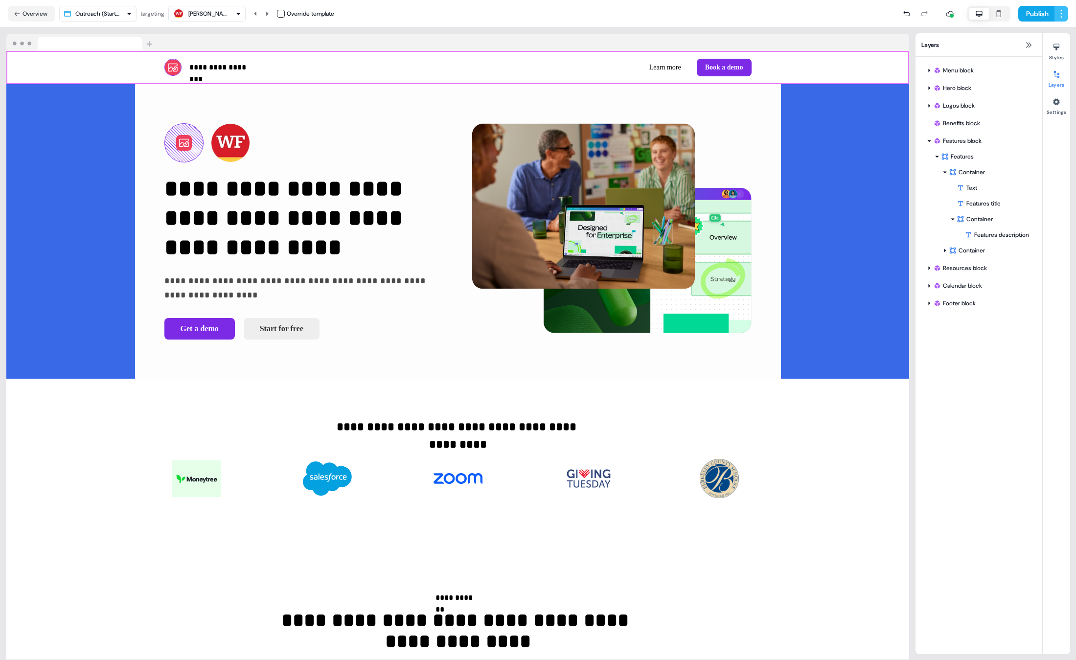
click at [1064, 14] on html "**********" at bounding box center [538, 330] width 1076 height 660
click at [1060, 15] on html "**********" at bounding box center [538, 330] width 1076 height 660
click at [958, 453] on html "**********" at bounding box center [538, 330] width 1076 height 660
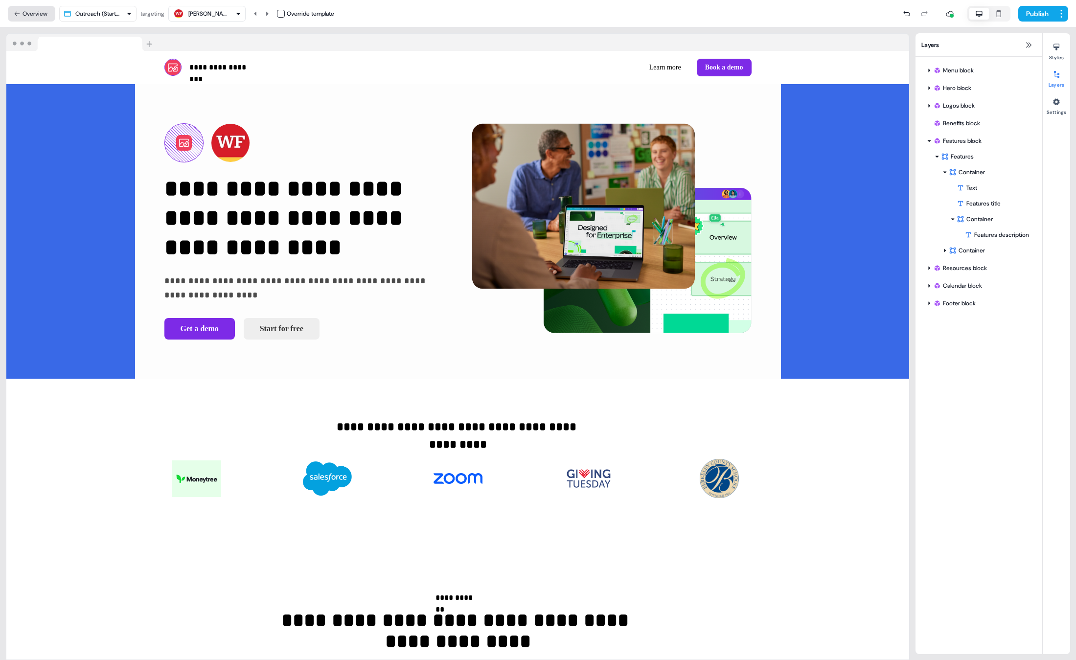
click at [26, 13] on button "Overview" at bounding box center [31, 14] width 47 height 16
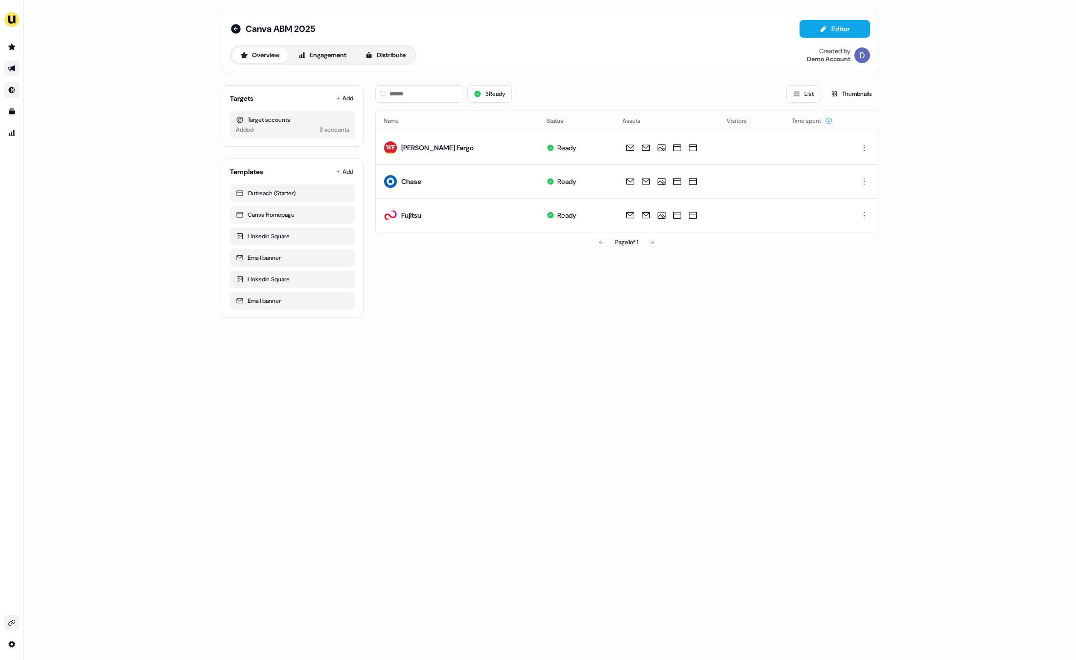
click at [283, 128] on div "Added 3 accounts" at bounding box center [293, 130] width 114 height 10
click at [636, 125] on button "Share" at bounding box center [636, 125] width 33 height 13
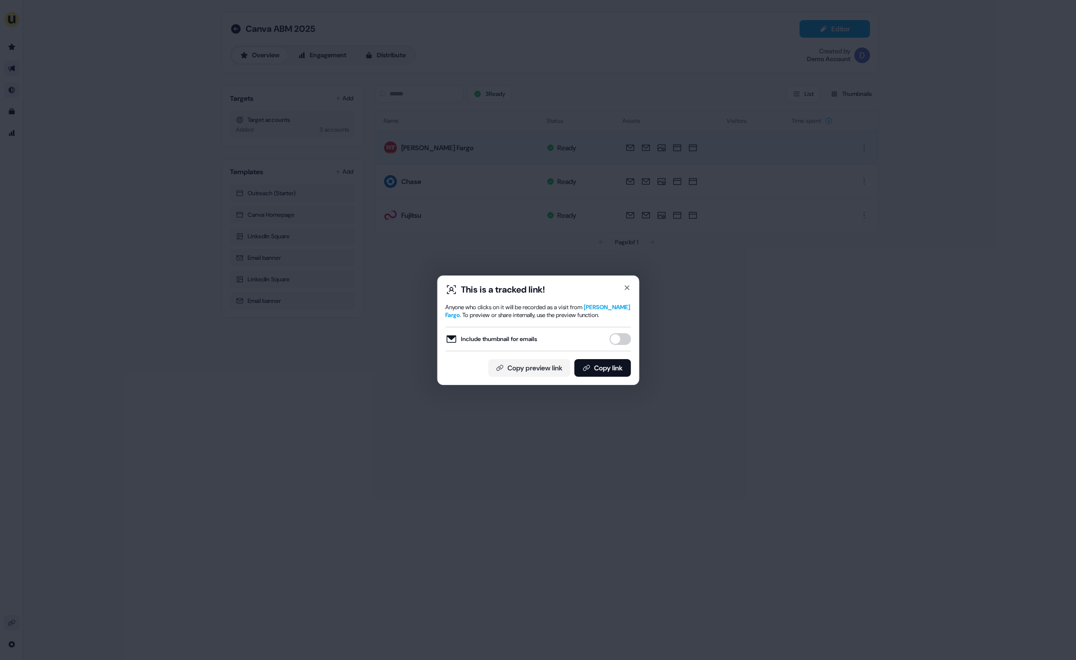
click at [620, 340] on button "Include thumbnail for emails" at bounding box center [620, 339] width 22 height 12
click at [610, 366] on button "Copy link" at bounding box center [602, 368] width 57 height 18
click at [626, 285] on icon "button" at bounding box center [627, 288] width 8 height 8
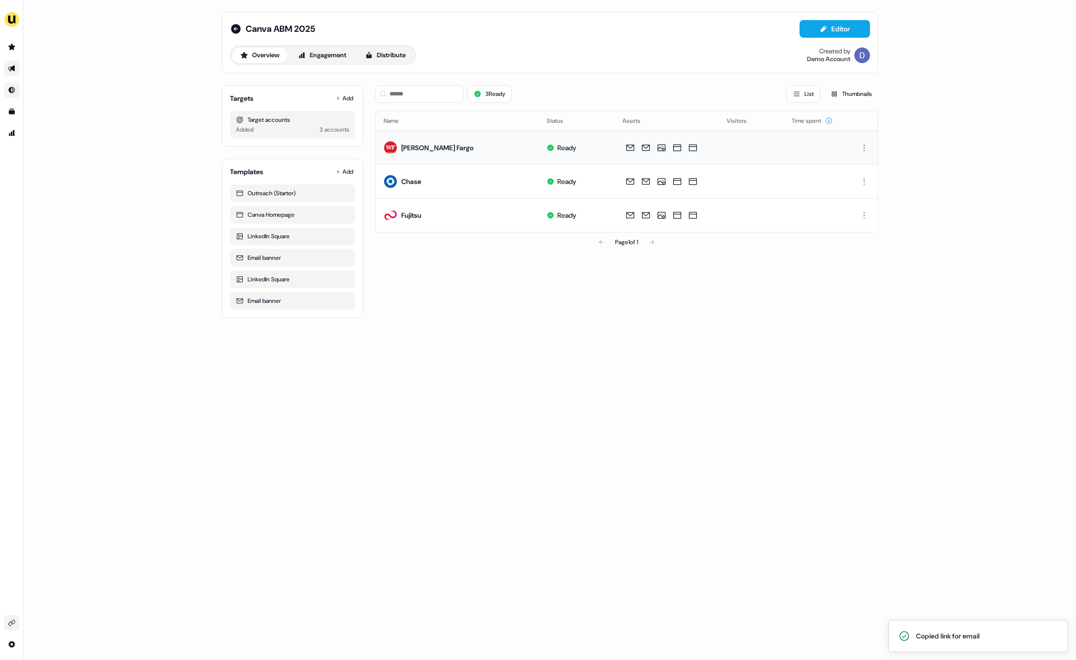
click at [241, 364] on div "Canva ABM 2025 Editor Overview Engagement Distribute Created by Demo Account Ta…" at bounding box center [549, 330] width 1053 height 660
click at [13, 111] on icon "Go to templates" at bounding box center [12, 112] width 6 height 6
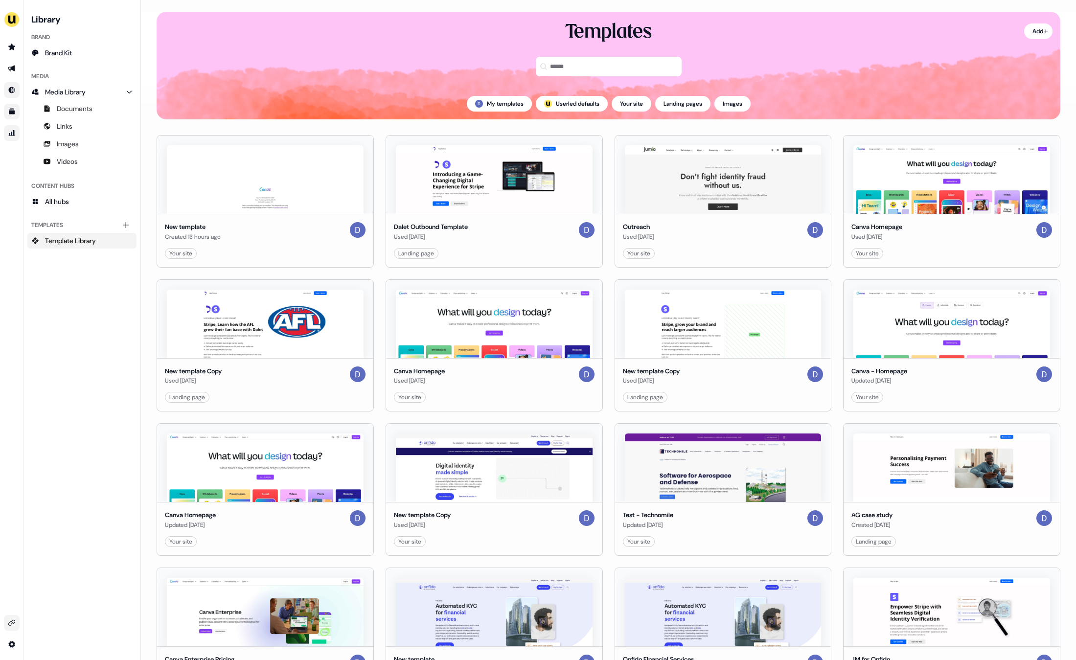
click at [11, 128] on link "Go to attribution" at bounding box center [12, 133] width 16 height 16
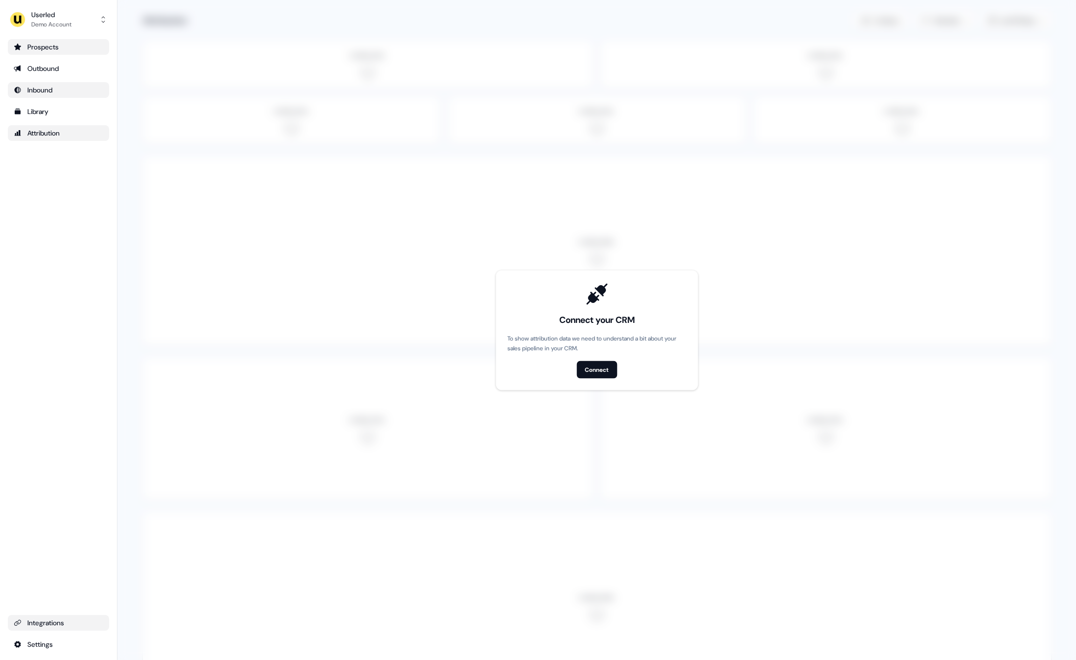
click at [39, 41] on link "Prospects" at bounding box center [58, 47] width 101 height 16
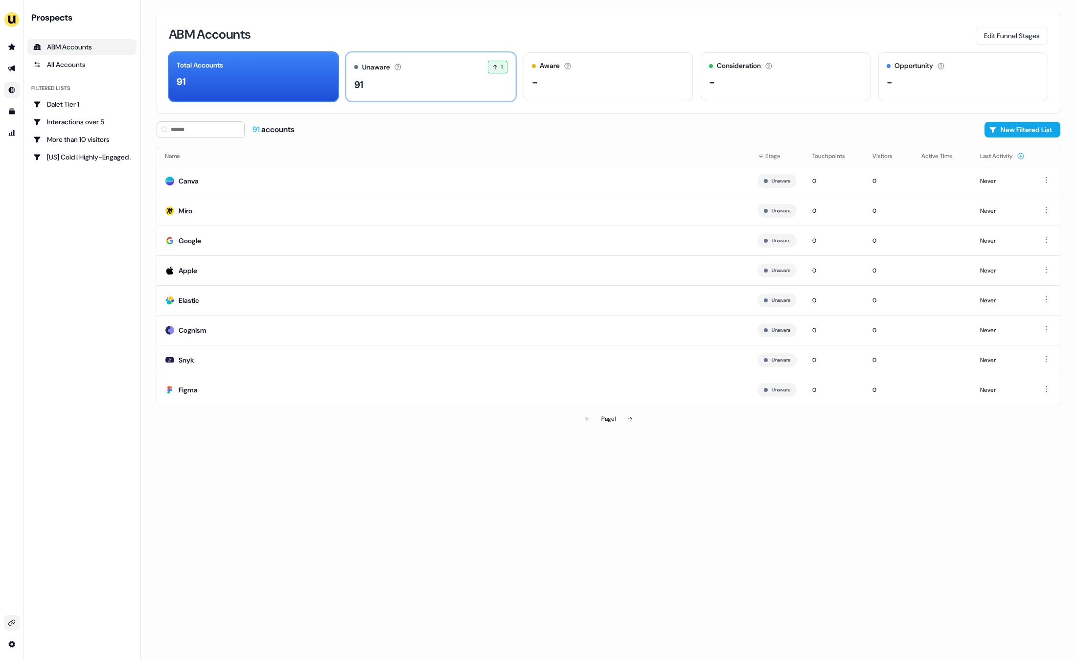
click at [407, 78] on div "91" at bounding box center [430, 84] width 153 height 15
click at [204, 180] on td "Canva" at bounding box center [453, 181] width 593 height 30
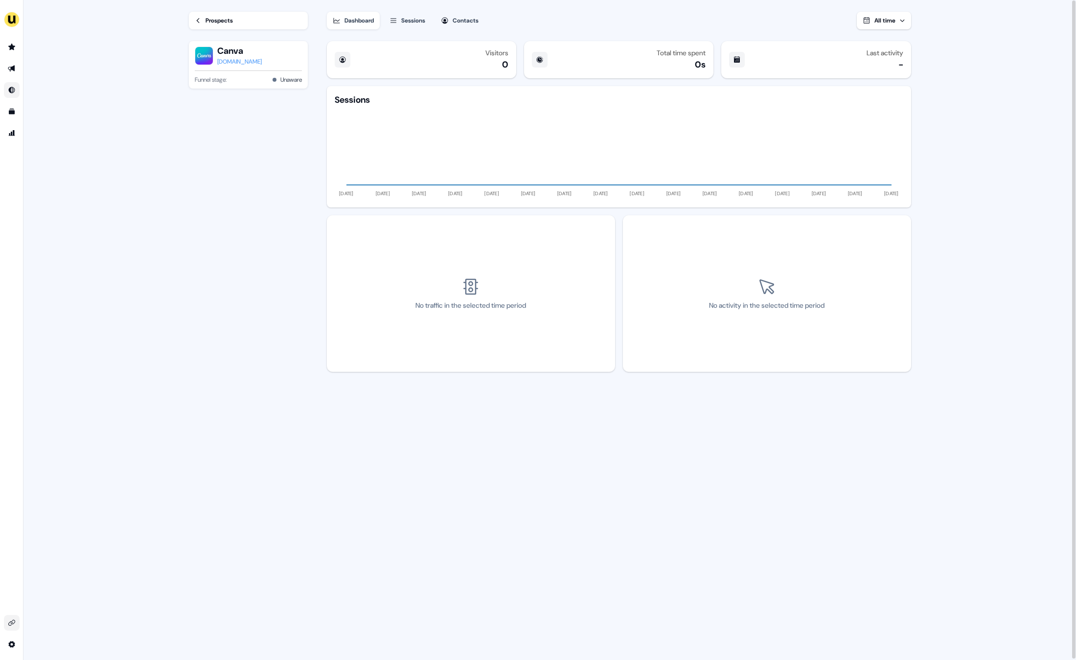
click at [406, 19] on div "Sessions" at bounding box center [413, 21] width 24 height 10
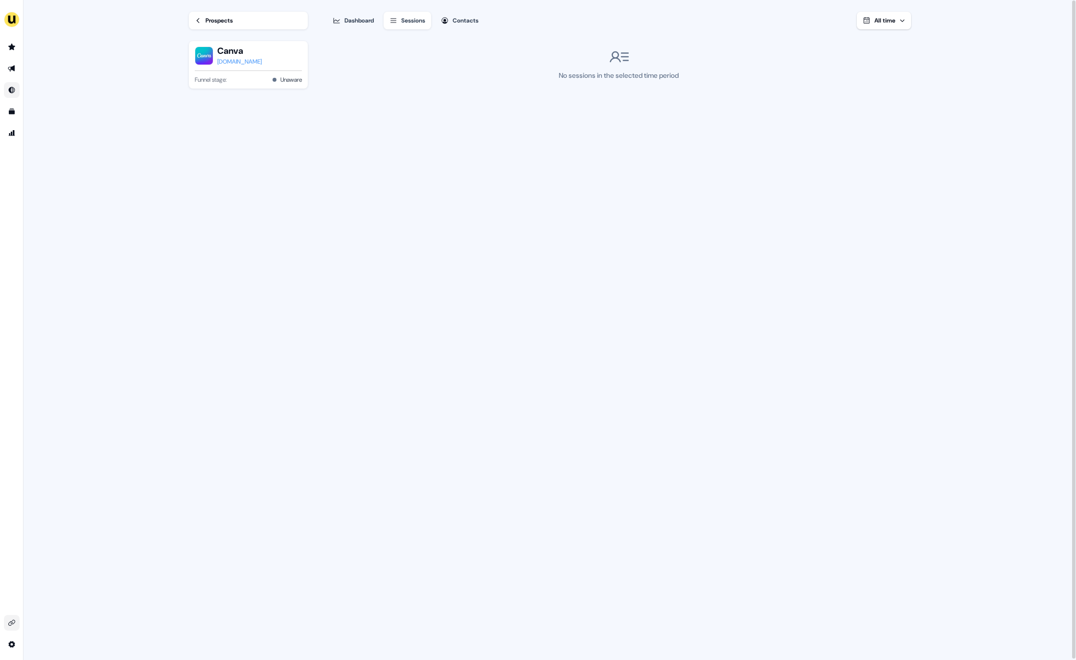
click at [356, 16] on div "Dashboard" at bounding box center [359, 21] width 29 height 10
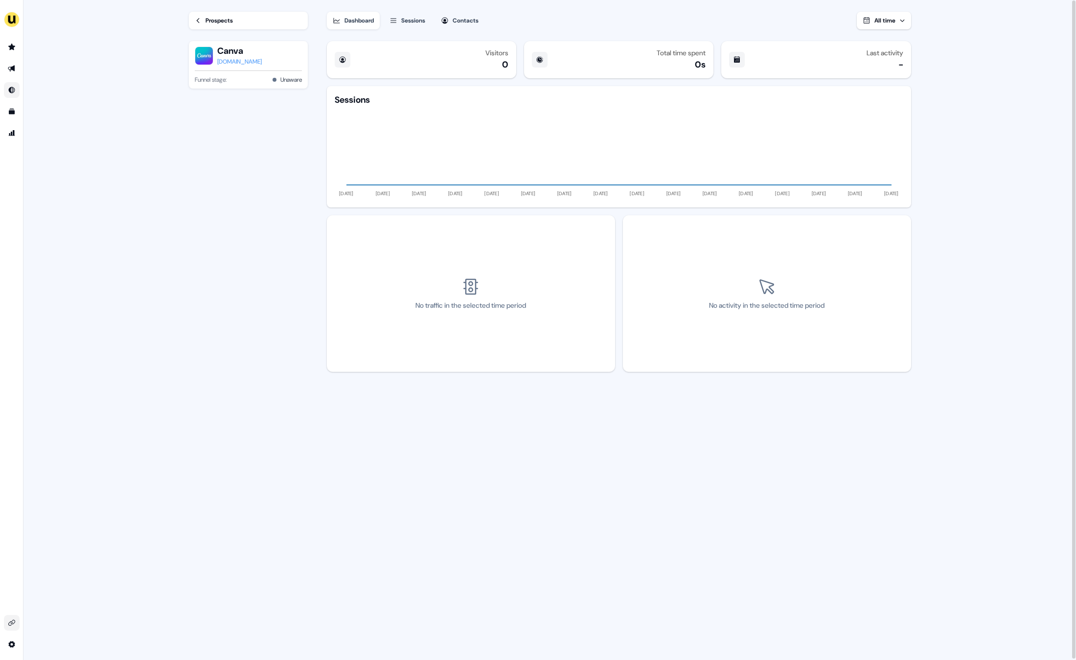
click at [258, 25] on link "Prospects" at bounding box center [248, 21] width 119 height 18
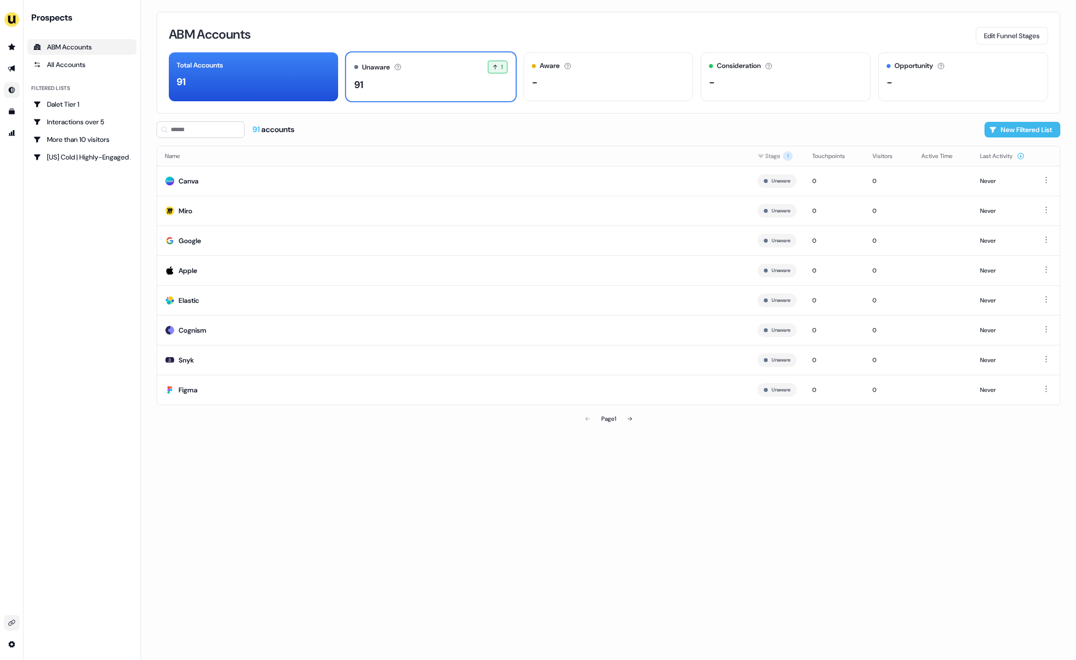
click at [1021, 135] on button "New Filtered List" at bounding box center [1023, 130] width 76 height 16
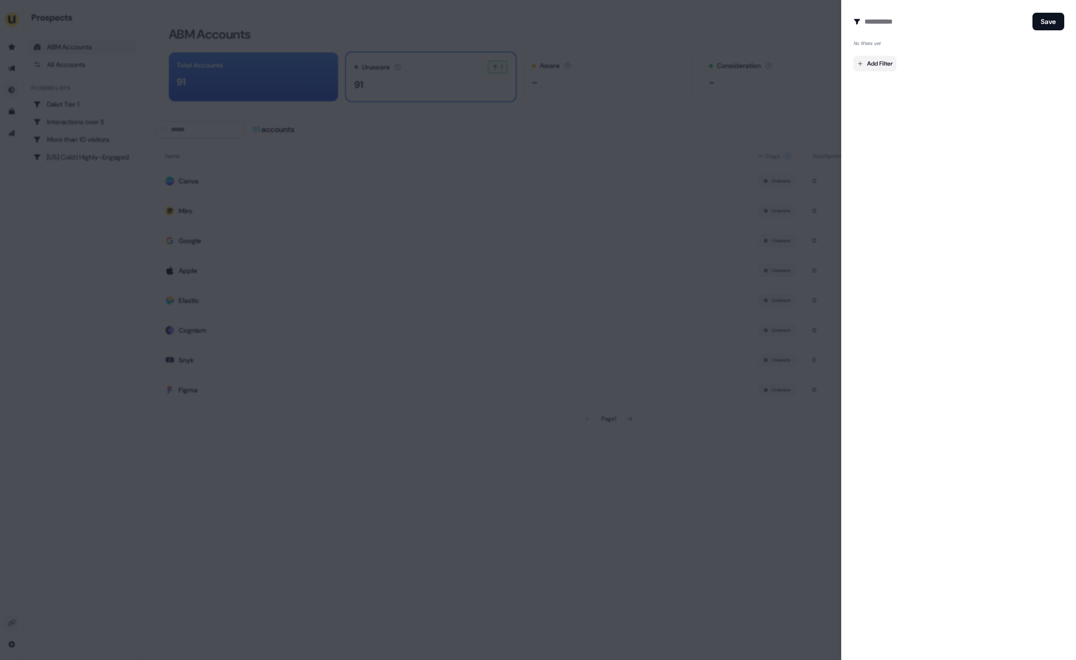
click at [890, 61] on body "For the best experience switch devices to a bigger screen. Go to Userled.io Pro…" at bounding box center [538, 330] width 1076 height 660
click at [905, 345] on div at bounding box center [538, 330] width 1076 height 660
